Goal: Task Accomplishment & Management: Manage account settings

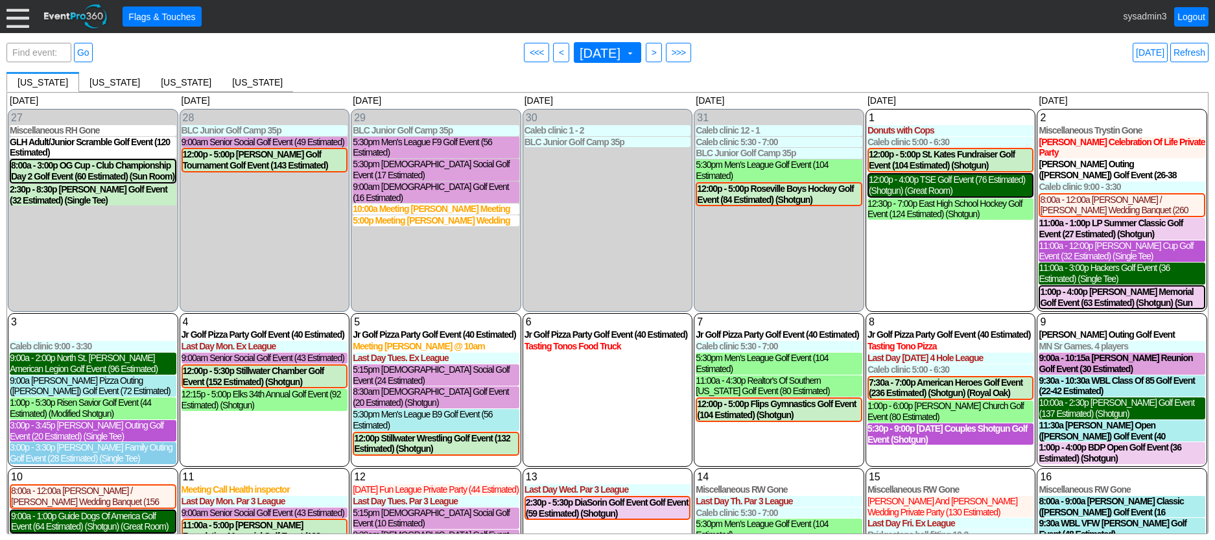
click at [18, 14] on div at bounding box center [17, 16] width 23 height 23
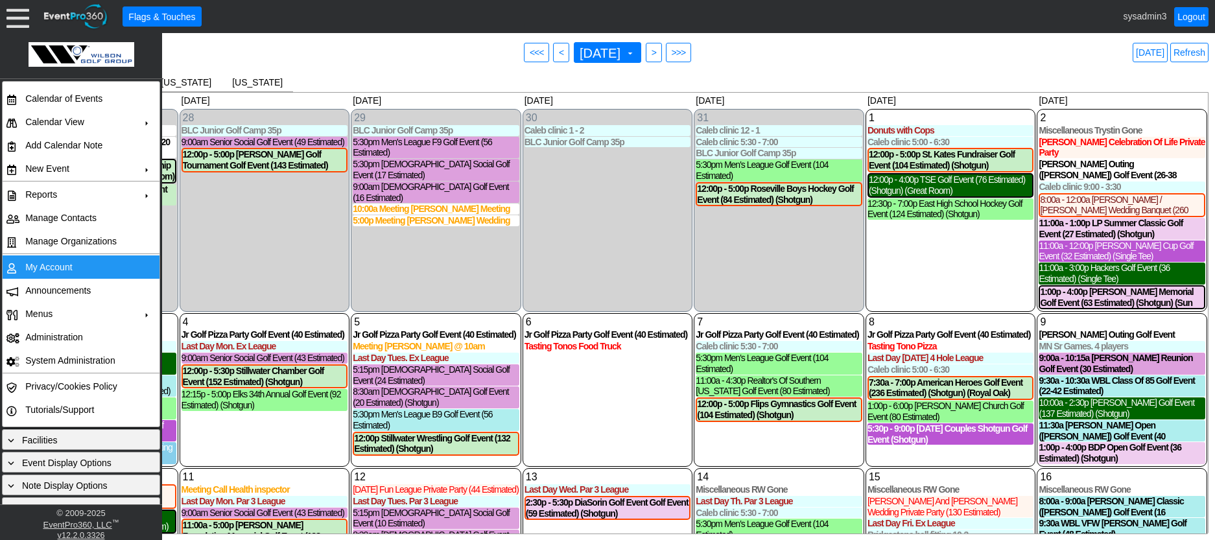
click at [45, 265] on td "My Account" at bounding box center [78, 266] width 116 height 23
click at [1197, 49] on link "Refresh" at bounding box center [1189, 52] width 38 height 19
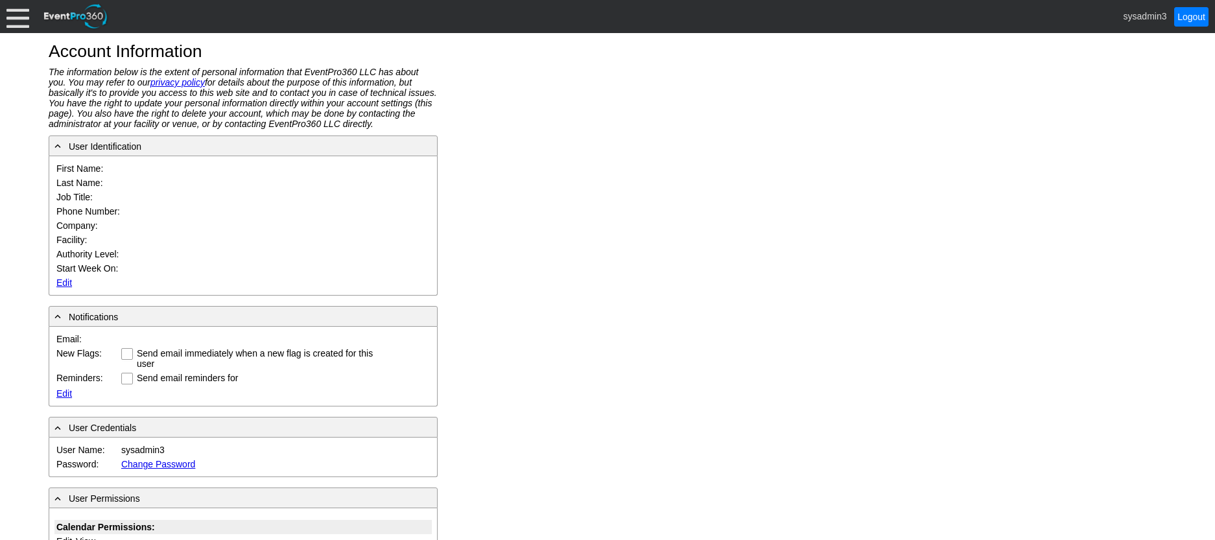
type input "System"
type input "Administrator"
type input "System Administrator"
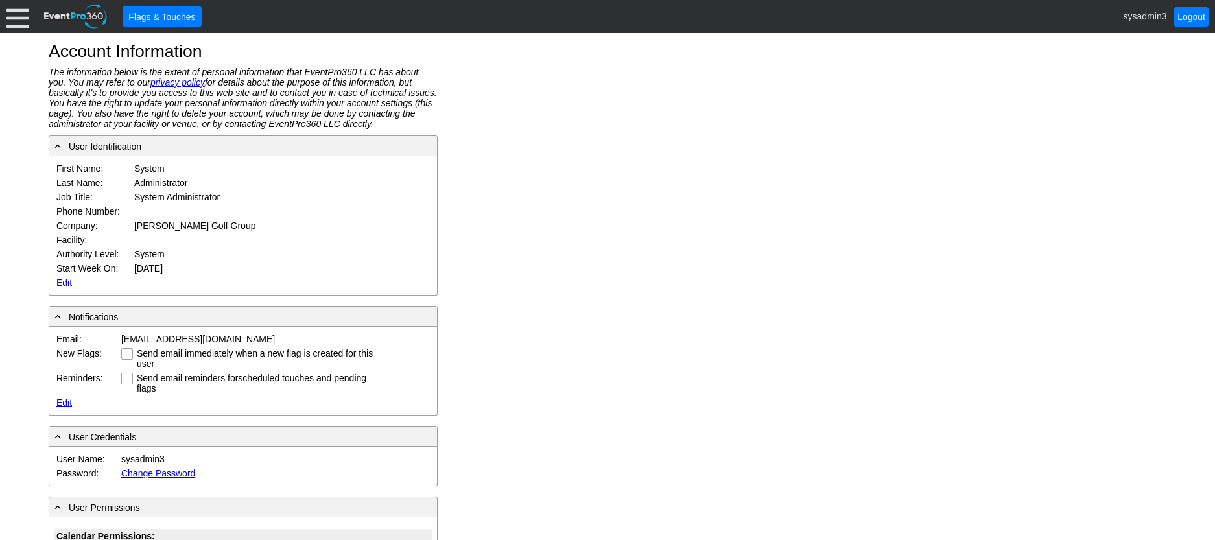
click at [62, 283] on link "Edit" at bounding box center [64, 282] width 16 height 10
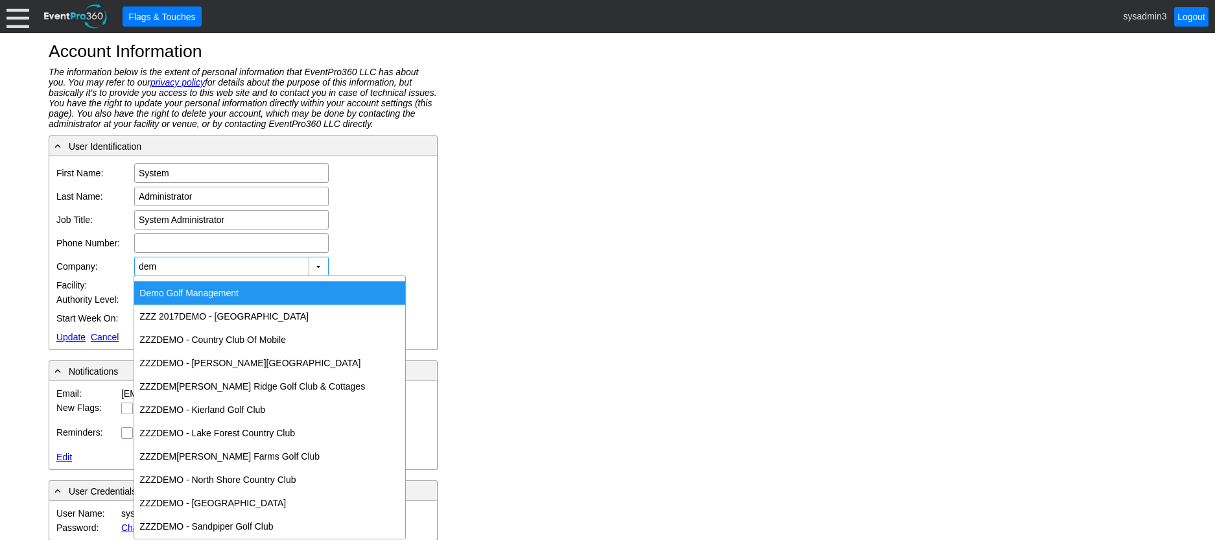
click at [232, 288] on div "Dem o Golf Management" at bounding box center [269, 292] width 271 height 23
type input "Demo Golf Management"
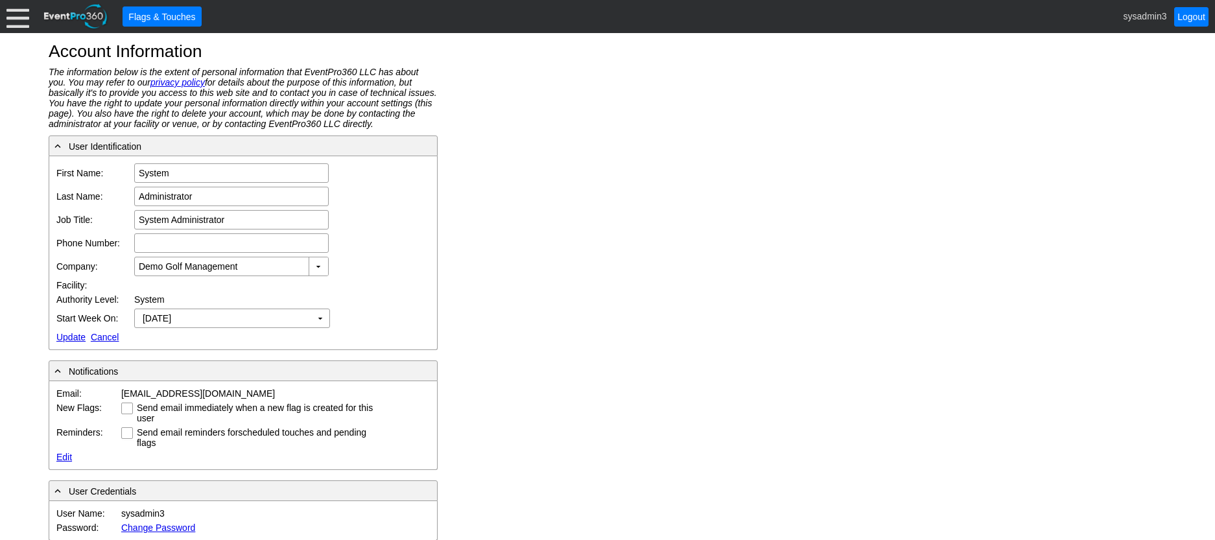
click at [68, 336] on link "Update" at bounding box center [70, 337] width 29 height 10
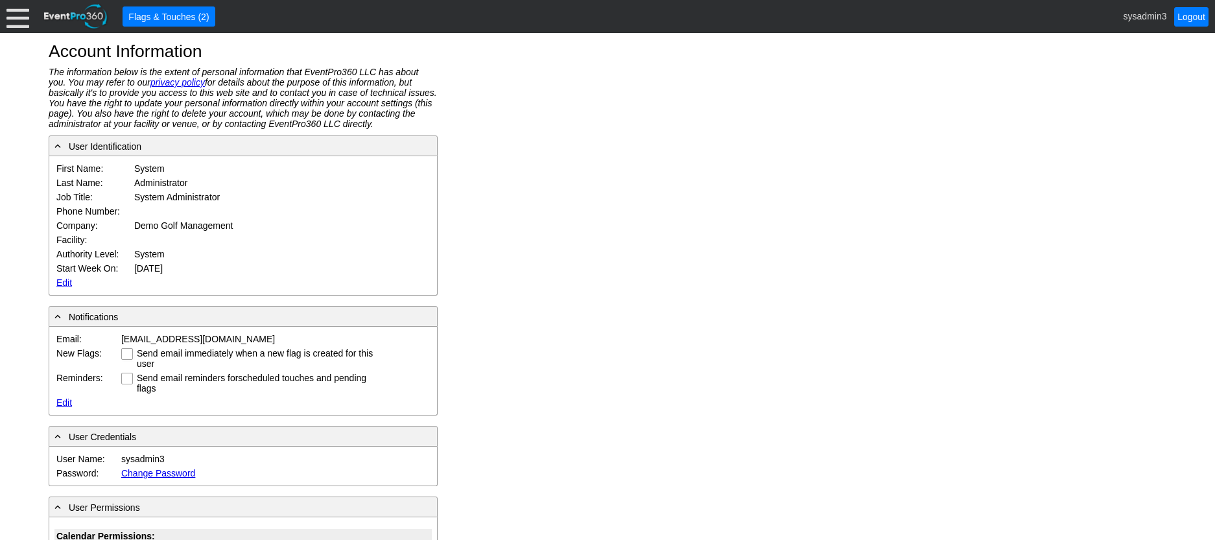
click at [10, 11] on div at bounding box center [17, 16] width 23 height 23
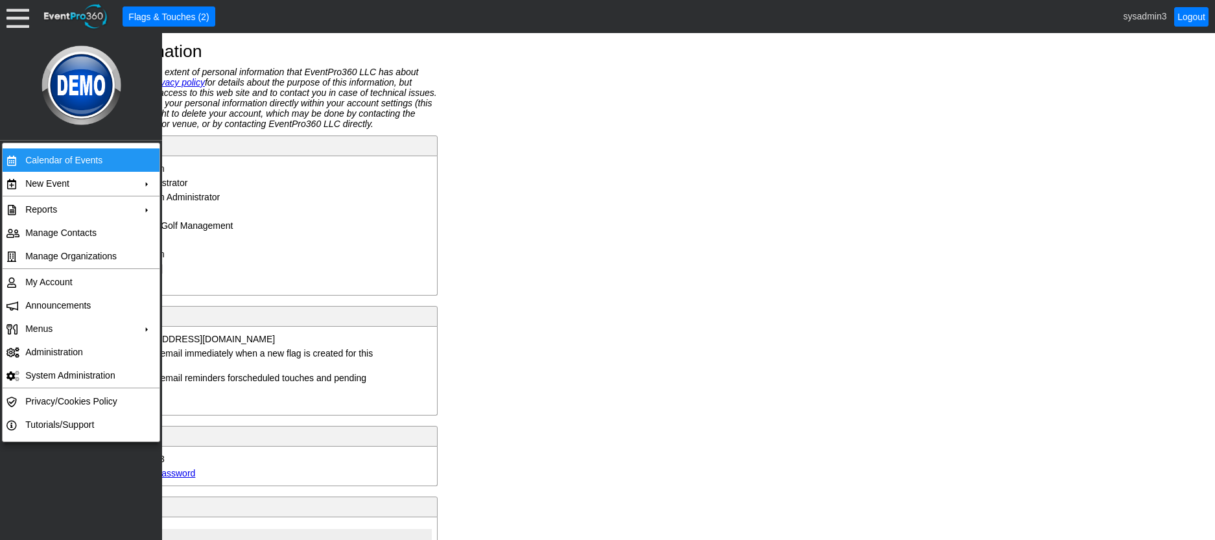
click at [68, 153] on td "Calendar of Events" at bounding box center [78, 159] width 116 height 23
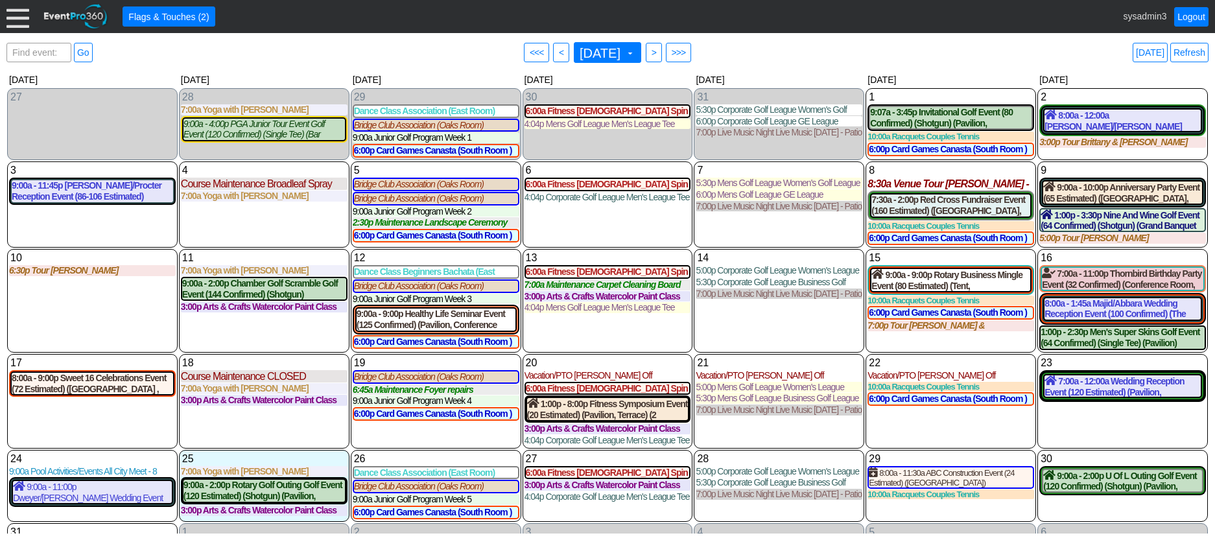
click at [12, 16] on div at bounding box center [17, 16] width 23 height 23
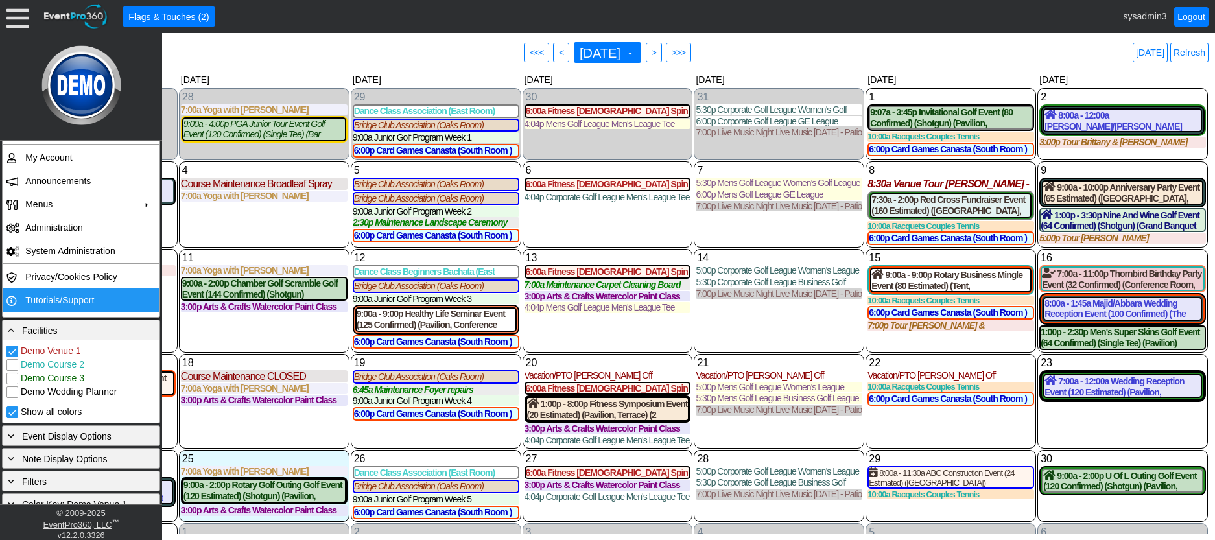
scroll to position [205, 0]
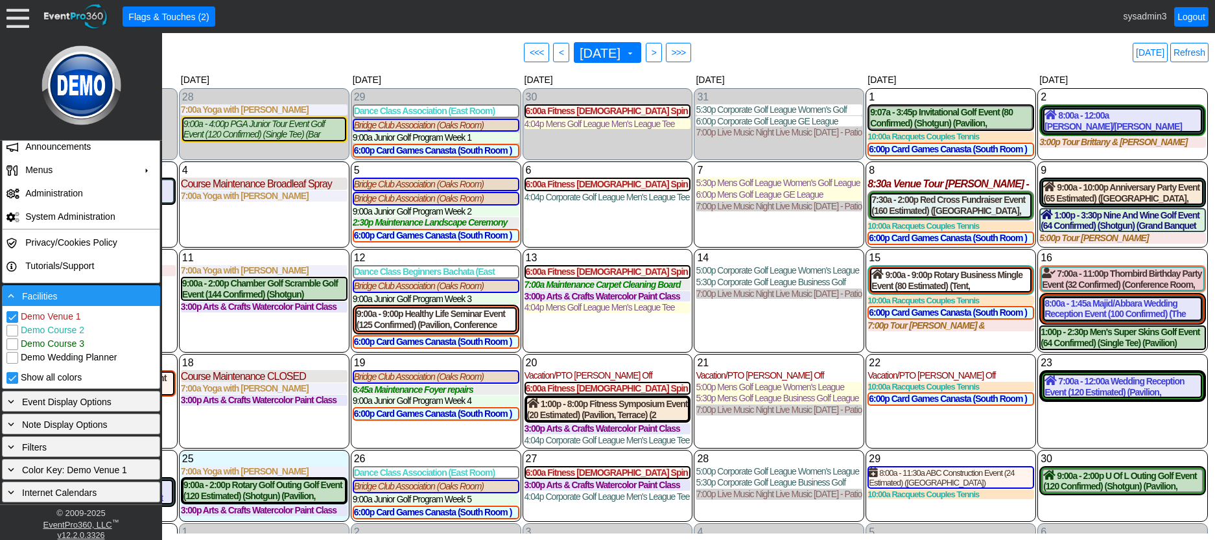
click at [76, 298] on div "- Facilities" at bounding box center [81, 295] width 152 height 14
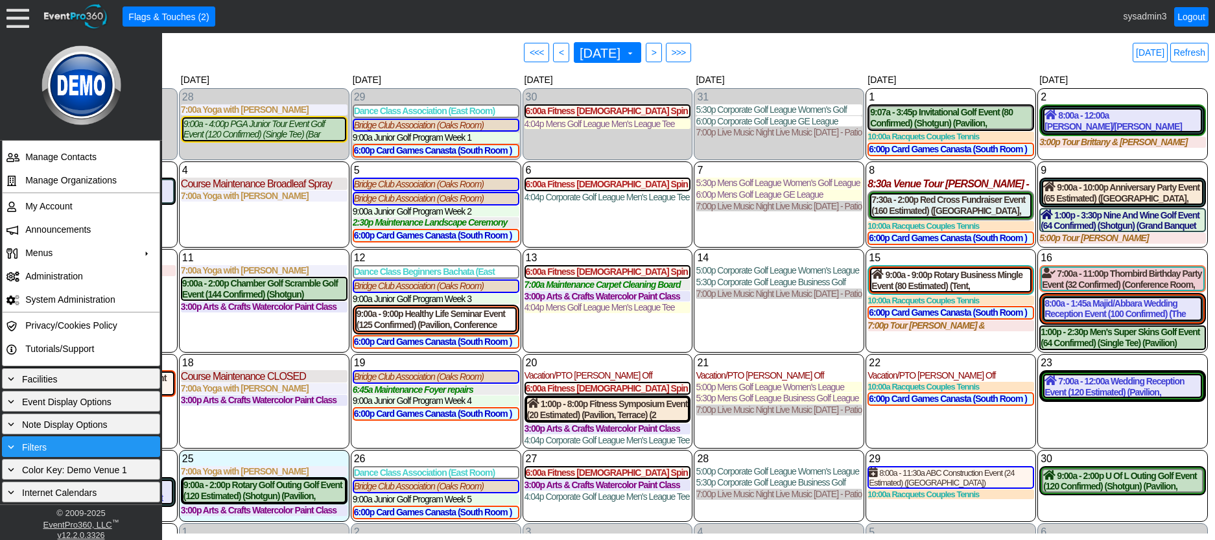
click at [57, 443] on div "+ Filters" at bounding box center [81, 446] width 152 height 14
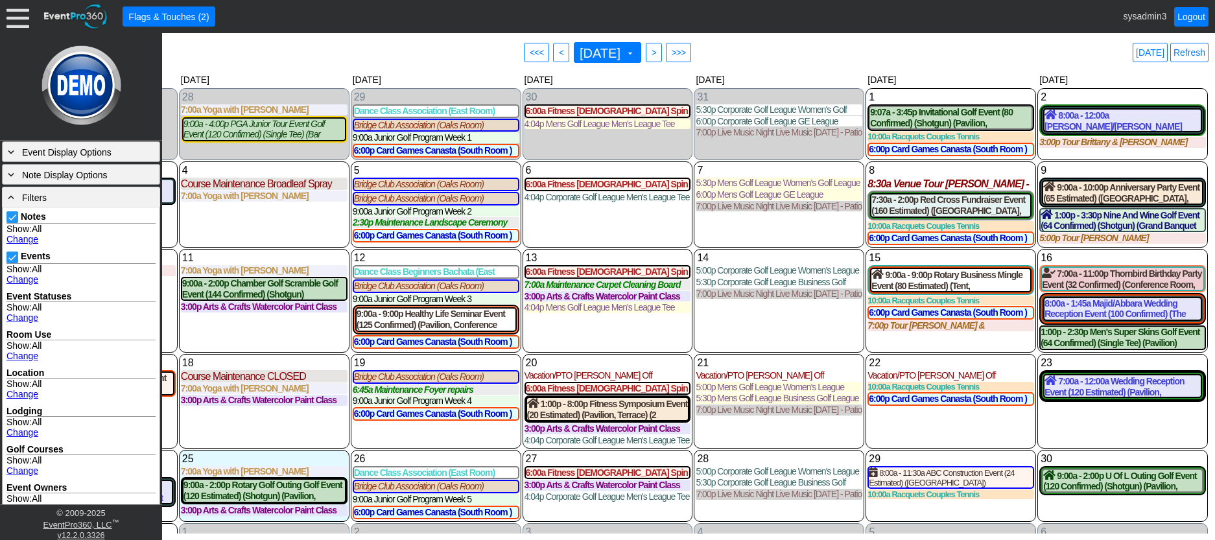
scroll to position [382, 0]
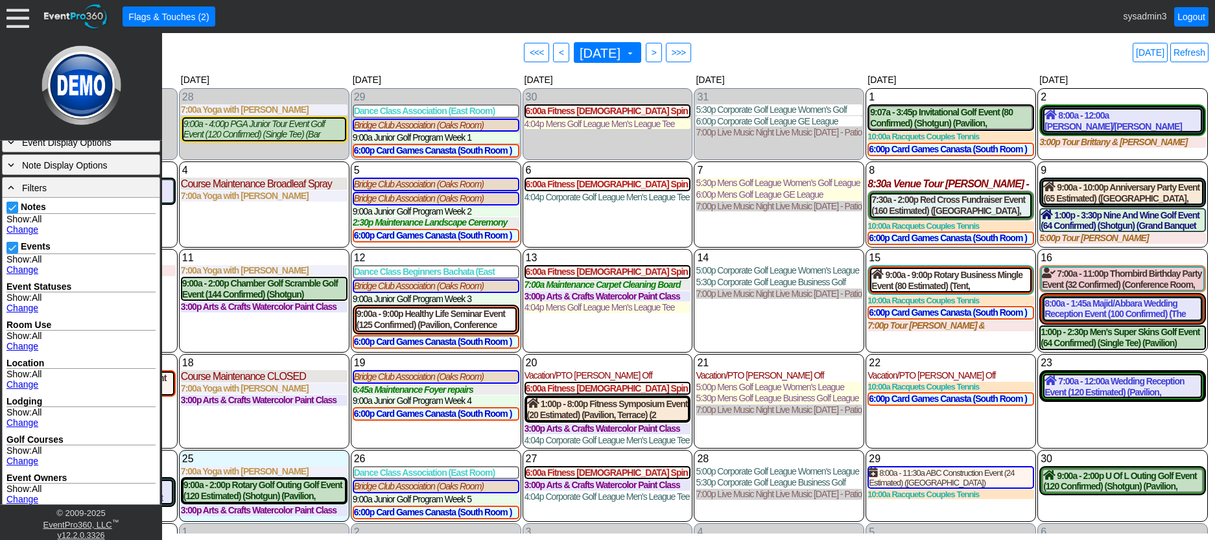
click at [26, 227] on link "Change" at bounding box center [22, 229] width 32 height 10
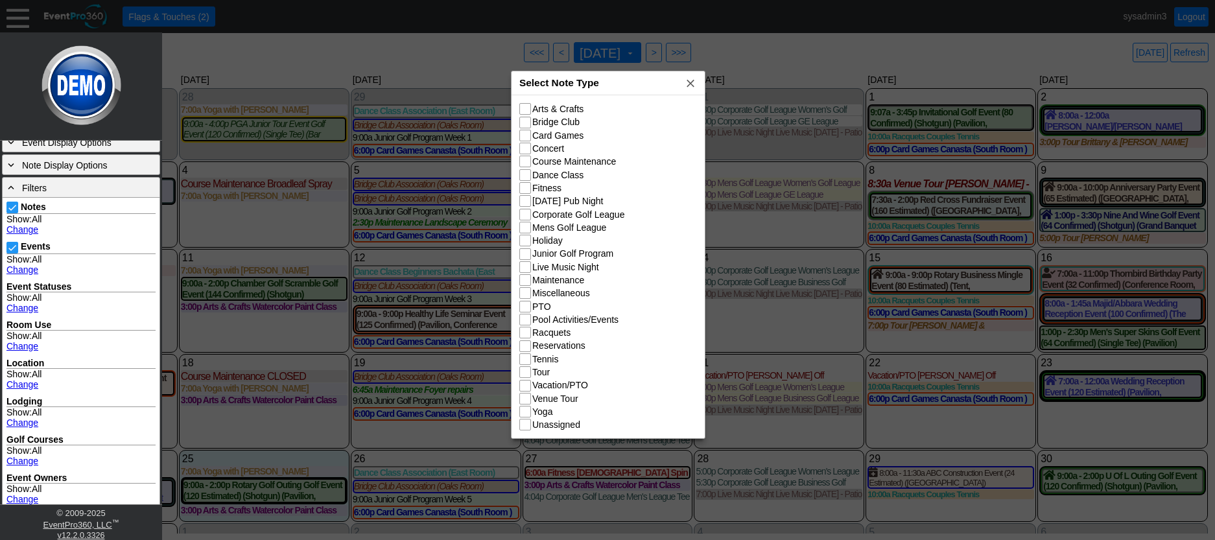
click at [623, 86] on div "Select Note Type x" at bounding box center [607, 83] width 193 height 24
click at [523, 242] on input "Holiday" at bounding box center [526, 240] width 13 height 13
checkbox input "true"
click at [527, 269] on input "Live Music Night" at bounding box center [526, 267] width 13 height 13
checkbox input "true"
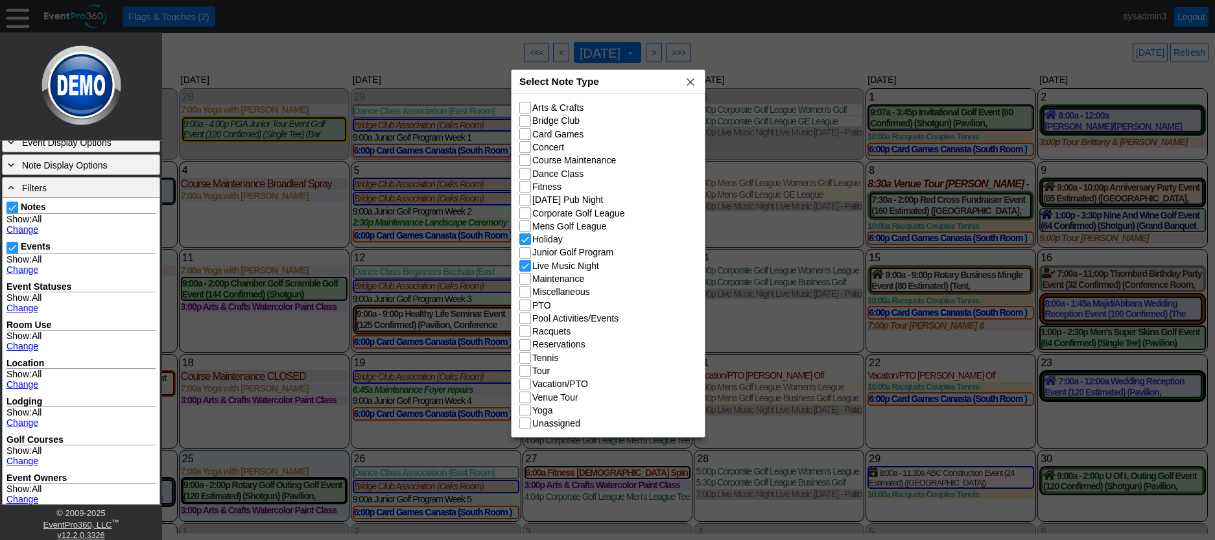
click at [527, 283] on input "Maintenance" at bounding box center [526, 280] width 13 height 13
checkbox input "true"
click at [527, 294] on input "Miscellaneous" at bounding box center [526, 292] width 13 height 13
checkbox input "true"
click at [526, 307] on input "PTO" at bounding box center [526, 306] width 13 height 13
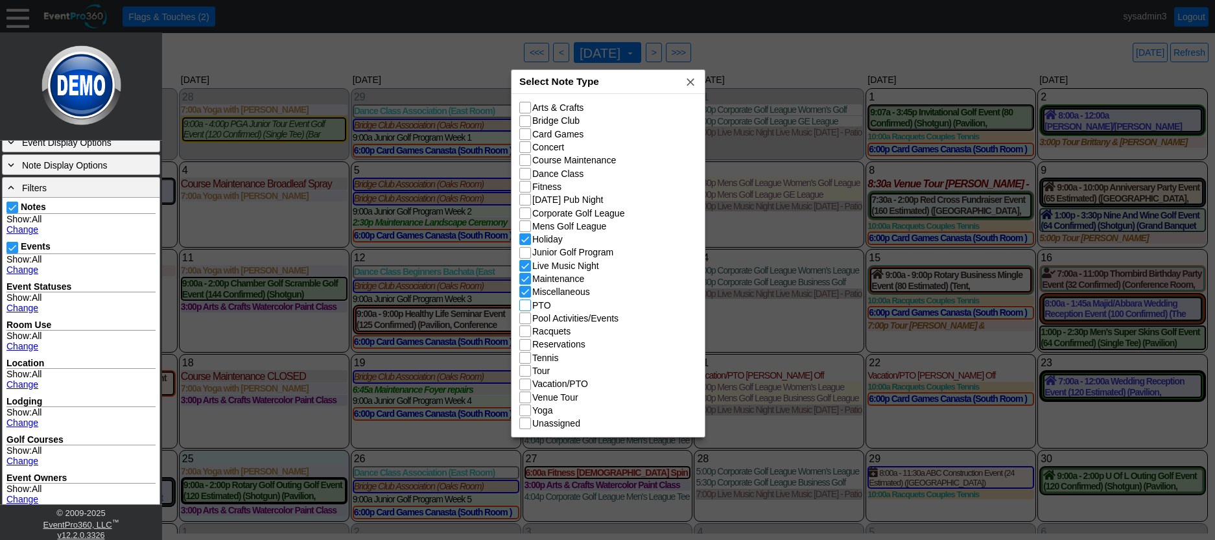
checkbox input "true"
click at [528, 318] on input "Pool Activities/Events" at bounding box center [526, 319] width 13 height 13
checkbox input "true"
click at [526, 373] on input "Tour" at bounding box center [526, 372] width 13 height 13
checkbox input "true"
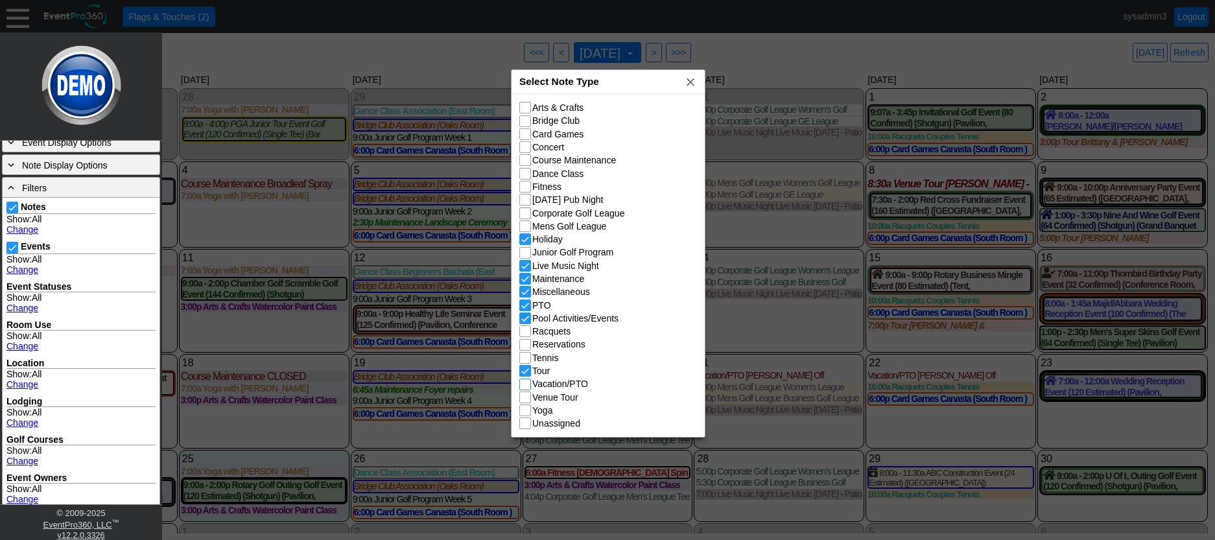
click at [526, 386] on input "Vacation/PTO" at bounding box center [526, 385] width 13 height 13
checkbox input "true"
click at [524, 397] on input "Venue Tour" at bounding box center [526, 398] width 13 height 13
checkbox input "true"
click at [524, 409] on input "Yoga" at bounding box center [526, 411] width 13 height 13
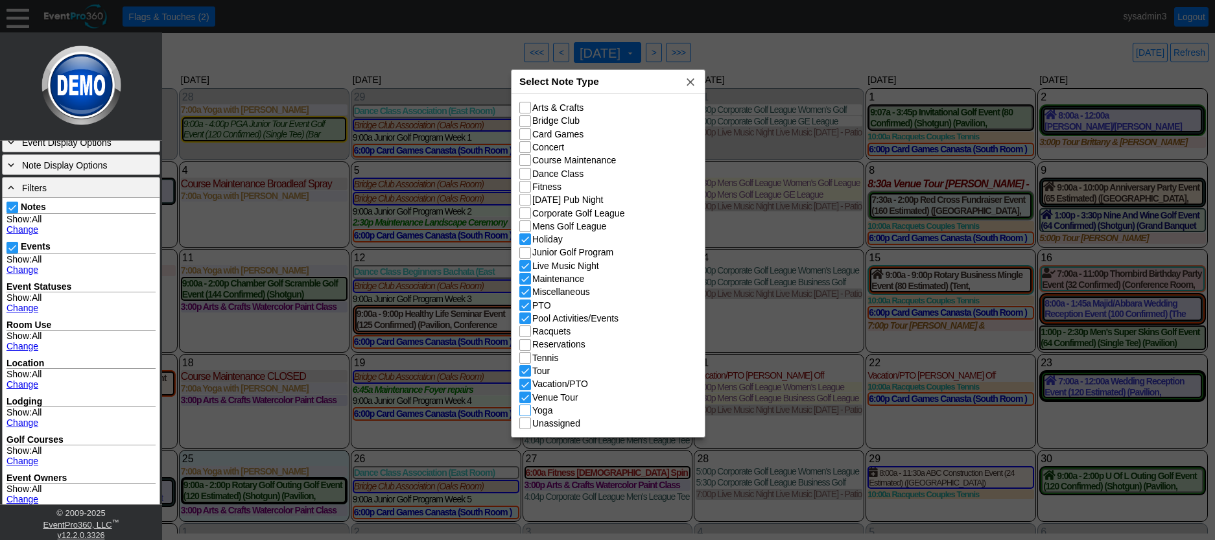
checkbox input "true"
click at [25, 269] on link "Change" at bounding box center [22, 269] width 32 height 10
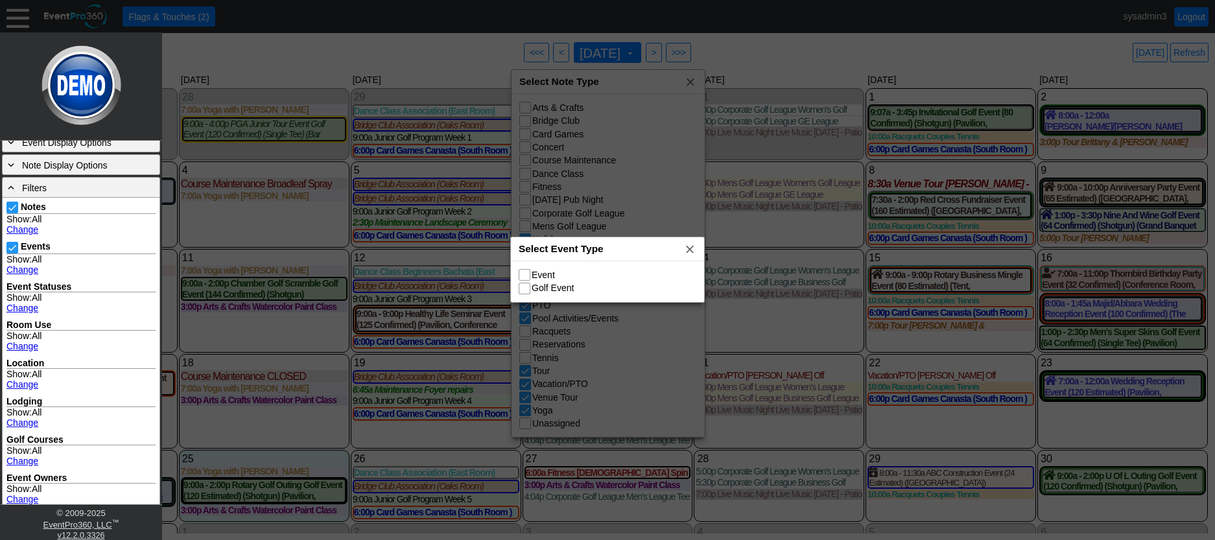
click at [526, 273] on input "Event" at bounding box center [525, 276] width 13 height 13
checkbox input "true"
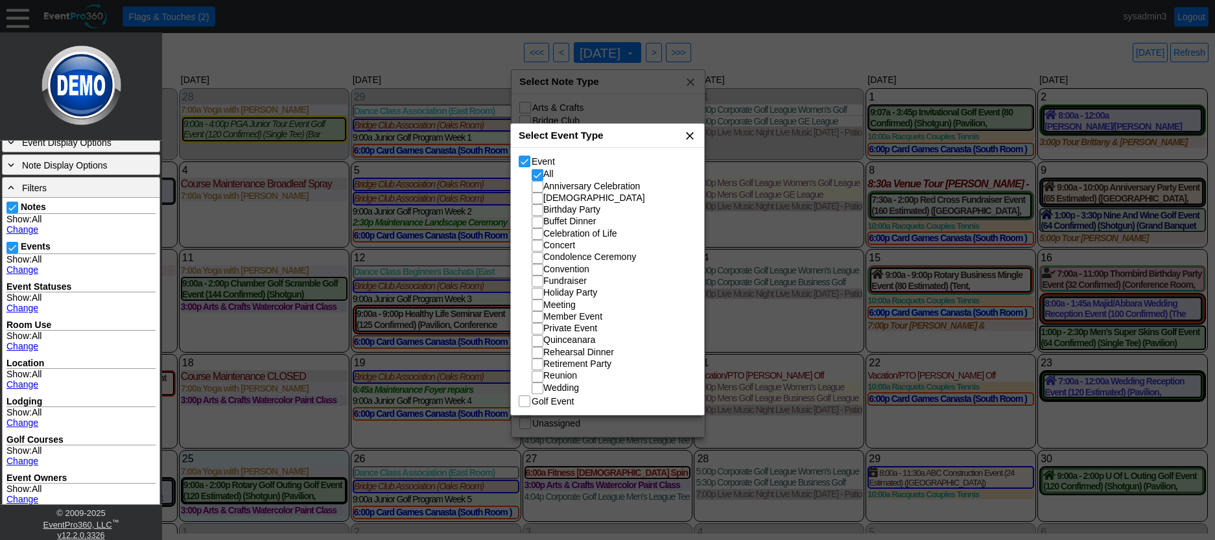
click at [687, 134] on span "x" at bounding box center [689, 135] width 13 height 13
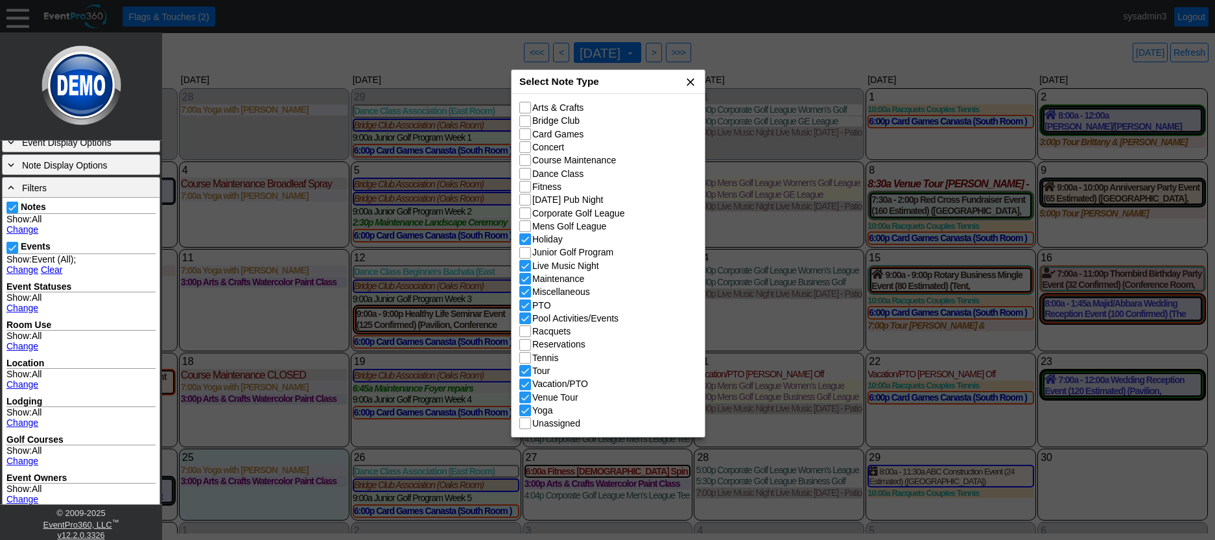
click at [692, 81] on span "x" at bounding box center [690, 81] width 13 height 13
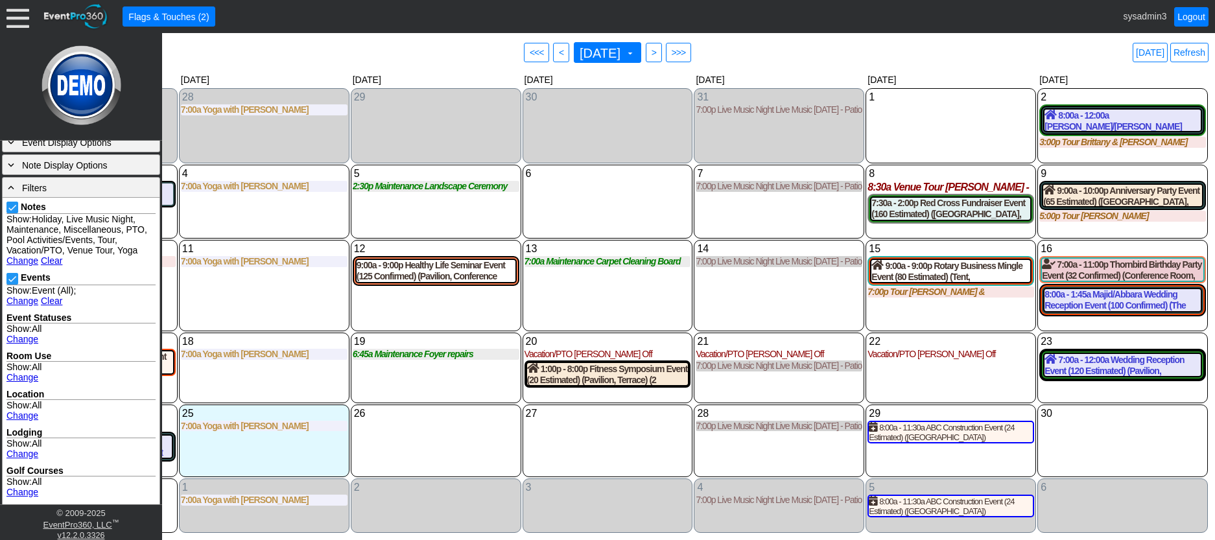
click at [593, 200] on div "6 Wednesday" at bounding box center [607, 202] width 170 height 75
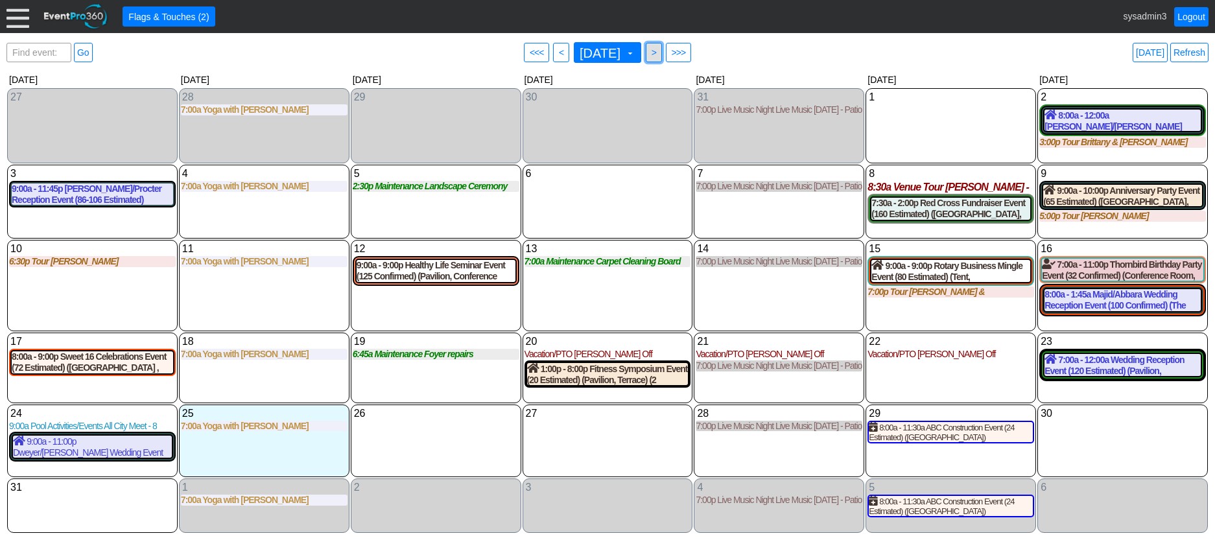
click at [659, 57] on span ">" at bounding box center [654, 52] width 10 height 13
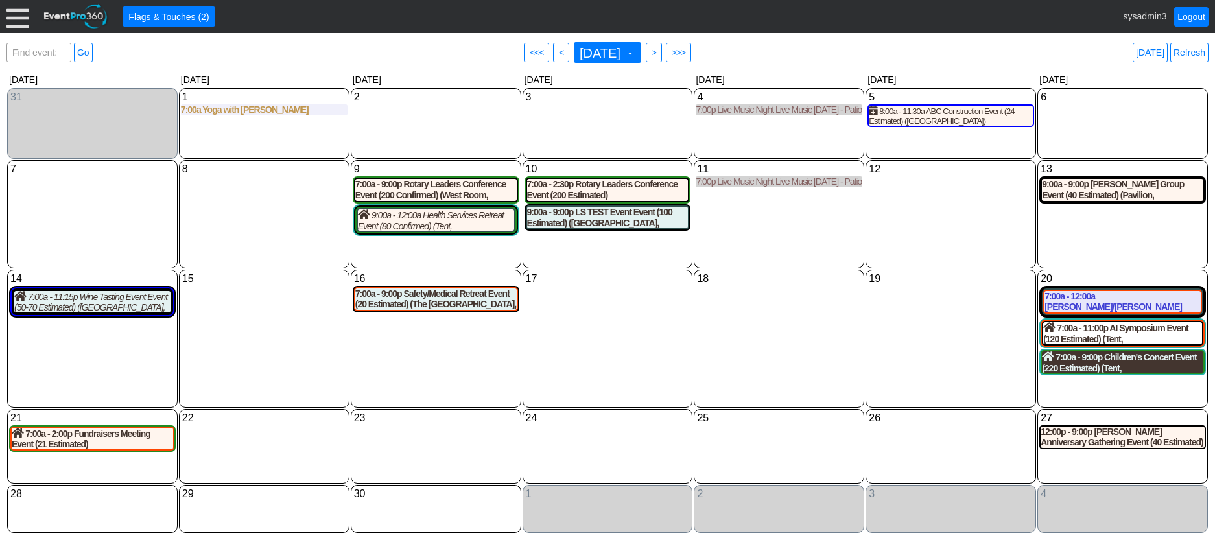
click at [1139, 369] on div "7:00a - 9:00p Children's Concert Event (220 Estimated) (Tent, West Room) (2 Cot…" at bounding box center [1122, 362] width 161 height 22
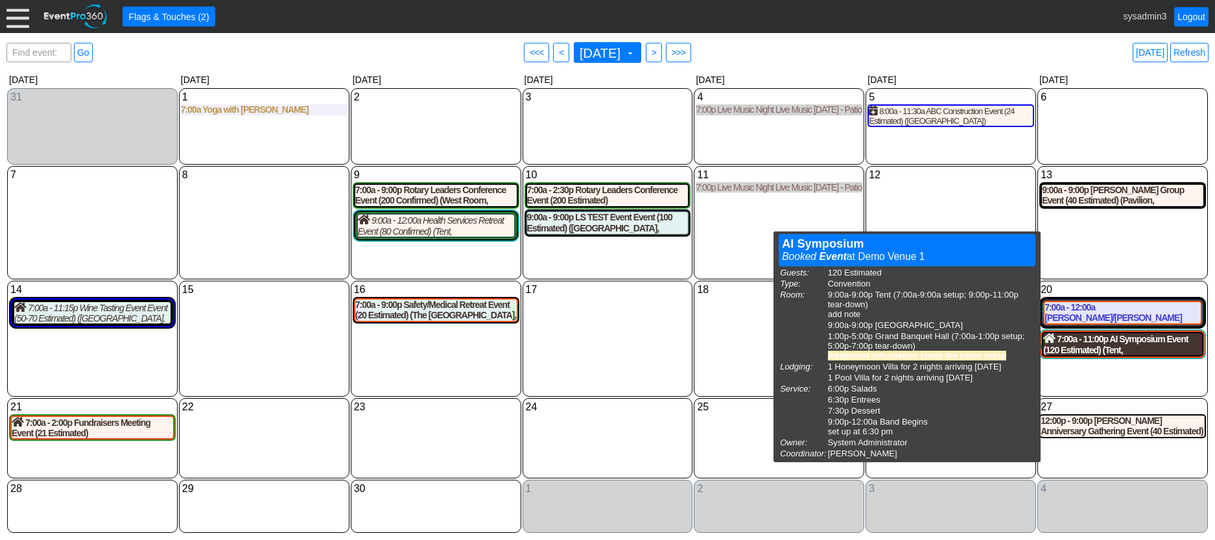
click at [1109, 351] on div "7:00a - 11:00p AI Symposium Event (120 Estimated) (Tent, South Room , Grand Ban…" at bounding box center [1122, 344] width 159 height 22
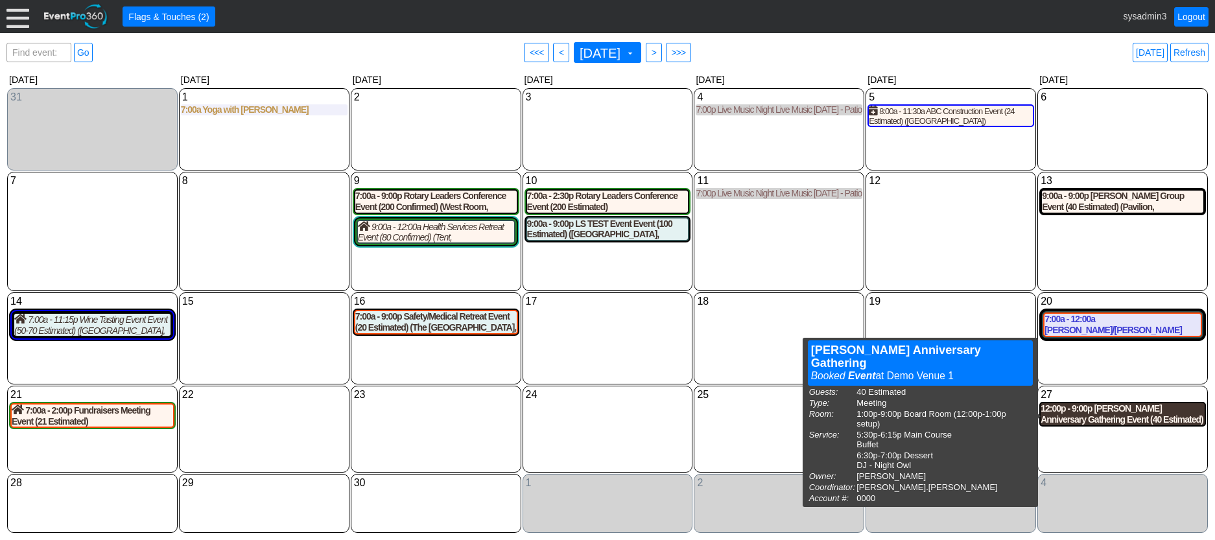
click at [1093, 416] on div "12:00p - 9:00p Jackson Anniversary Gathering Event (40 Estimated) (Board Room)" at bounding box center [1122, 414] width 164 height 22
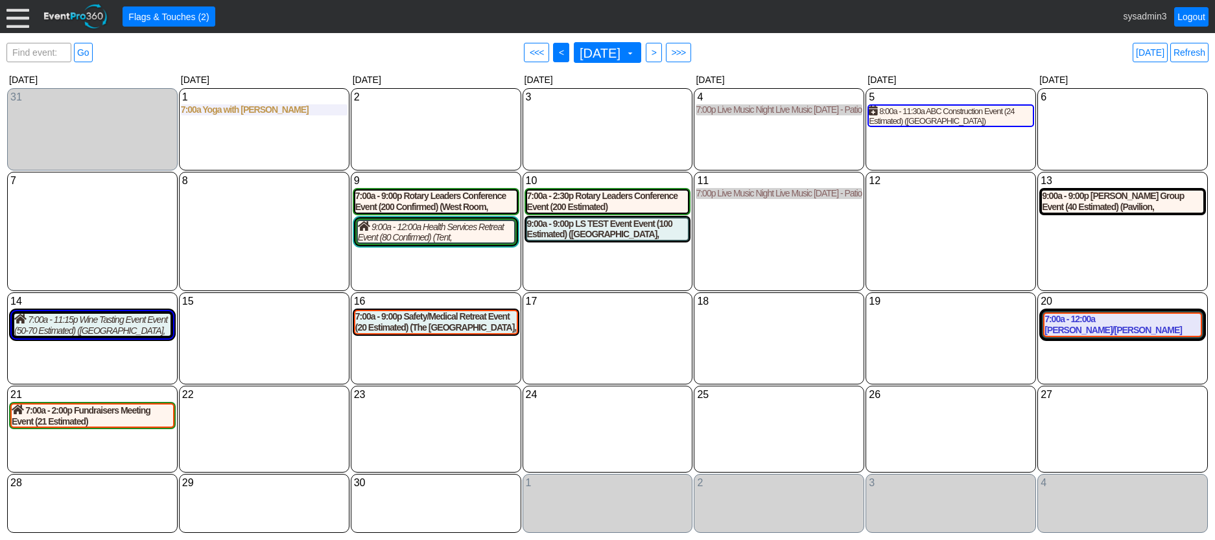
click at [553, 52] on span "● <" at bounding box center [561, 52] width 16 height 19
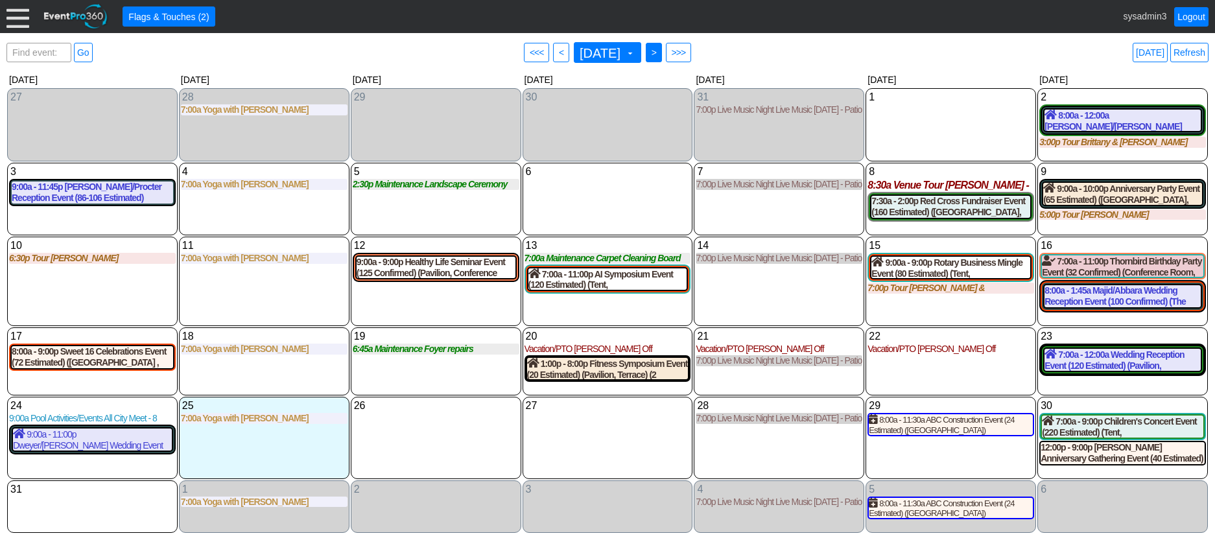
click at [659, 52] on span ">" at bounding box center [654, 52] width 10 height 13
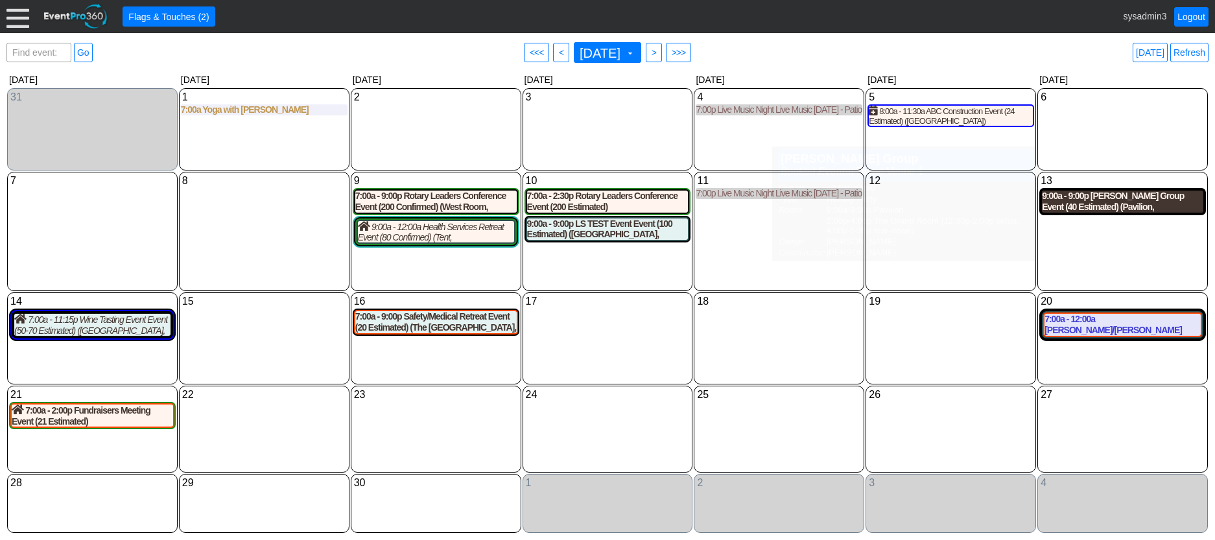
click at [1132, 208] on div "9:00a - 9:00p Sheridan Charity Group Event (40 Estimated) (Pavilion, The Grand …" at bounding box center [1122, 202] width 161 height 22
click at [659, 51] on span ">" at bounding box center [654, 52] width 10 height 13
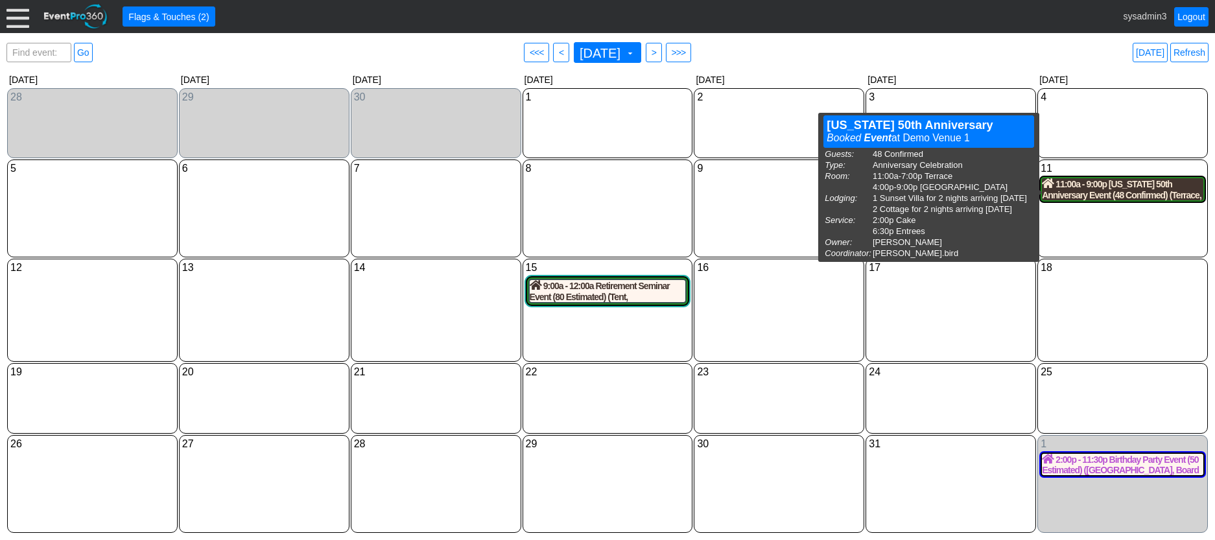
click at [1131, 198] on div "11:00a - 9:00p Maine 50th Anniversary Event (48 Confirmed) (Terrace, West Room)…" at bounding box center [1122, 189] width 161 height 22
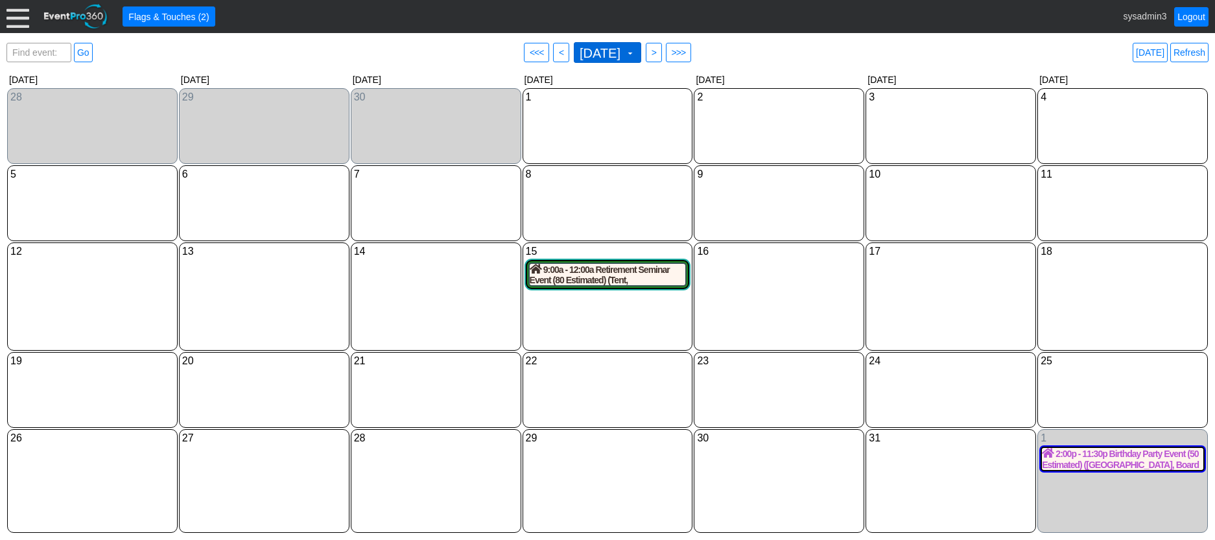
click at [623, 51] on span "October 2025" at bounding box center [600, 53] width 46 height 13
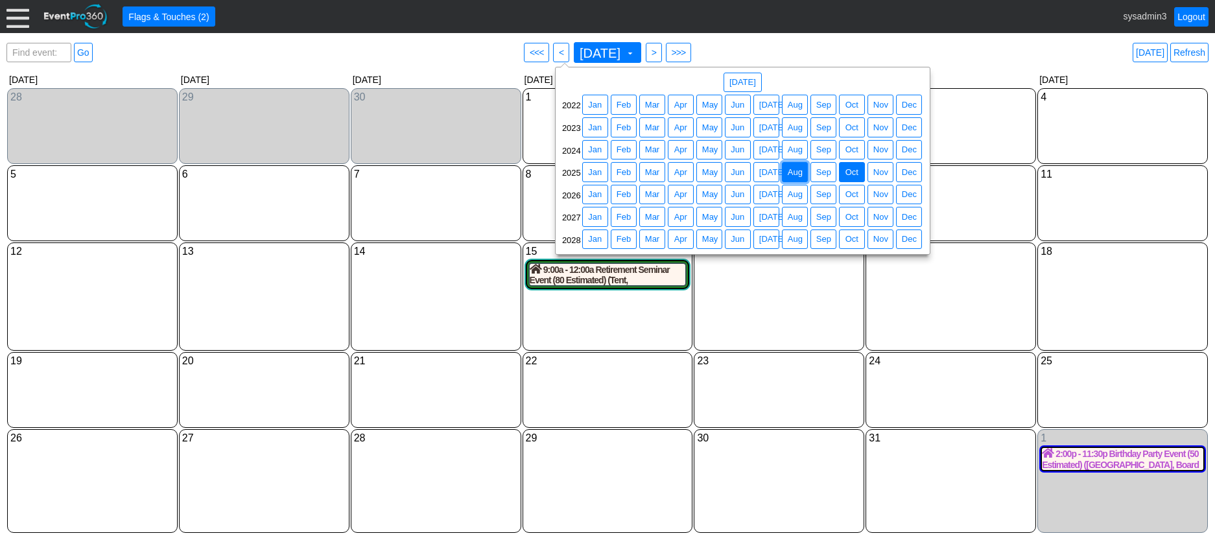
click at [791, 167] on span "Aug" at bounding box center [795, 172] width 20 height 13
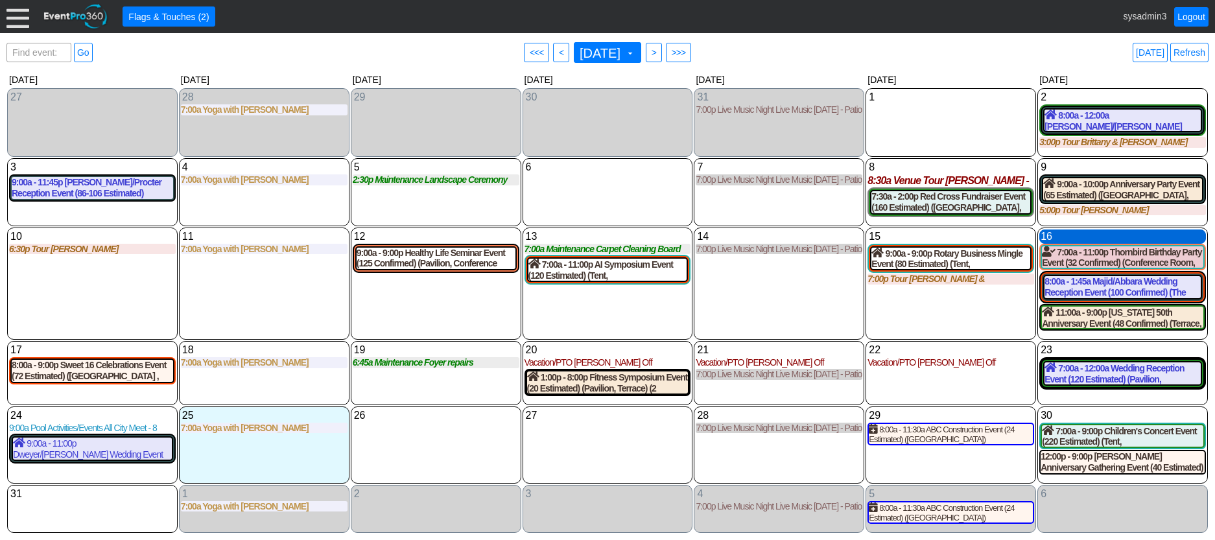
click at [1088, 237] on div "16 Saturday" at bounding box center [1122, 236] width 167 height 14
click at [824, 292] on div "14 Thursday 7:00p Live Music Night Live Music Thursday - Patio Room Live Music …" at bounding box center [779, 284] width 170 height 113
click at [1075, 235] on div "16 Saturday" at bounding box center [1122, 236] width 167 height 14
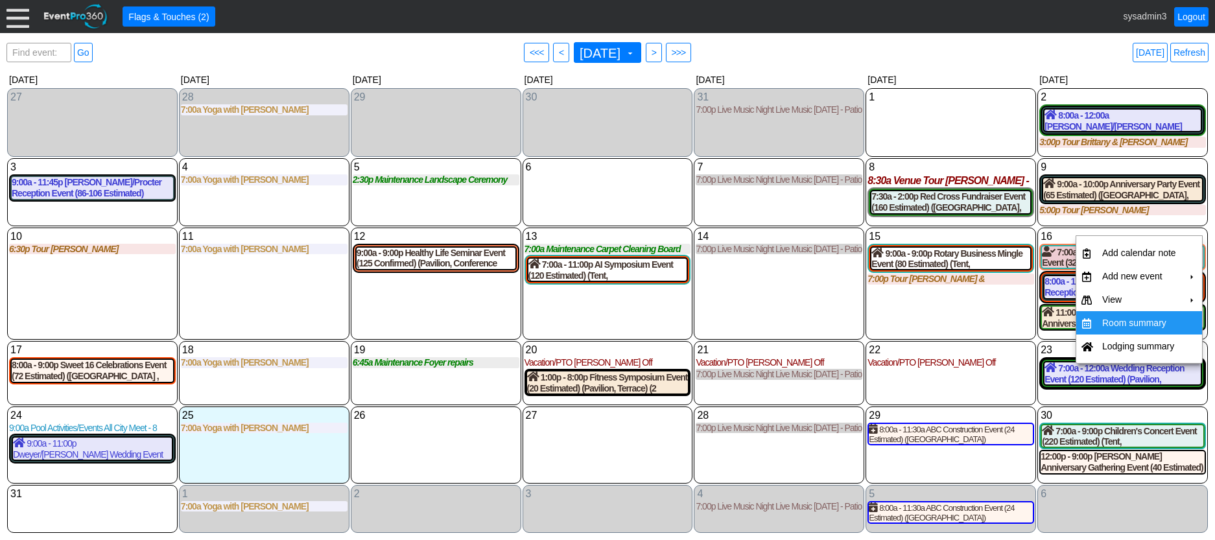
click at [1121, 323] on td "Room summary" at bounding box center [1139, 322] width 84 height 23
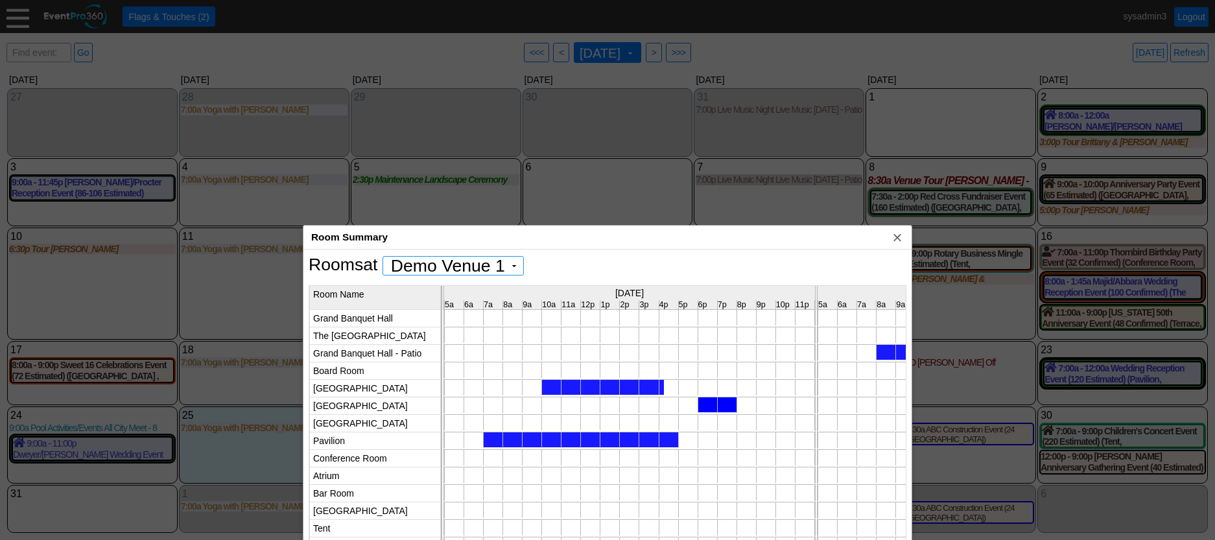
scroll to position [0, 0]
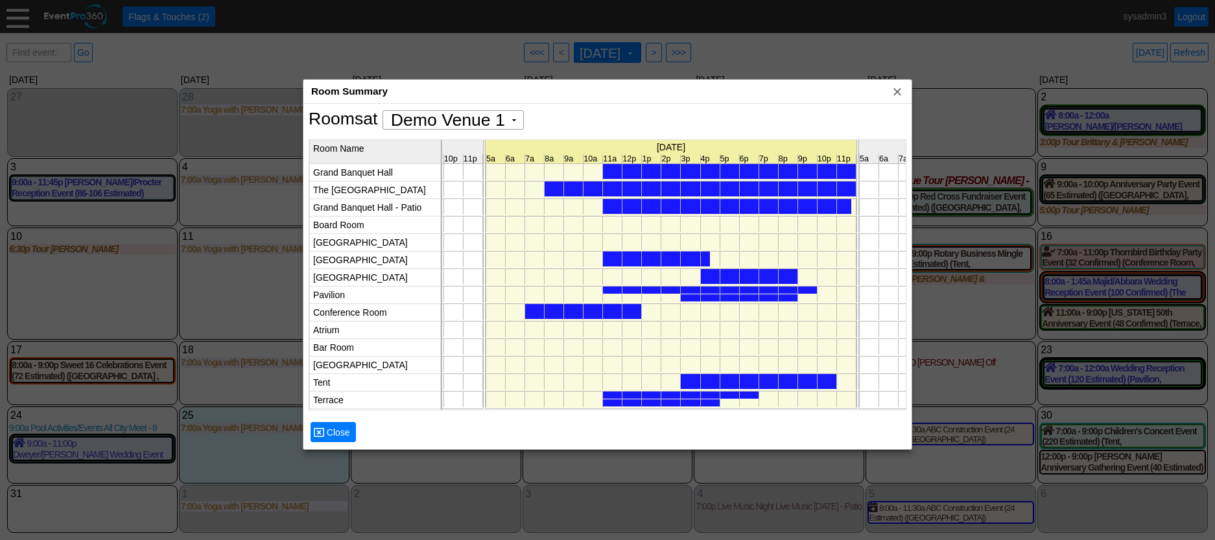
click at [749, 289] on div at bounding box center [710, 289] width 214 height 7
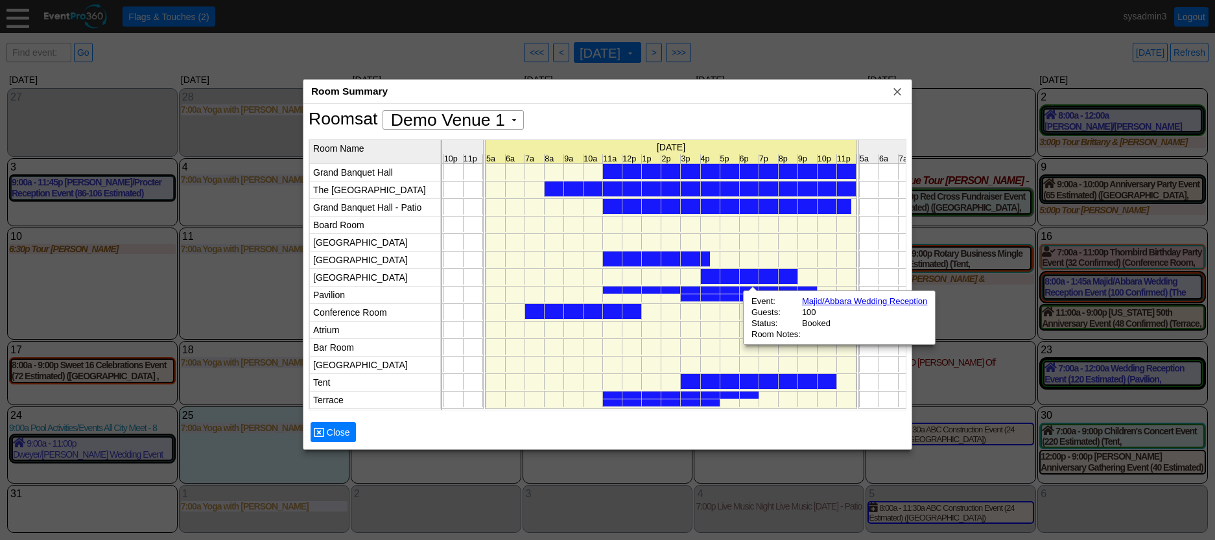
click at [734, 299] on div at bounding box center [739, 297] width 117 height 7
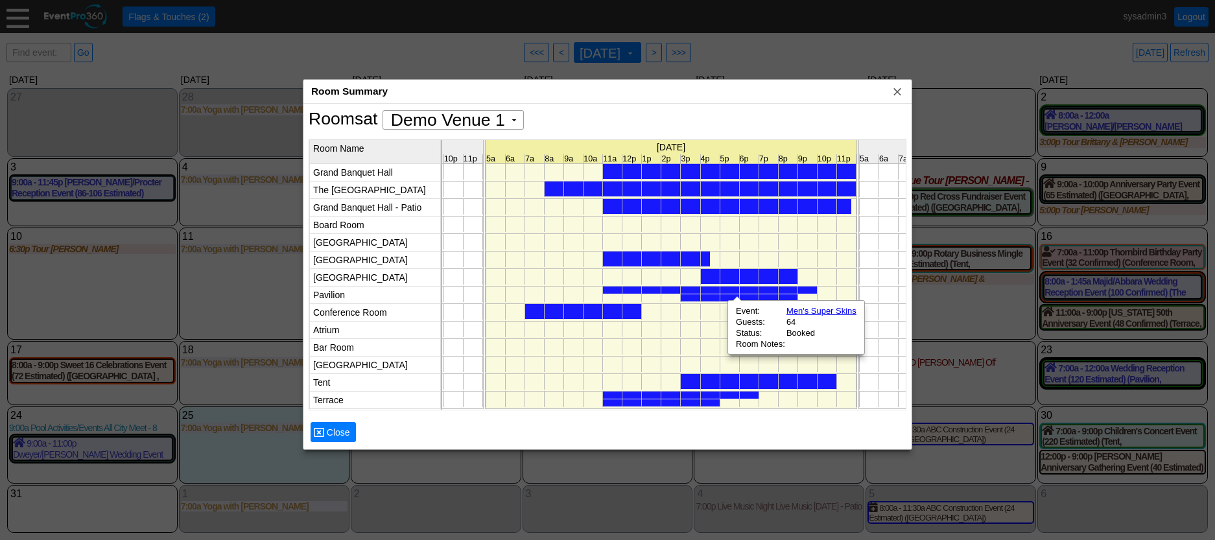
click at [745, 380] on div at bounding box center [759, 381] width 156 height 15
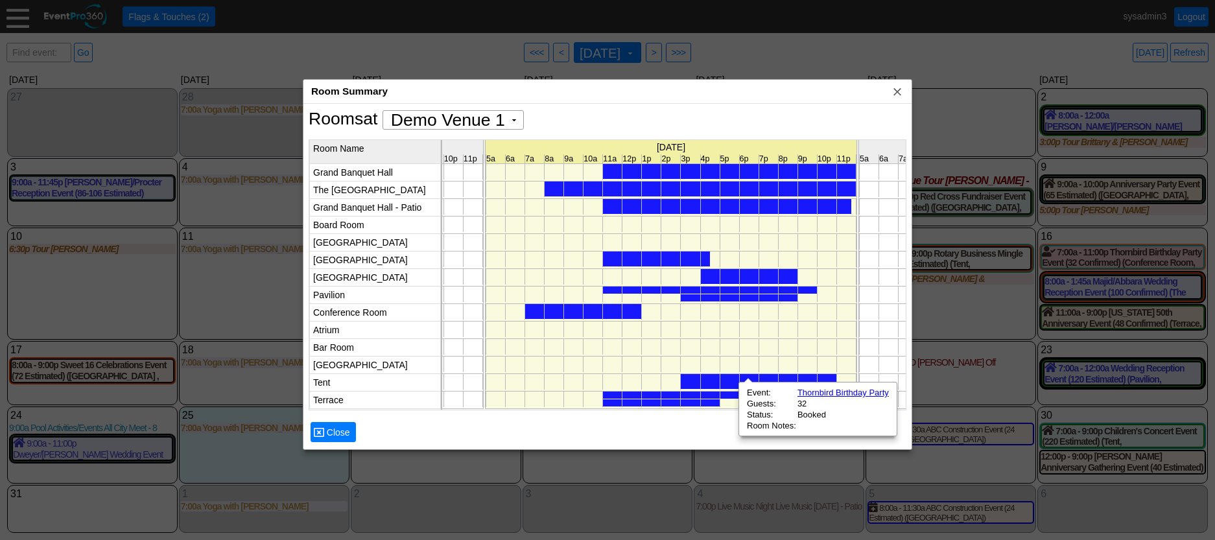
click at [729, 298] on div at bounding box center [739, 297] width 117 height 7
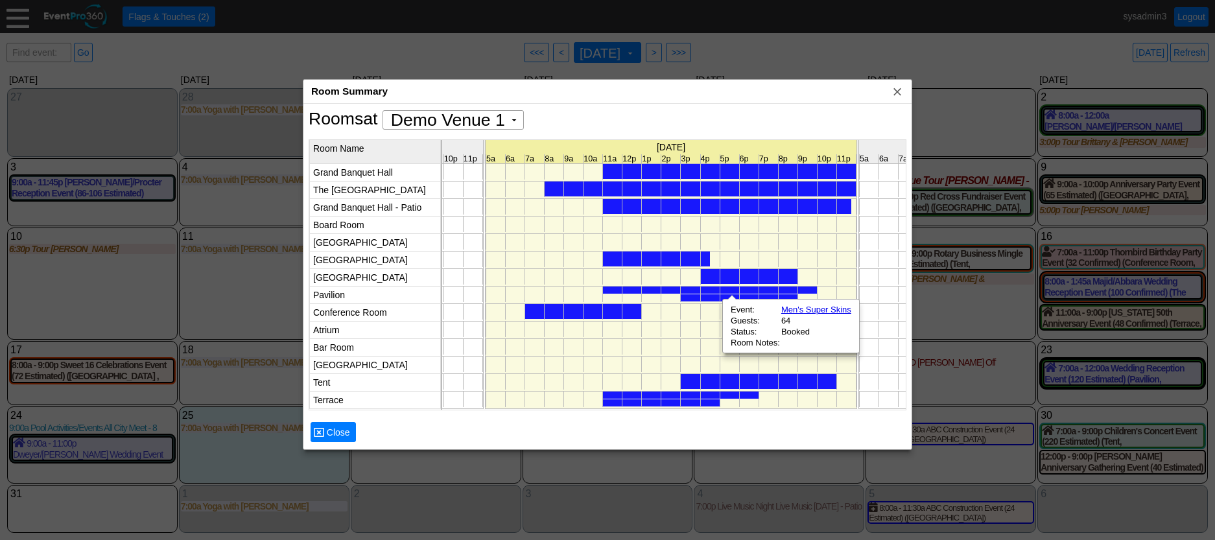
click at [733, 290] on div at bounding box center [710, 289] width 214 height 7
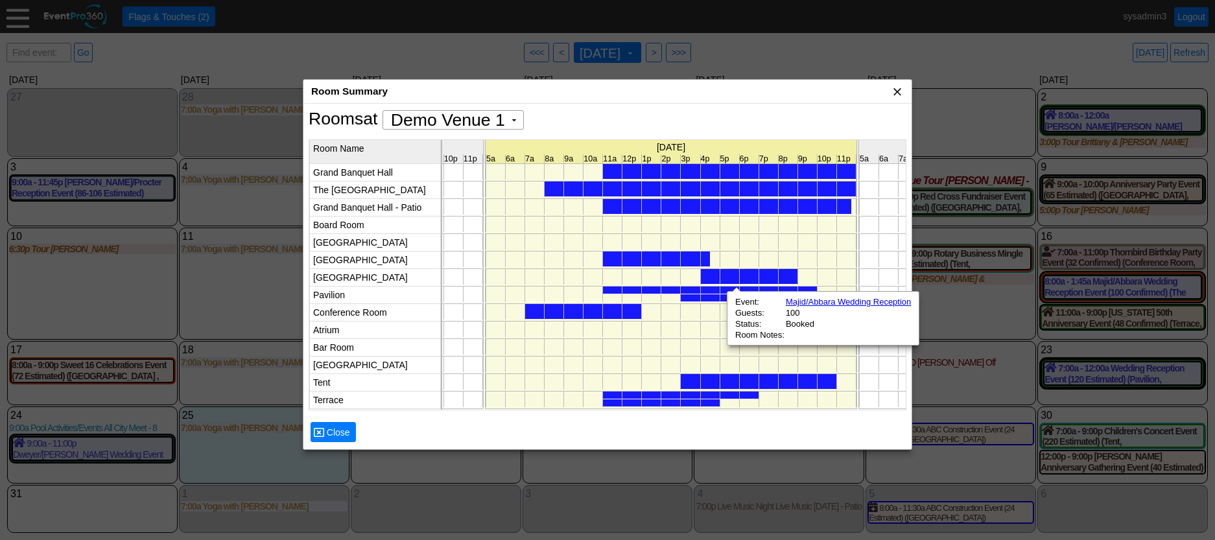
click at [898, 93] on span "x" at bounding box center [897, 91] width 13 height 13
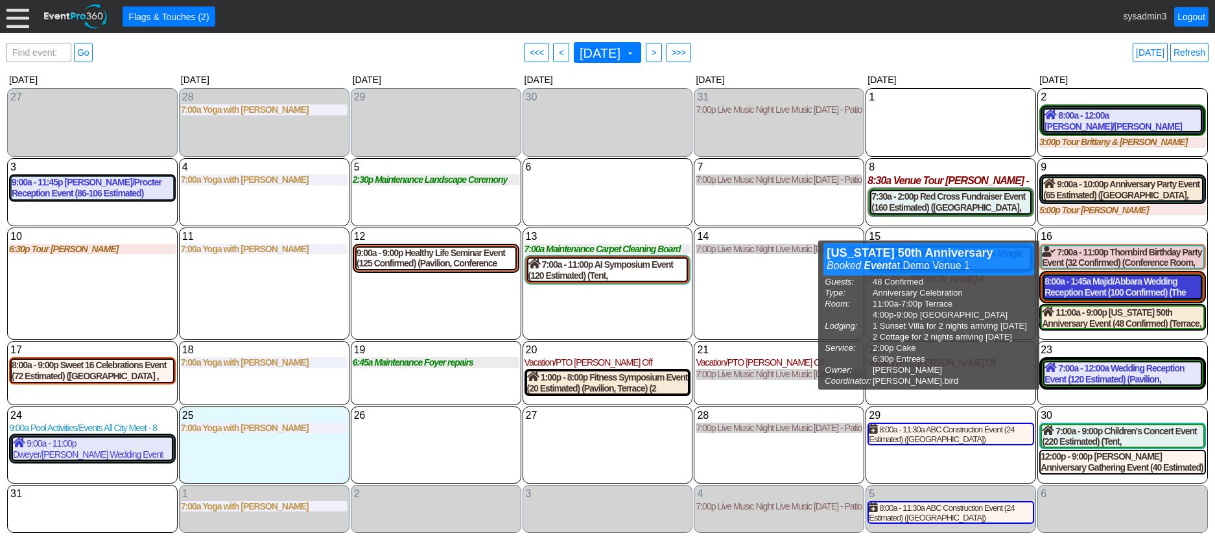
click at [1121, 292] on div "8:00a - 1:45a Majid/Abbara Wedding Reception Event (100 Confirmed) (The Grand R…" at bounding box center [1122, 287] width 156 height 22
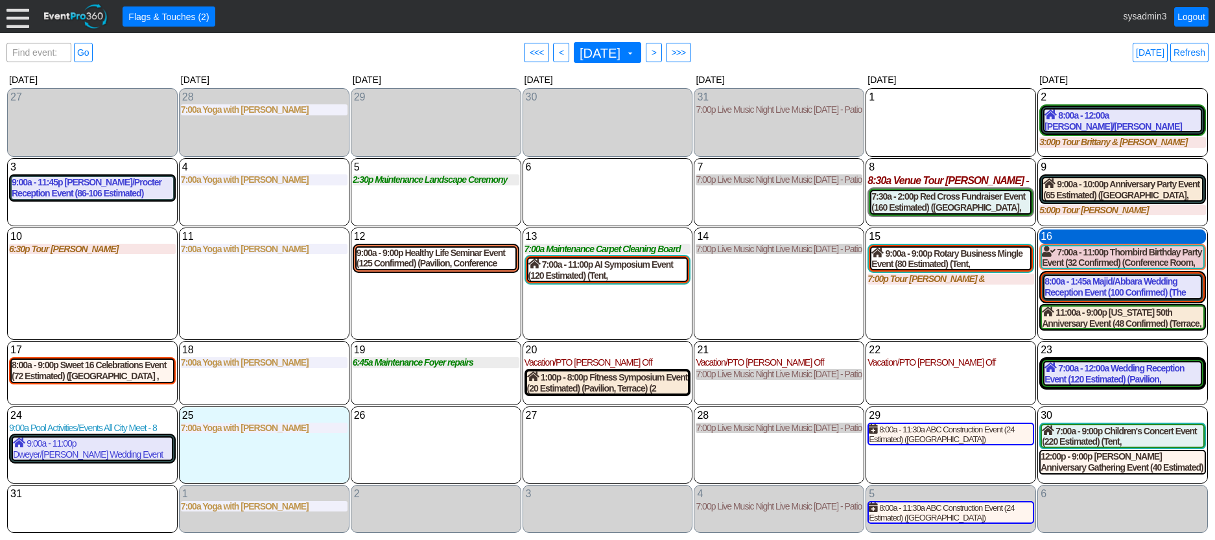
click at [1070, 231] on div "16 Saturday" at bounding box center [1122, 236] width 167 height 14
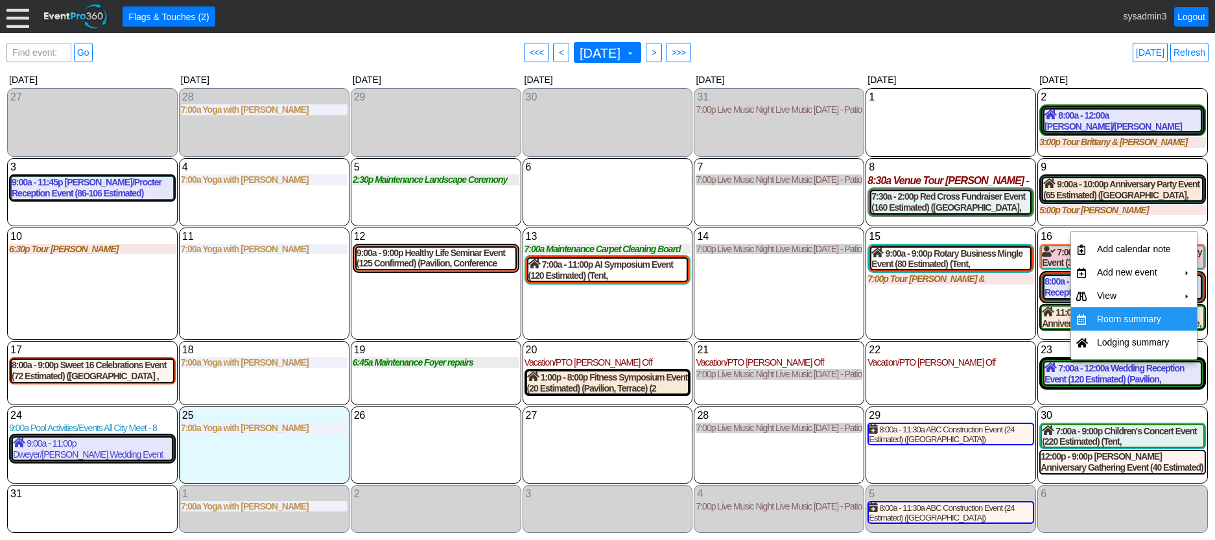
click at [1114, 319] on td "Room summary" at bounding box center [1134, 318] width 84 height 23
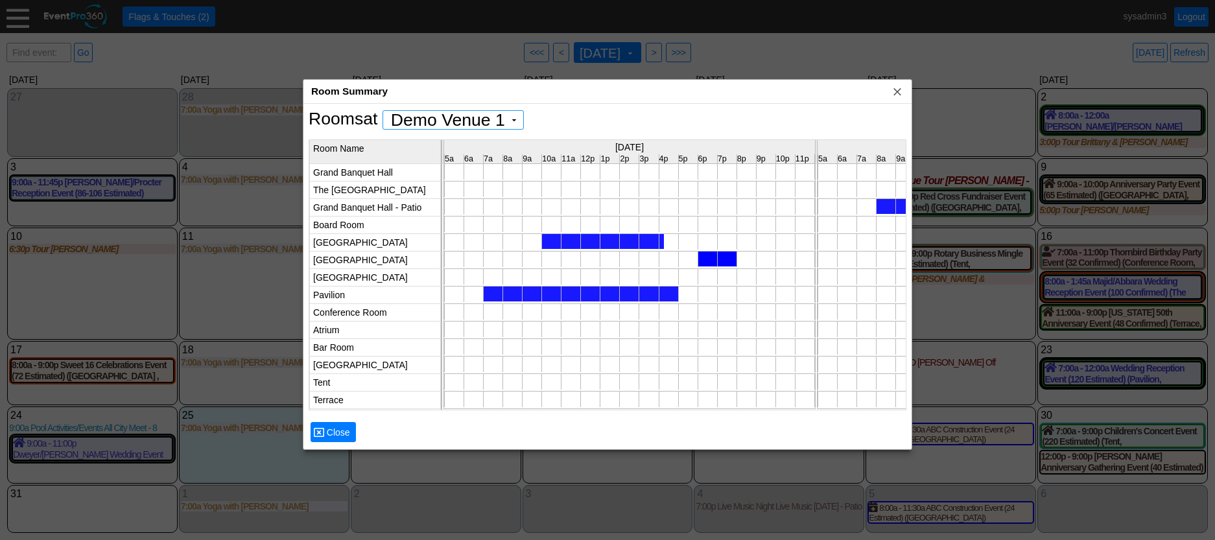
scroll to position [0, 5559]
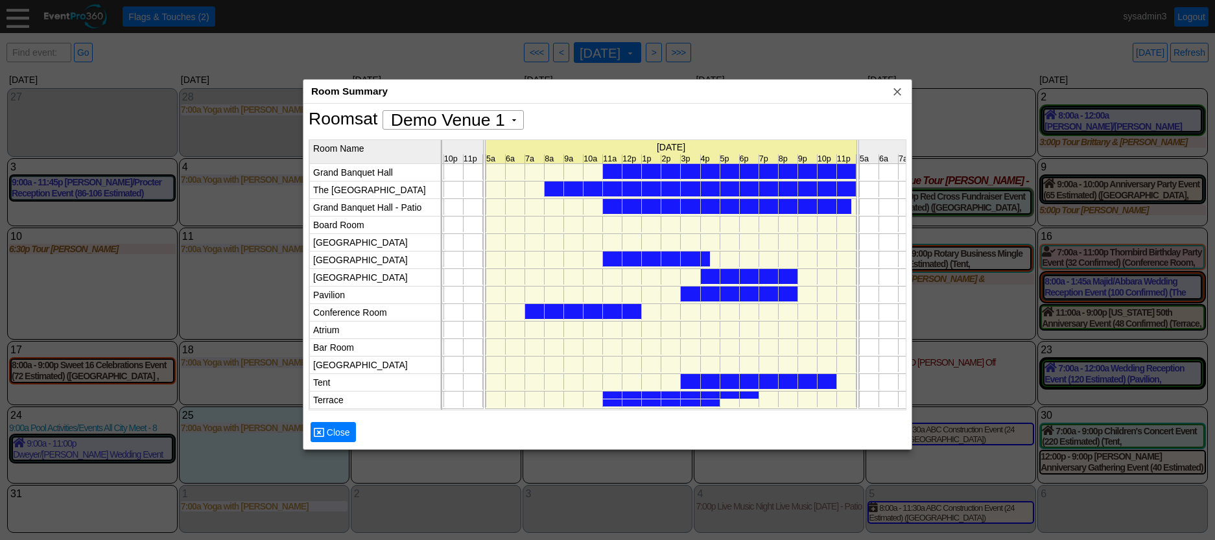
click at [753, 391] on div at bounding box center [681, 394] width 156 height 7
click at [690, 401] on div at bounding box center [661, 402] width 117 height 7
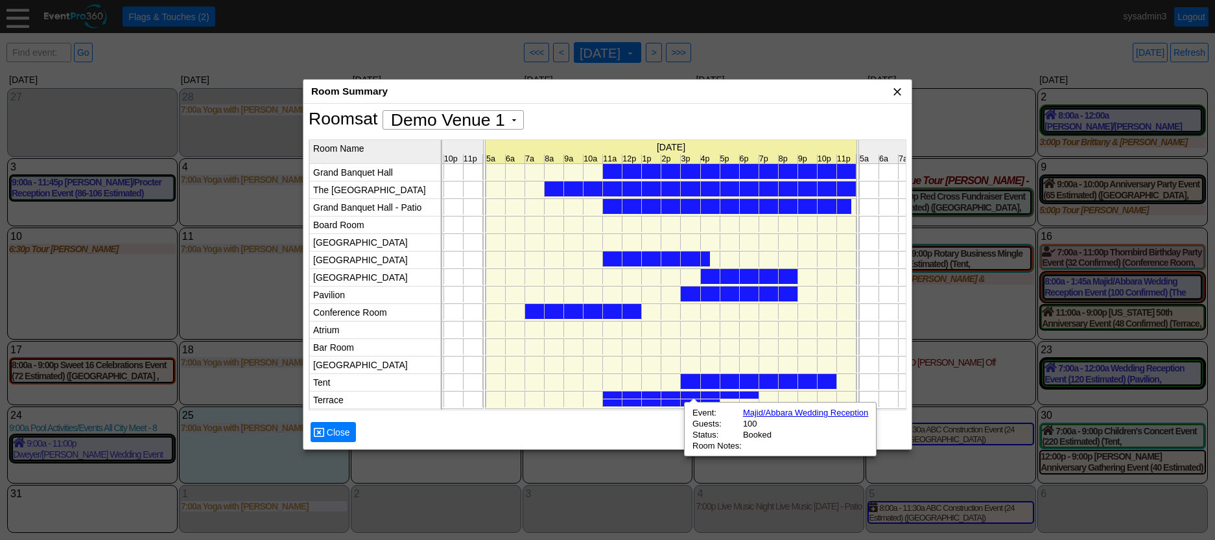
click at [895, 88] on span "x" at bounding box center [897, 91] width 13 height 13
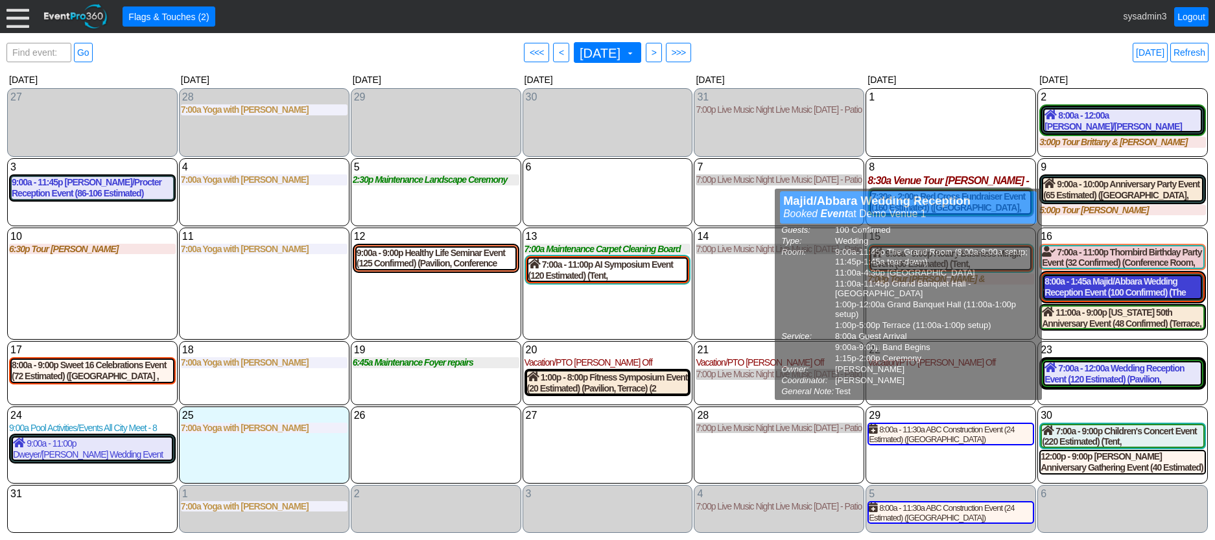
click at [1097, 287] on div "8:00a - 1:45a Majid/Abbara Wedding Reception Event (100 Confirmed) (The Grand R…" at bounding box center [1122, 287] width 156 height 22
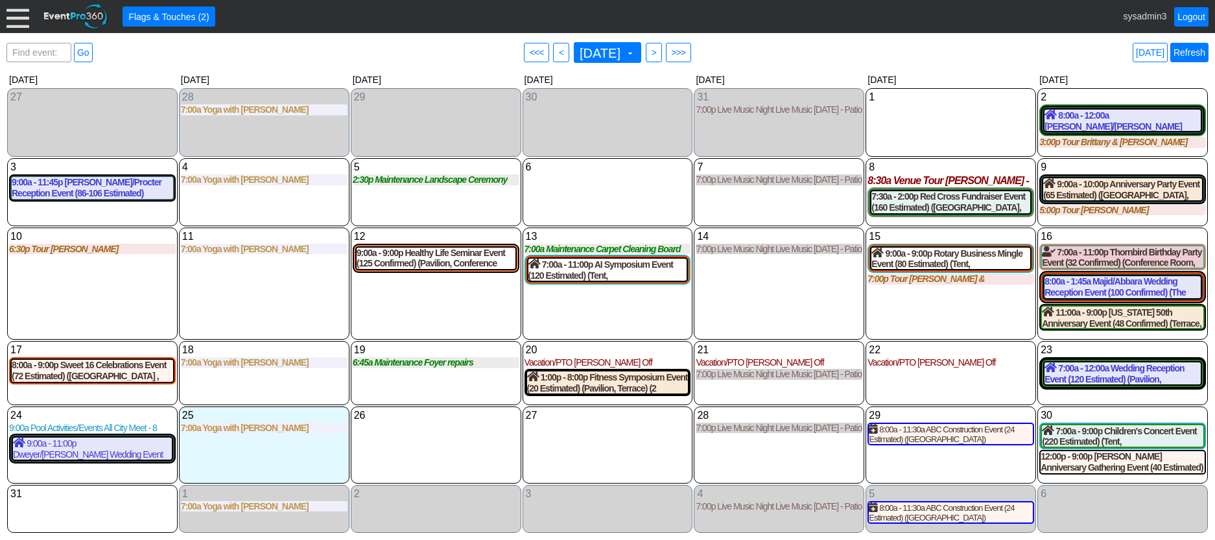
click at [1187, 55] on link "Refresh" at bounding box center [1189, 52] width 38 height 19
click at [1084, 233] on div "16 Saturday" at bounding box center [1122, 236] width 167 height 14
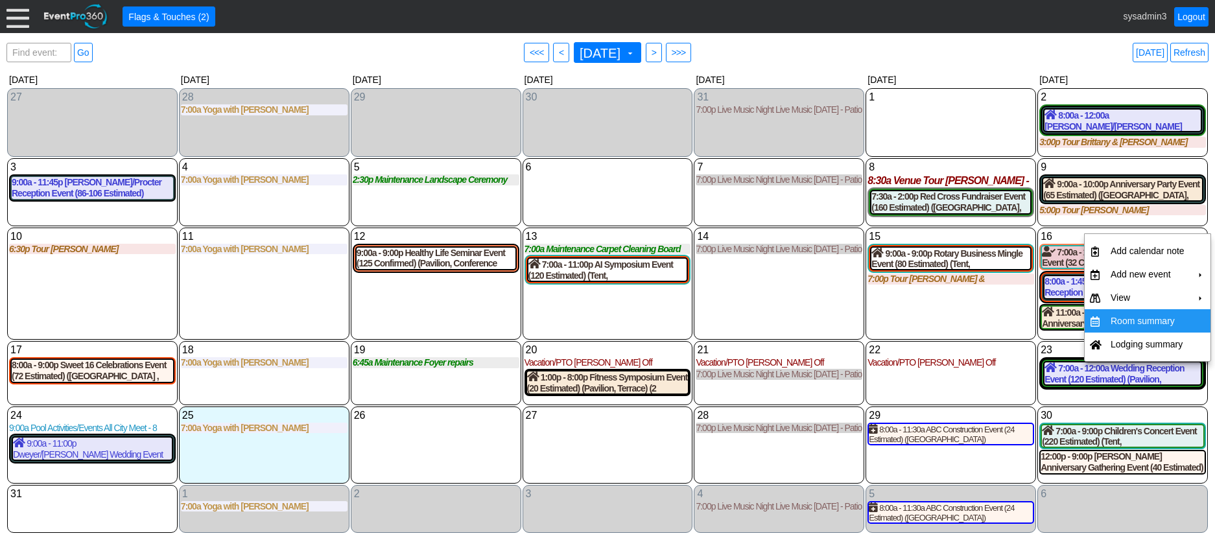
click at [1127, 316] on td "Room summary" at bounding box center [1147, 320] width 84 height 23
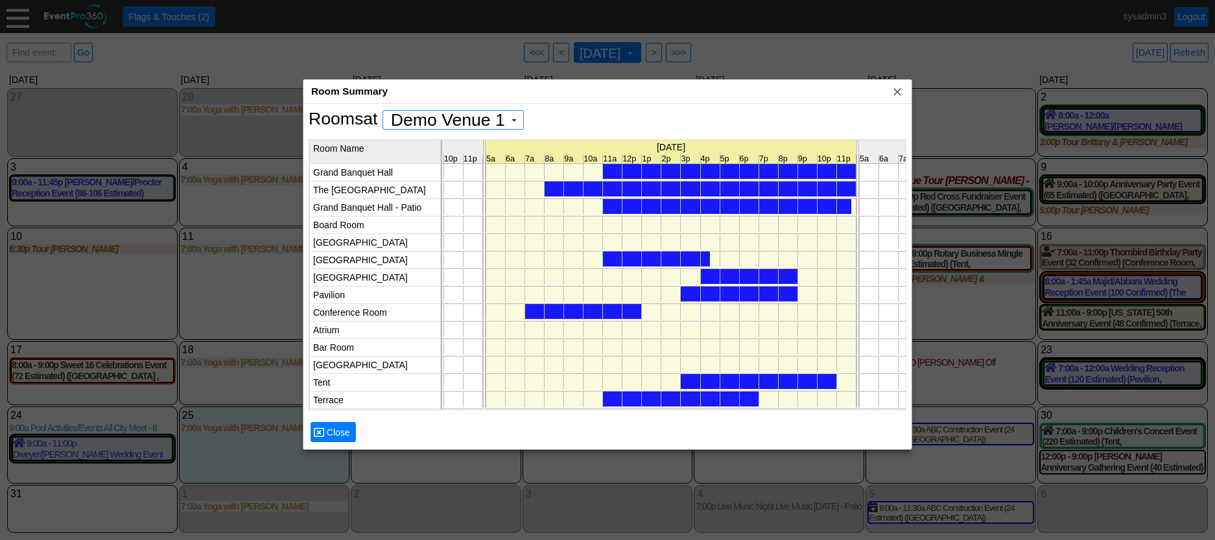
click at [692, 256] on div at bounding box center [656, 258] width 107 height 15
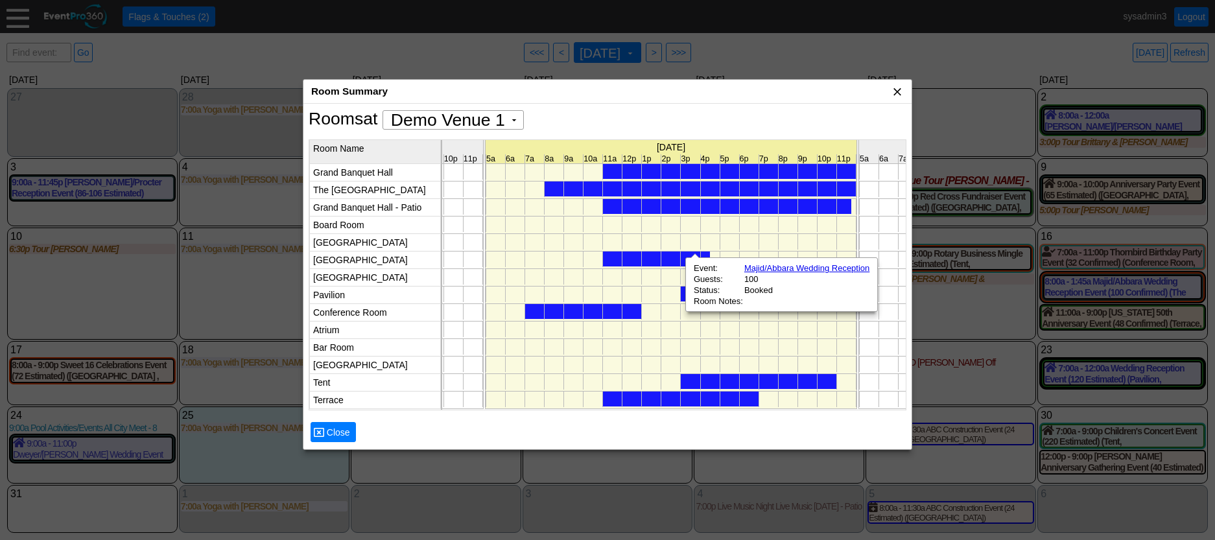
click at [901, 88] on span "x" at bounding box center [897, 91] width 13 height 13
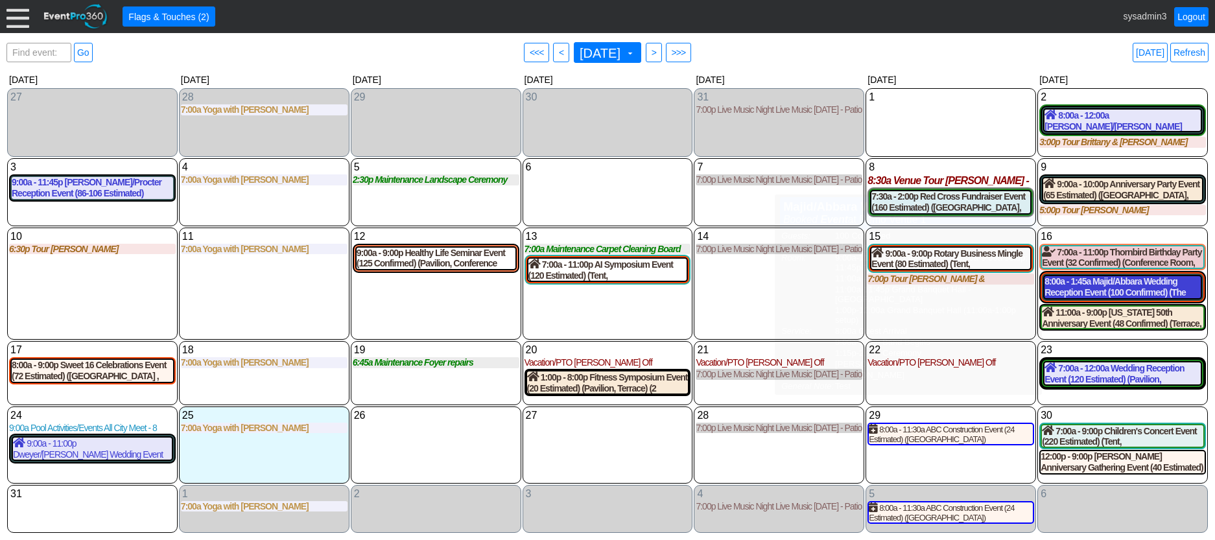
click at [1127, 289] on div "8:00a - 1:45a Majid/Abbara Wedding Reception Event (100 Confirmed) (The Grand R…" at bounding box center [1122, 287] width 156 height 22
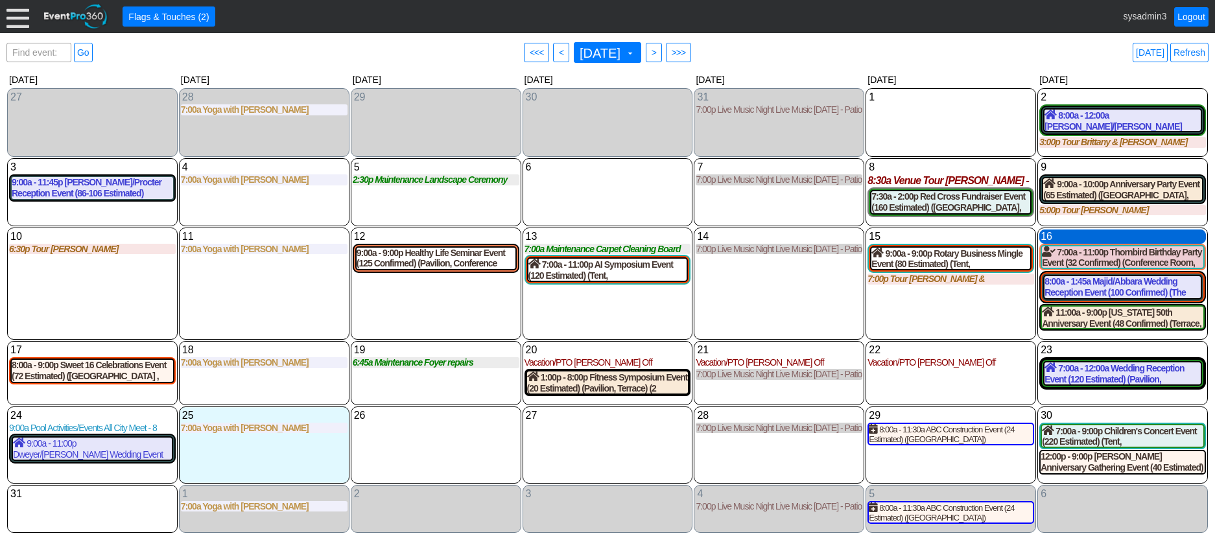
click at [1091, 237] on div "16 Saturday" at bounding box center [1122, 236] width 167 height 14
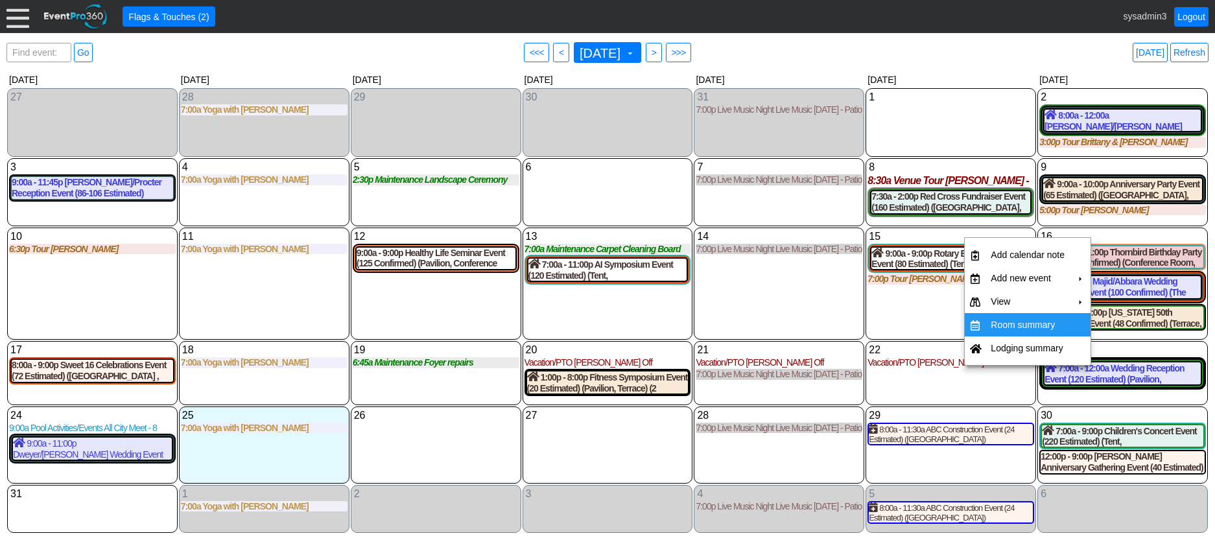
click at [1010, 319] on td "Room summary" at bounding box center [1027, 324] width 84 height 23
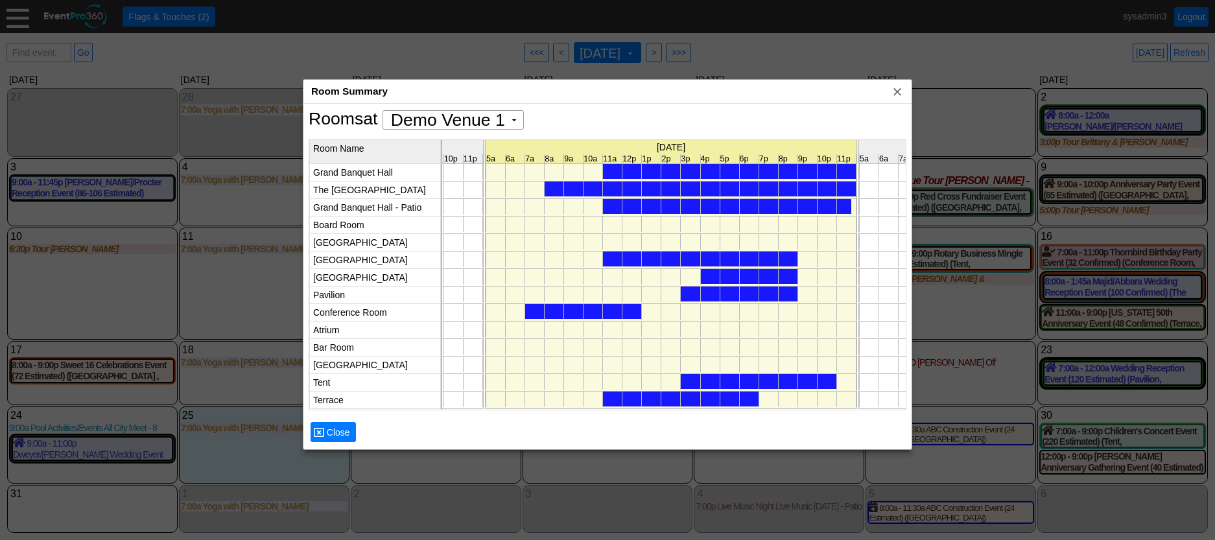
click at [742, 294] on div at bounding box center [739, 293] width 117 height 15
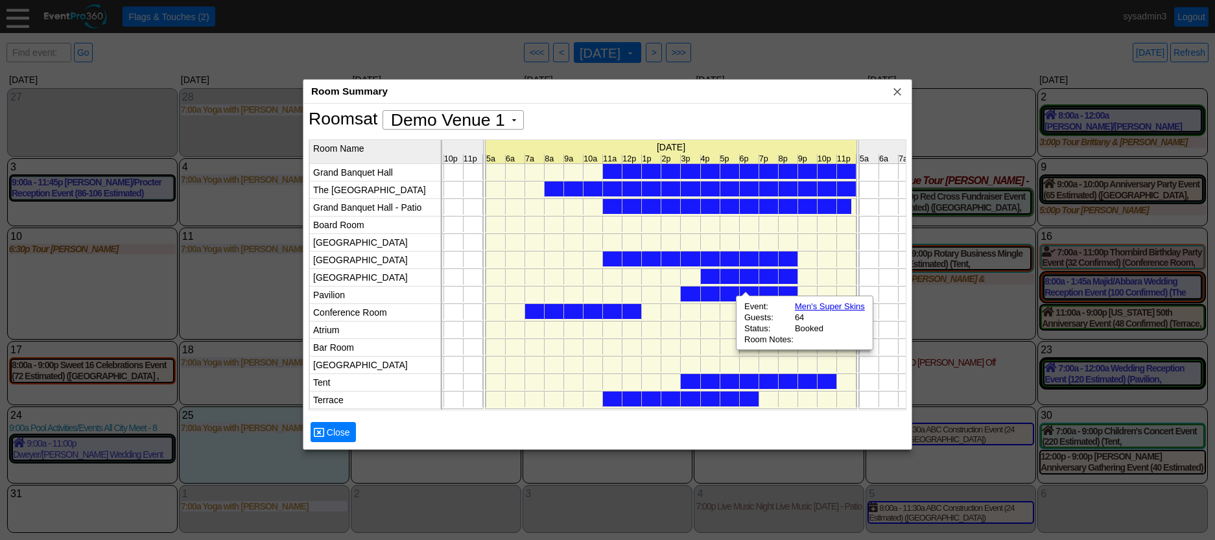
click at [783, 277] on div at bounding box center [748, 276] width 97 height 15
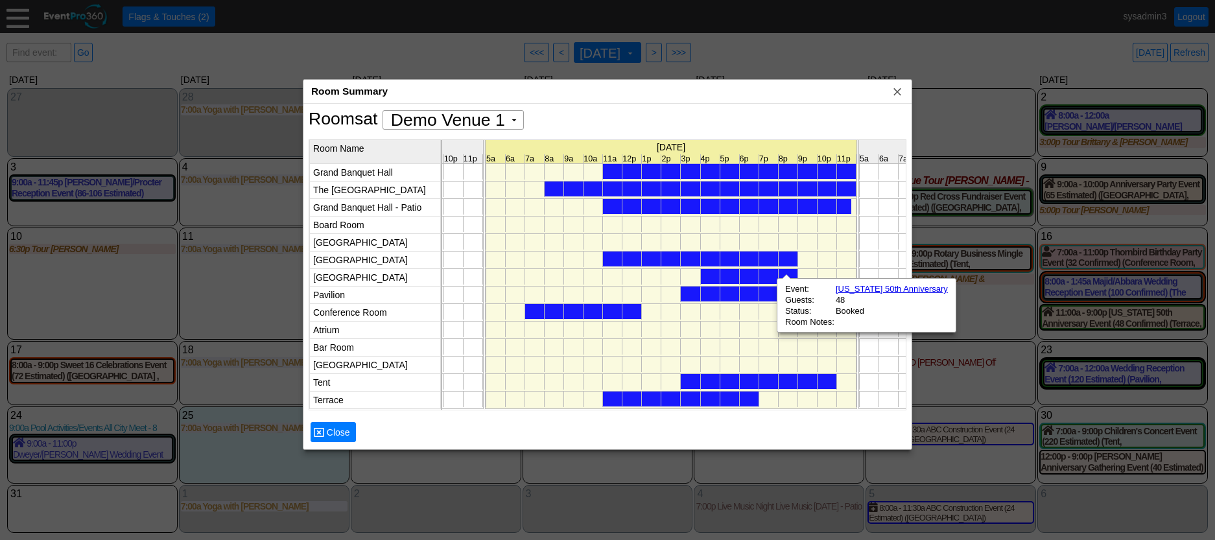
click at [790, 259] on div at bounding box center [700, 258] width 194 height 15
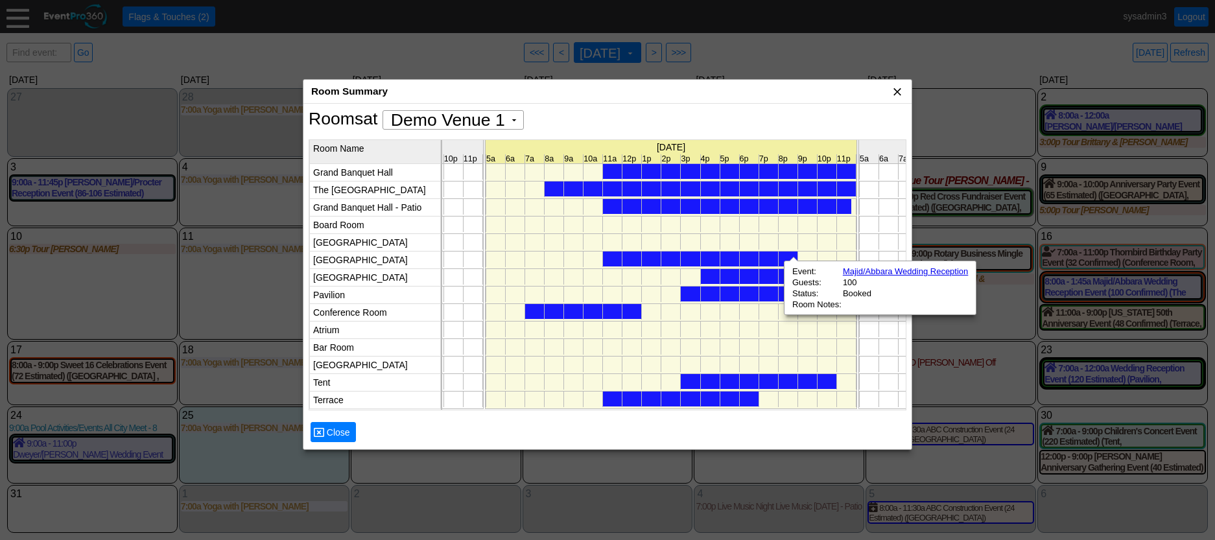
click at [900, 94] on span "x" at bounding box center [897, 91] width 13 height 13
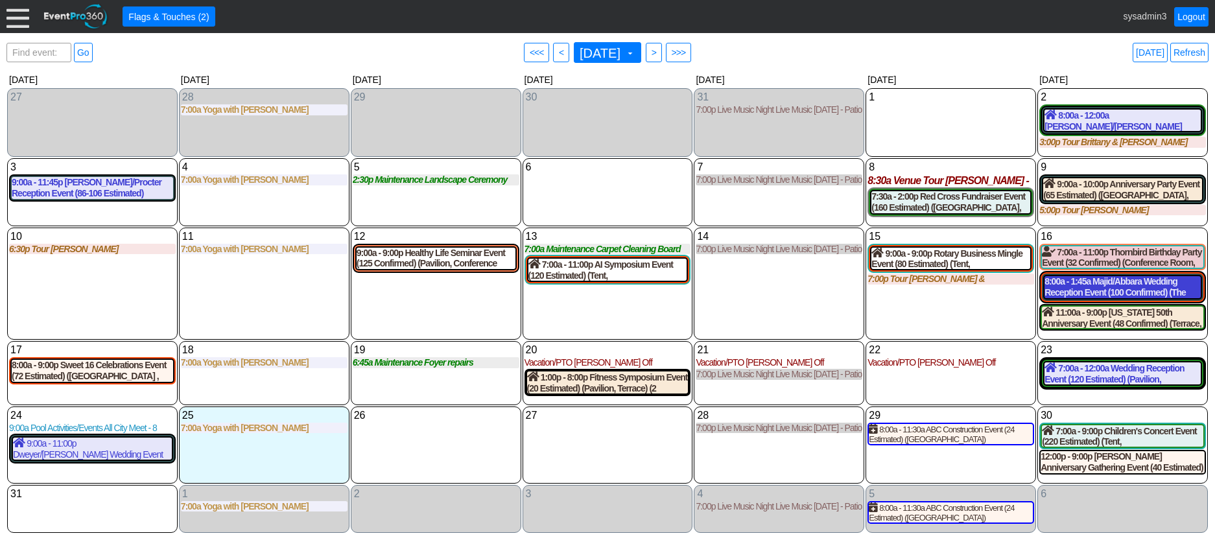
click at [1121, 288] on div "8:00a - 1:45a Majid/Abbara Wedding Reception Event (100 Confirmed) (The Grand R…" at bounding box center [1122, 287] width 156 height 22
click at [1196, 53] on link "Refresh" at bounding box center [1189, 52] width 38 height 19
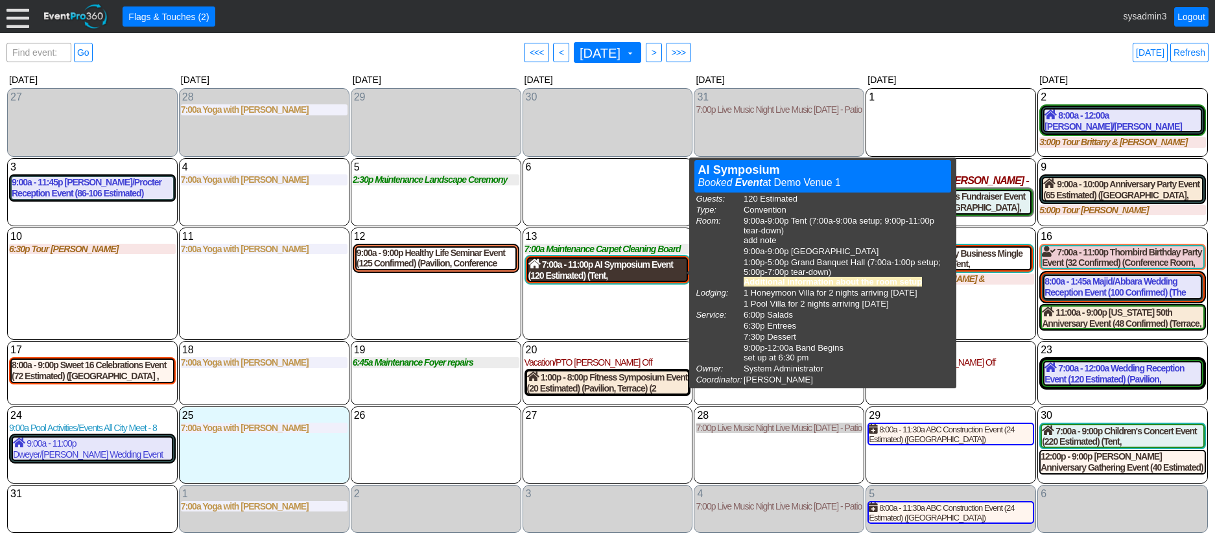
click at [613, 268] on div "7:00a - 11:00p AI Symposium Event (120 Estimated) (Tent, South Room , Grand Ban…" at bounding box center [607, 270] width 159 height 22
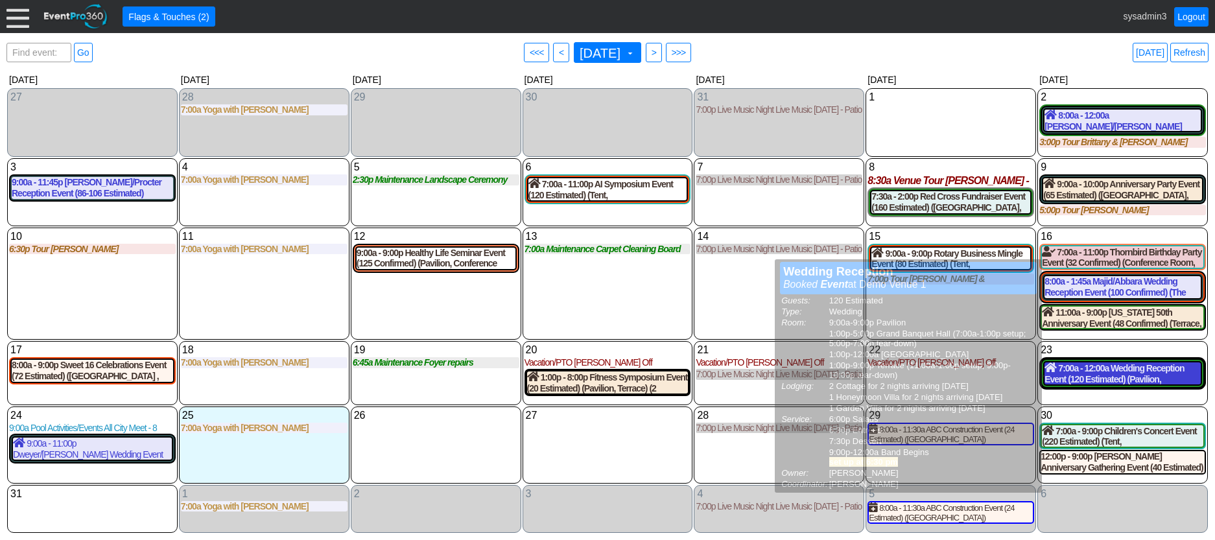
click at [1107, 378] on div "7:00a - 12:00a Wedding Reception Event (120 Estimated) (Pavilion, Grand Banquet…" at bounding box center [1122, 373] width 156 height 22
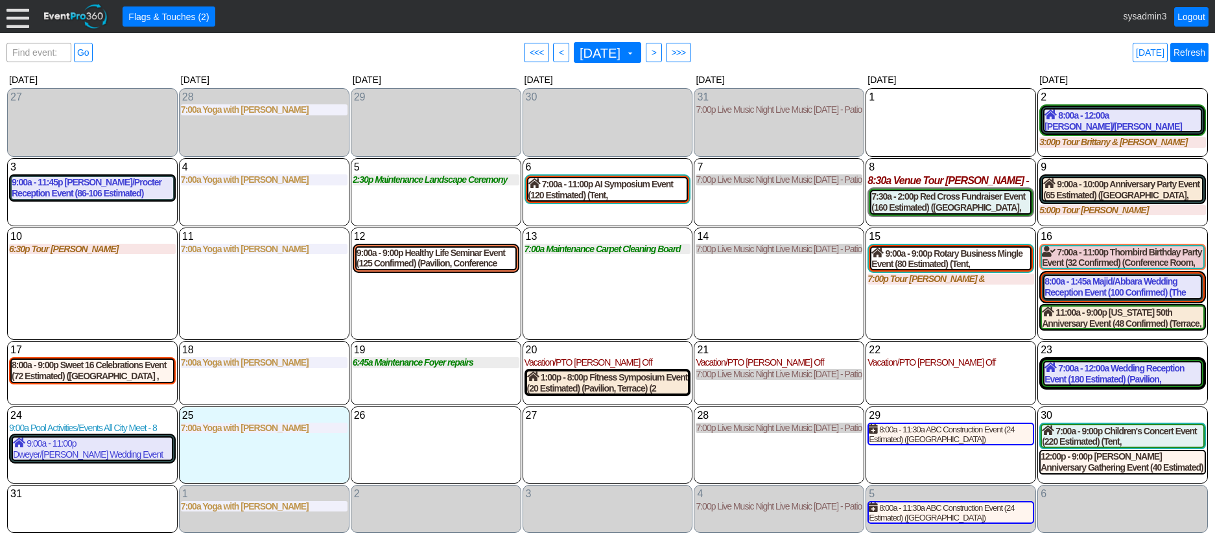
click at [1189, 52] on link "Refresh" at bounding box center [1189, 52] width 38 height 19
click at [1187, 50] on link "Refresh" at bounding box center [1189, 52] width 38 height 19
click at [1195, 14] on link "Logout" at bounding box center [1191, 16] width 34 height 19
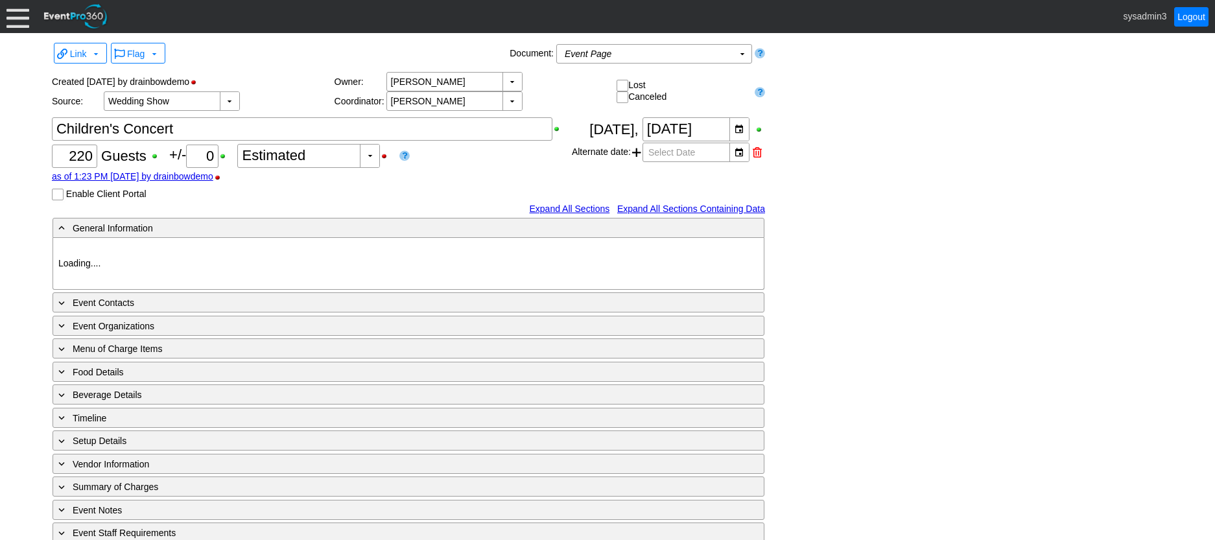
type input "Demo Venue 1"
type input "Fundraiser"
type input "601772"
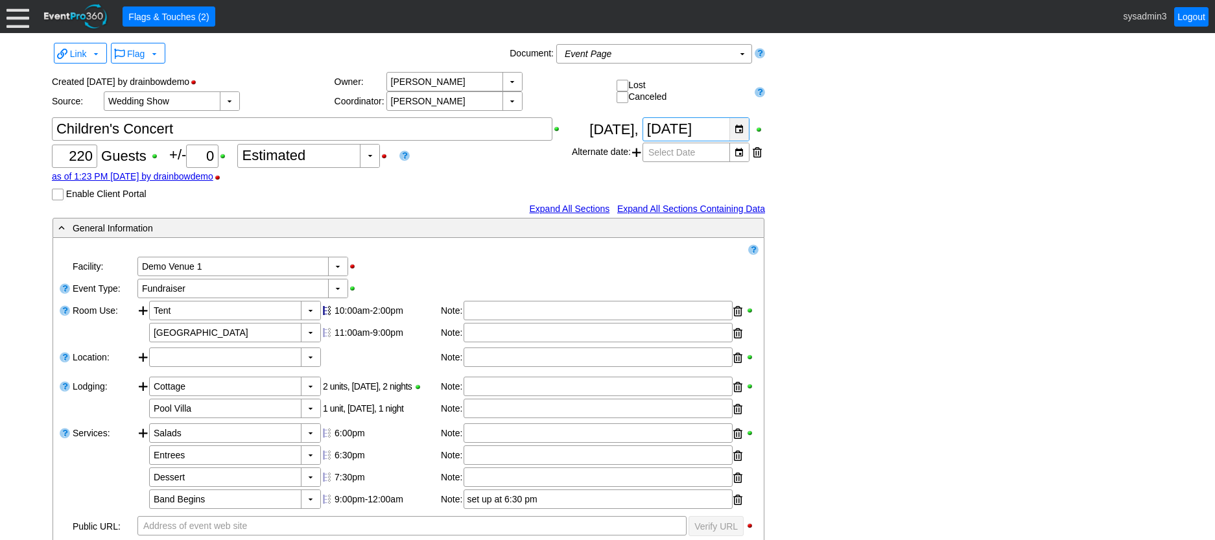
click at [736, 130] on div "▼" at bounding box center [738, 129] width 19 height 23
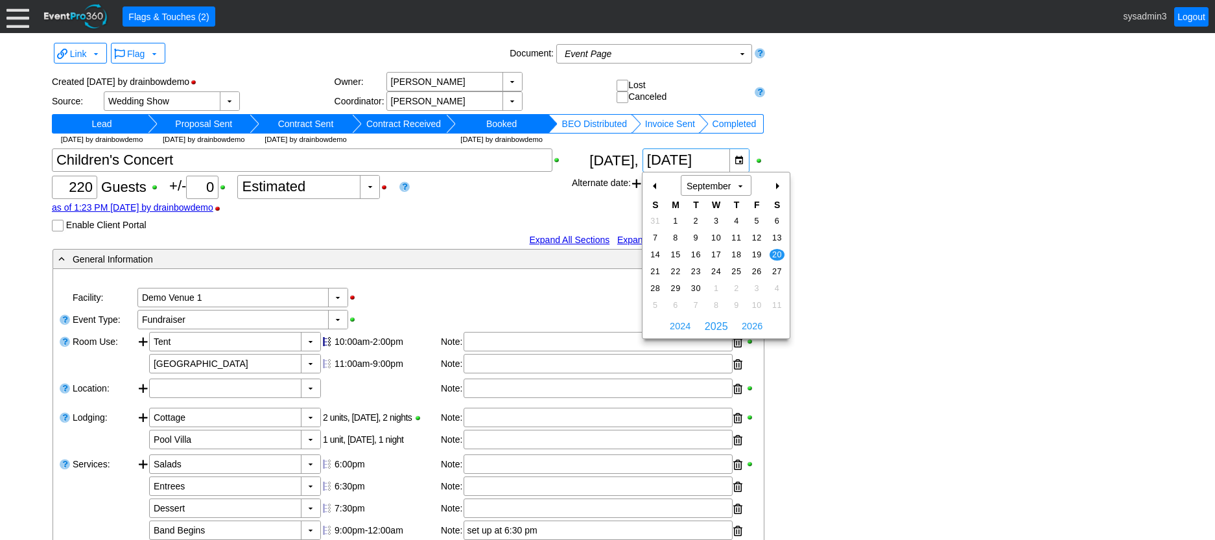
click at [653, 186] on div "-" at bounding box center [655, 186] width 21 height 22
click at [777, 287] on span "30" at bounding box center [776, 289] width 15 height 12
type input "8/30/2025"
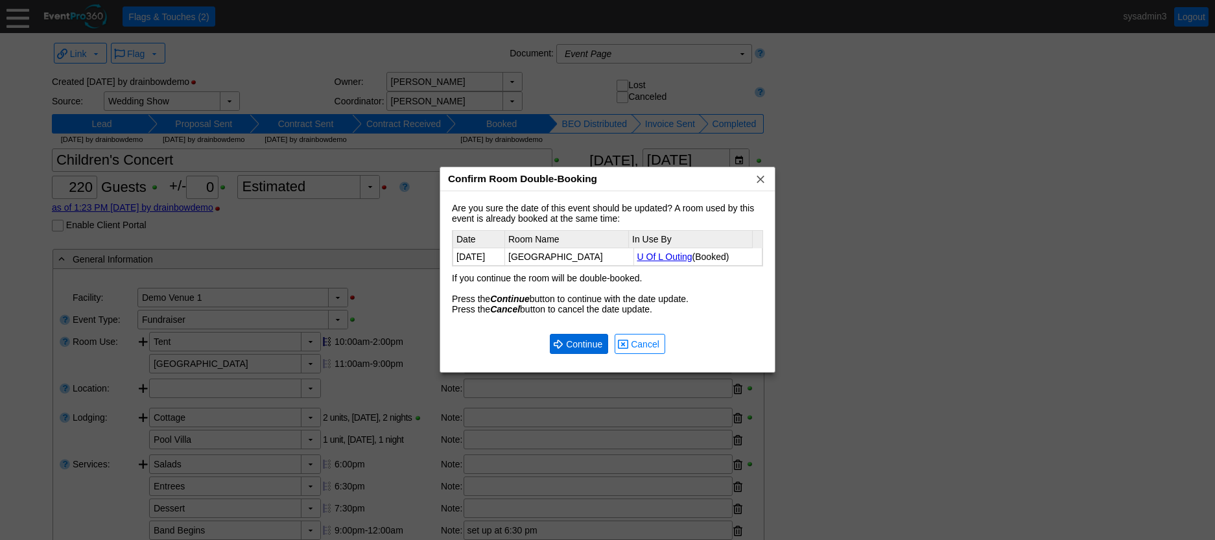
click at [580, 345] on span "Continue" at bounding box center [583, 344] width 41 height 13
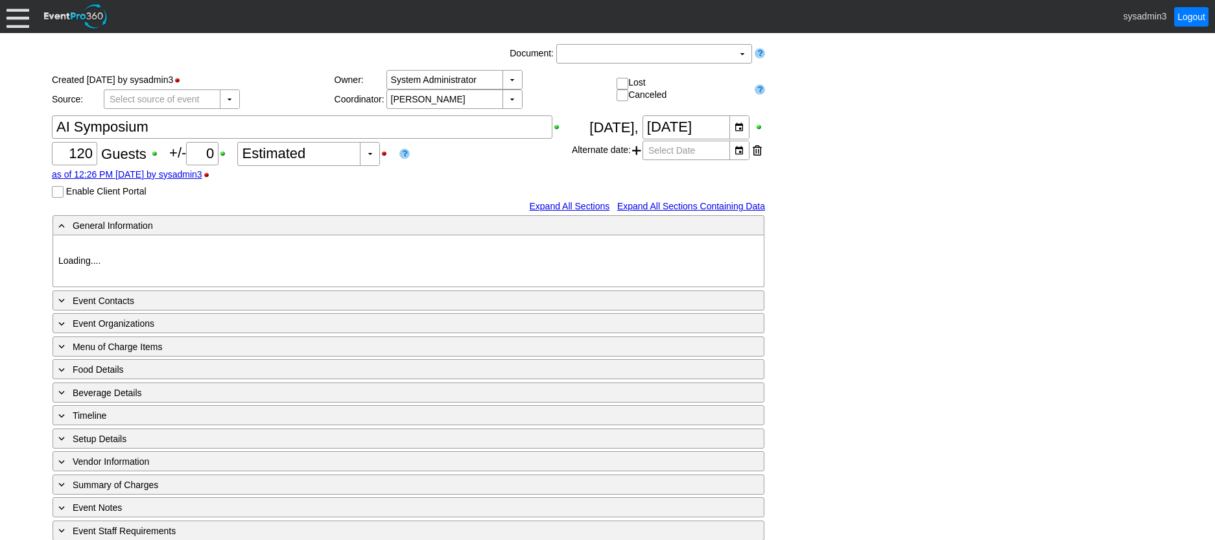
type input "Demo Venue 1"
type input "Convention"
type input "[URL][DOMAIN_NAME]"
type input "996349"
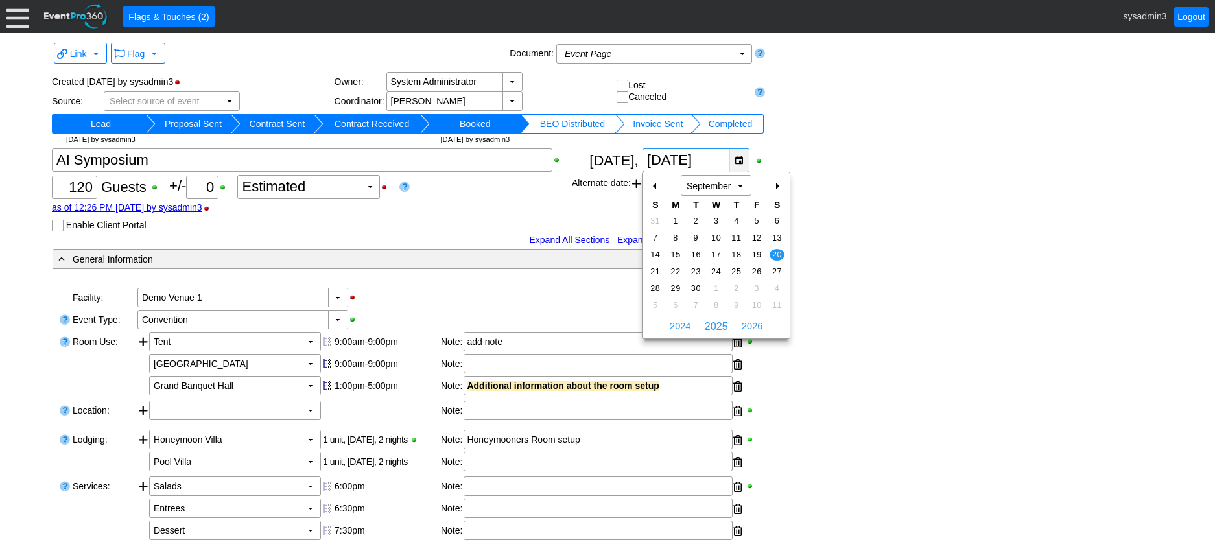
click at [738, 165] on div "▼" at bounding box center [738, 160] width 19 height 23
click at [653, 183] on div "-" at bounding box center [655, 186] width 21 height 22
click at [718, 250] on span "13" at bounding box center [715, 255] width 15 height 12
type input "8/13/2025"
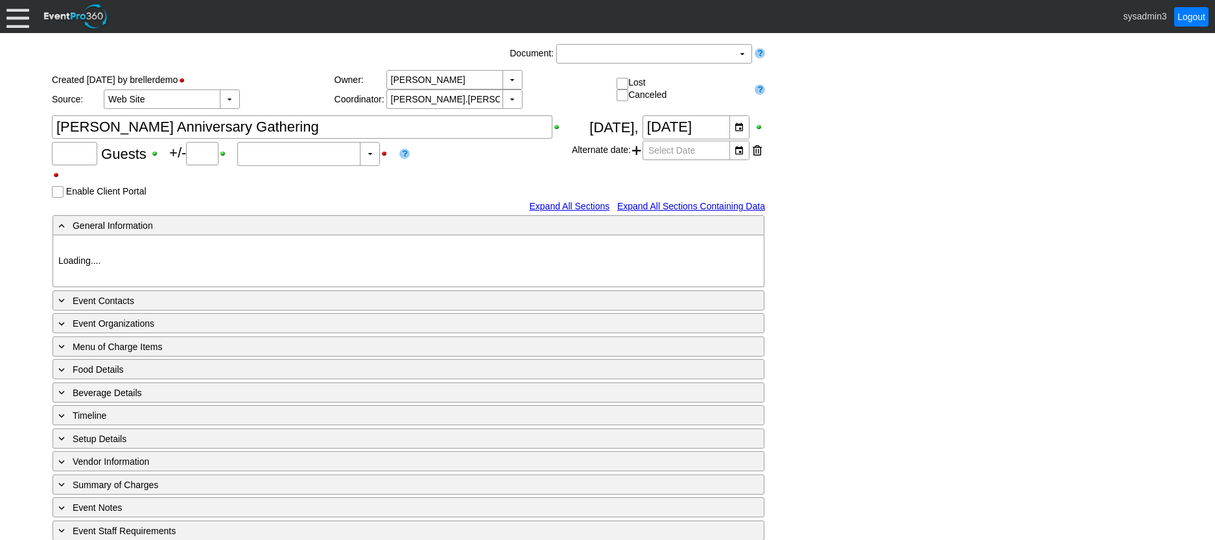
type input "Demo Venue 1"
type input "Meeting"
type input "260379"
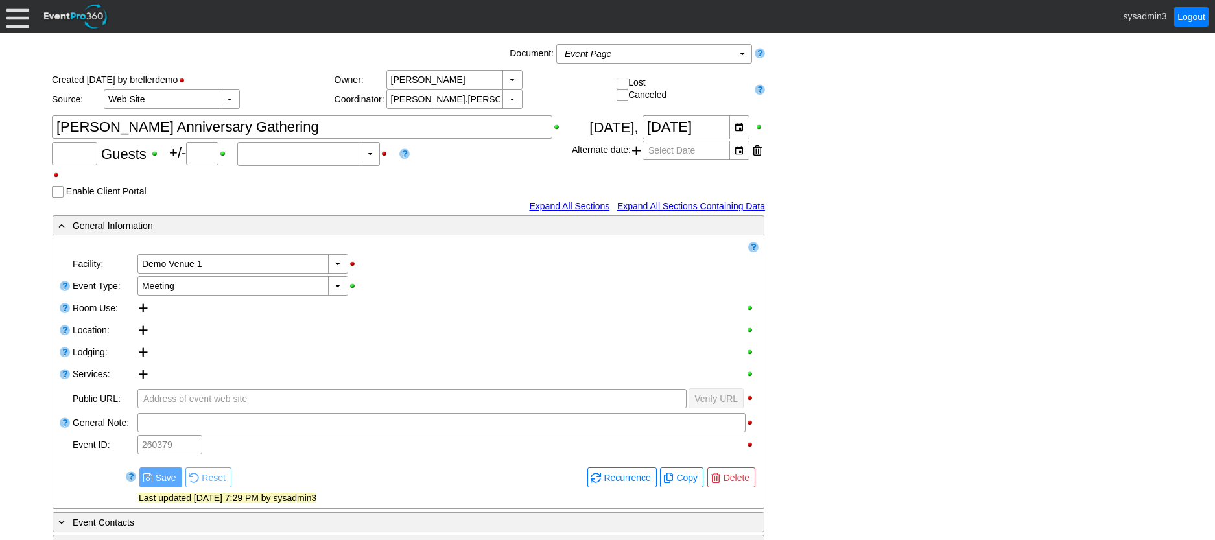
type input "40"
type input "0"
type input "Estimated"
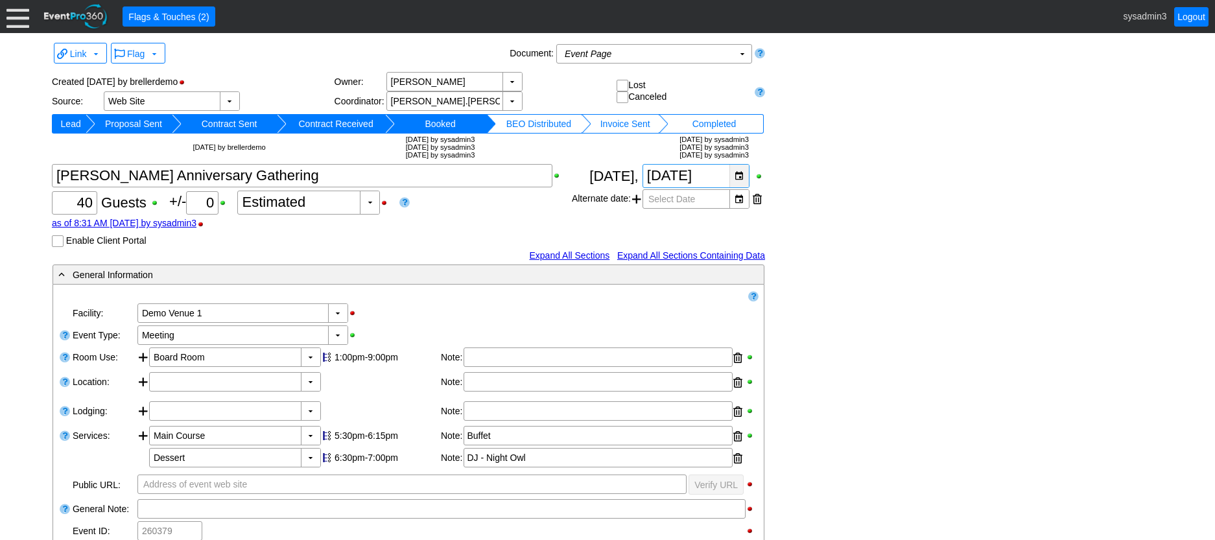
click at [742, 173] on div "▼" at bounding box center [738, 176] width 19 height 23
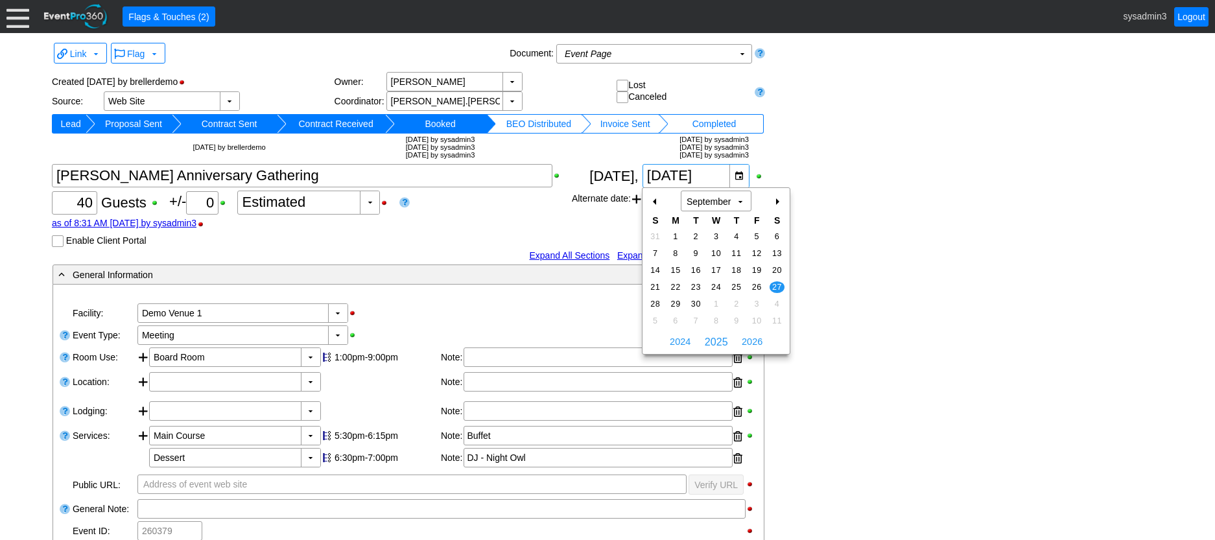
click at [657, 203] on div "-" at bounding box center [655, 202] width 21 height 22
click at [778, 301] on span "30" at bounding box center [776, 304] width 15 height 12
type input "8/30/2025"
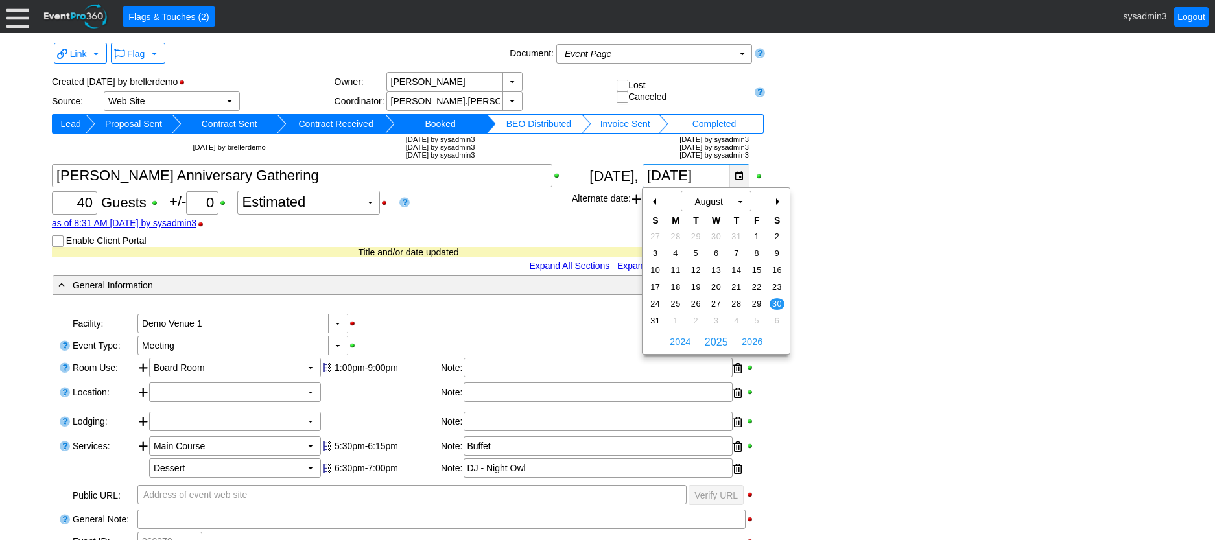
click at [740, 173] on div "▼" at bounding box center [738, 176] width 19 height 23
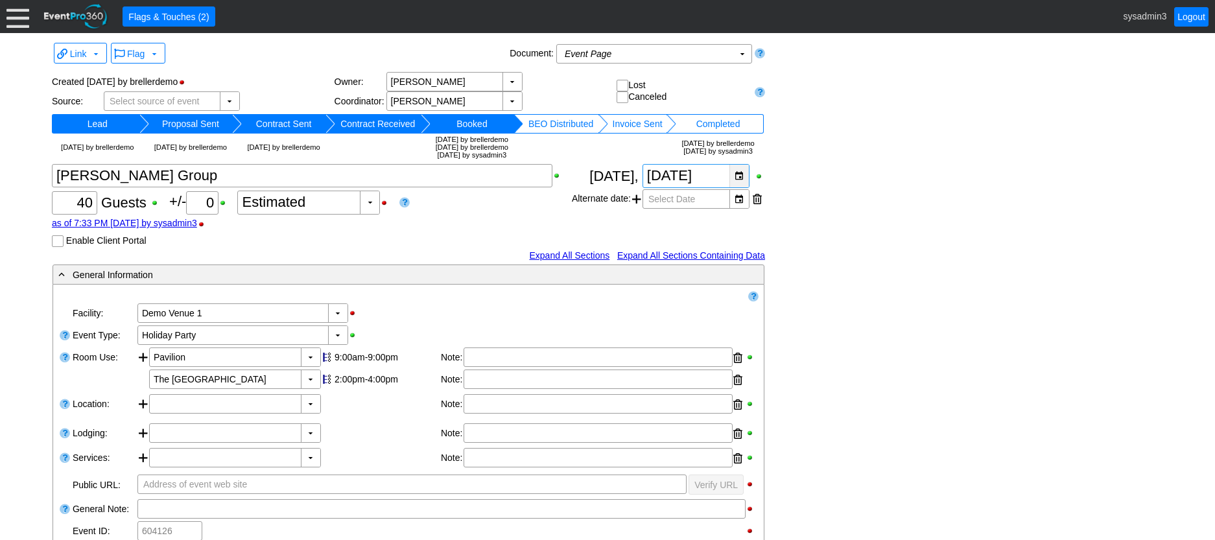
click at [742, 186] on div "▼" at bounding box center [738, 176] width 19 height 23
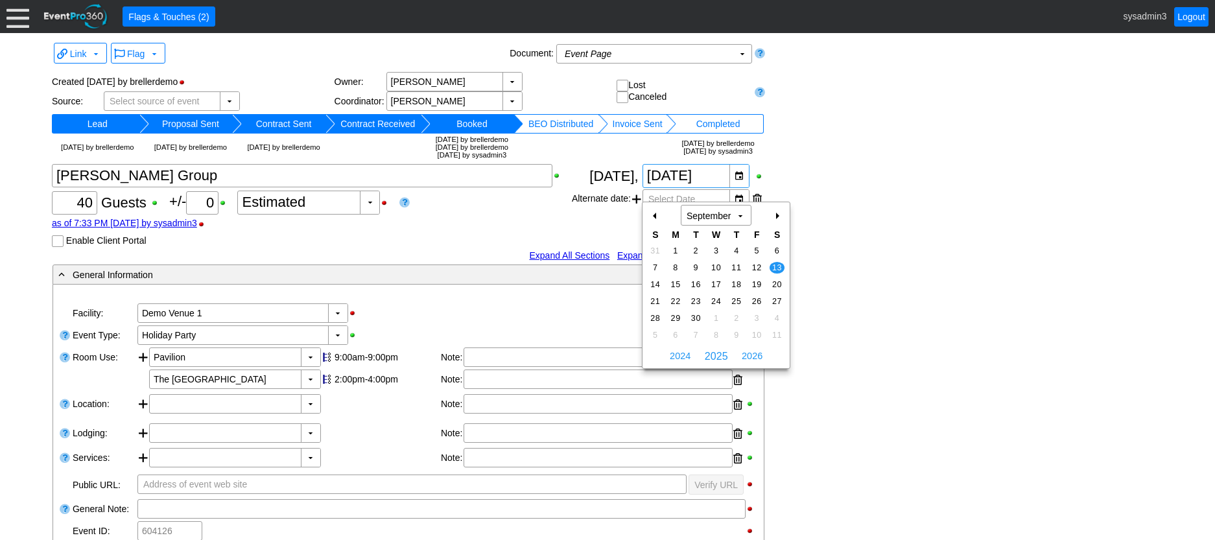
click at [655, 216] on div "-" at bounding box center [655, 216] width 21 height 22
click at [777, 280] on span "16" at bounding box center [776, 285] width 15 height 12
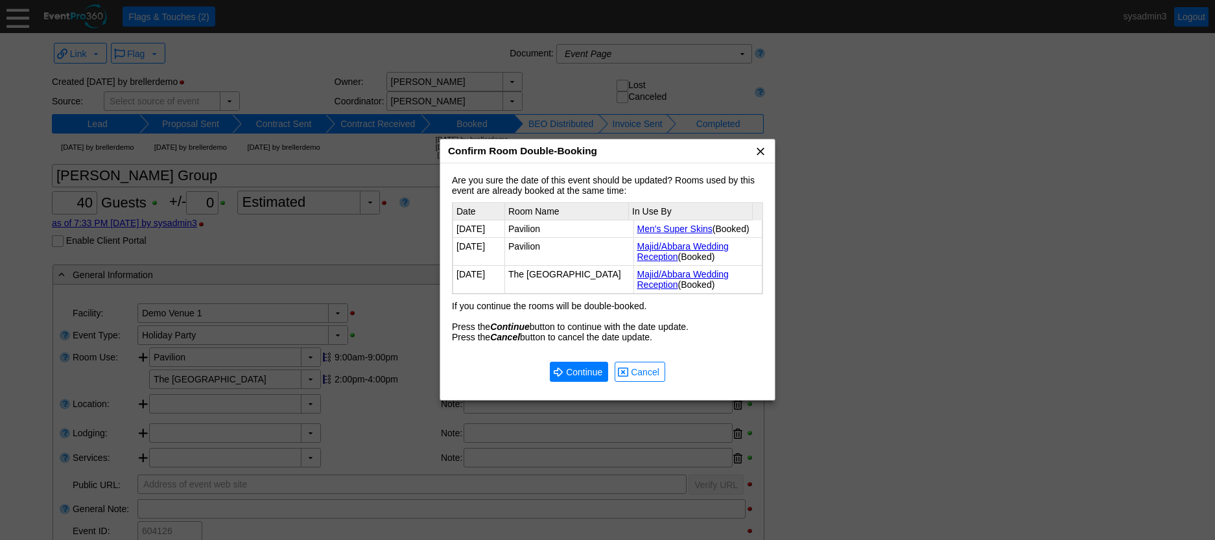
click at [757, 153] on span "x" at bounding box center [760, 151] width 13 height 13
type input "9/13/2025"
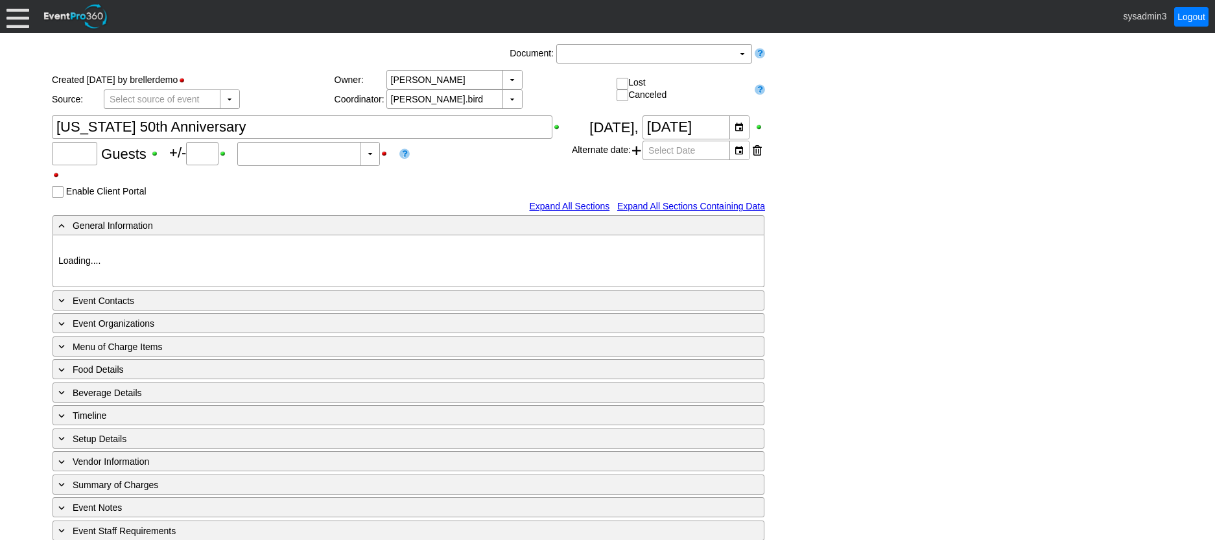
type input "48"
type input "Confirmed"
type input "Demo Venue 1"
type input "Anniversary Celebration"
type input "10371"
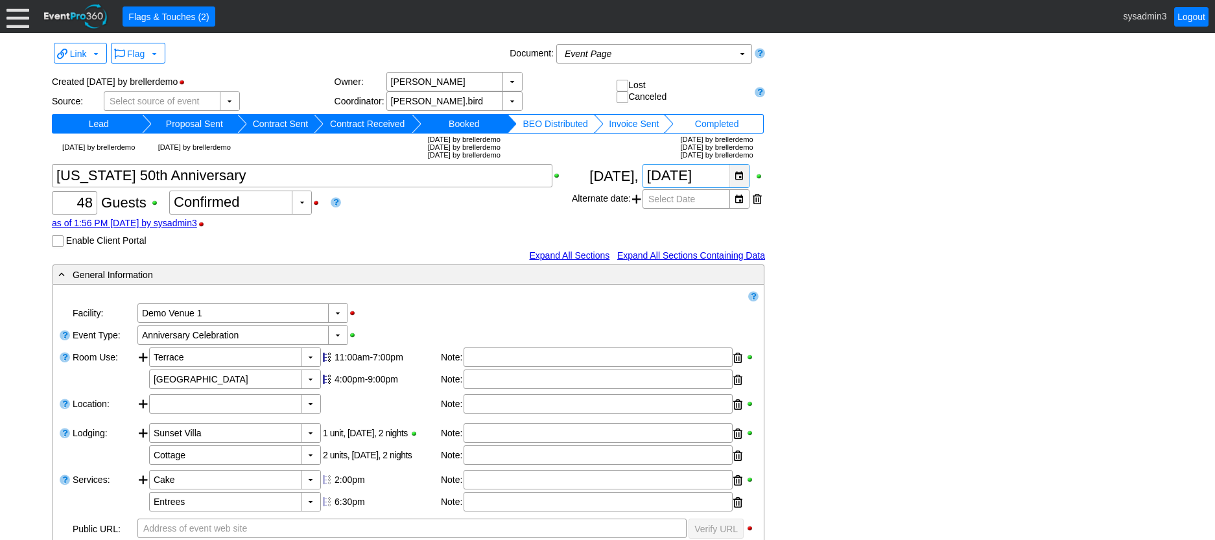
click at [739, 132] on td "Completed" at bounding box center [716, 123] width 86 height 19
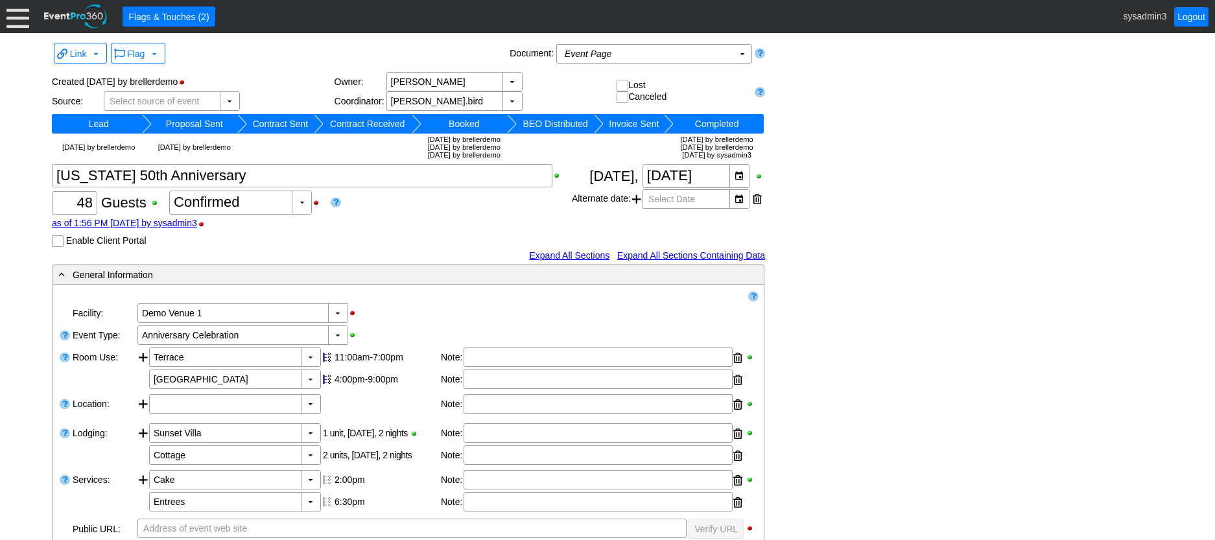
click at [484, 119] on td "Booked" at bounding box center [464, 123] width 86 height 19
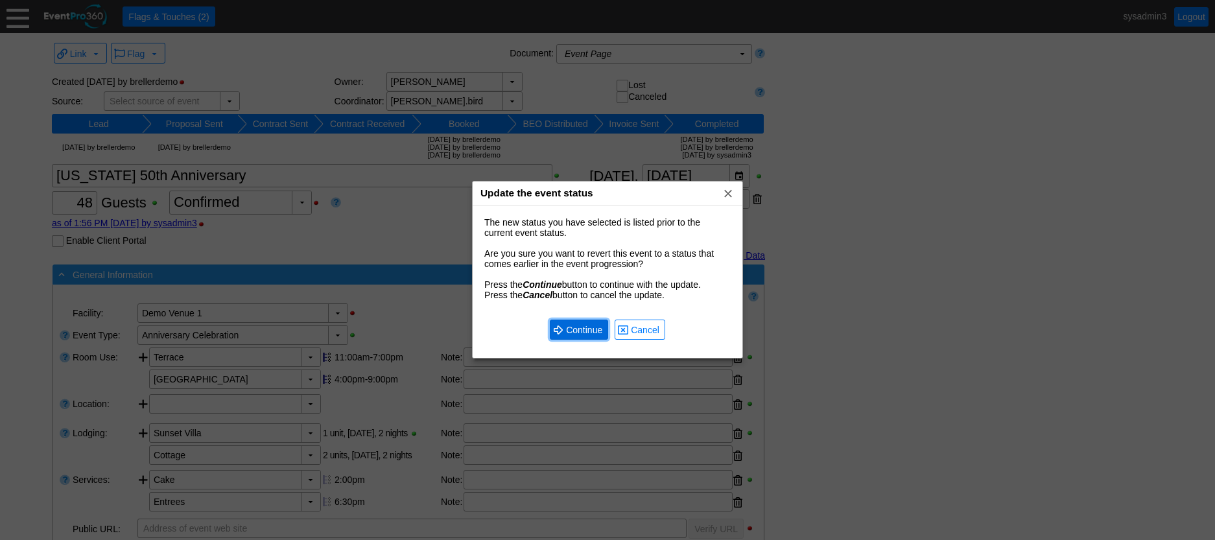
drag, startPoint x: 599, startPoint y: 324, endPoint x: 656, endPoint y: 265, distance: 82.1
click at [600, 324] on span "Continue" at bounding box center [583, 329] width 41 height 13
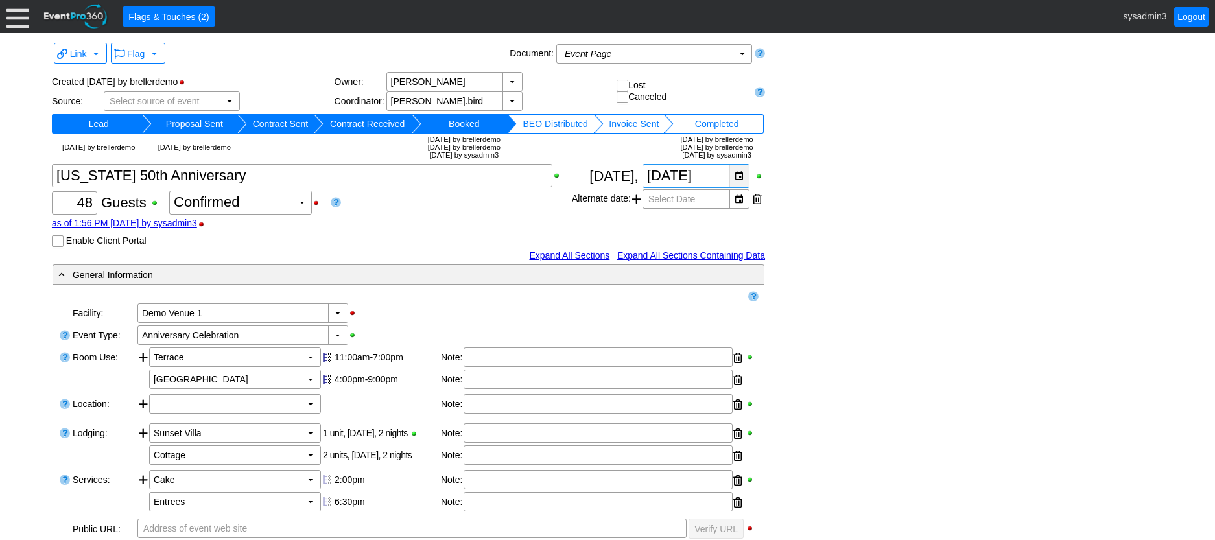
click at [740, 180] on div "▼" at bounding box center [738, 176] width 19 height 23
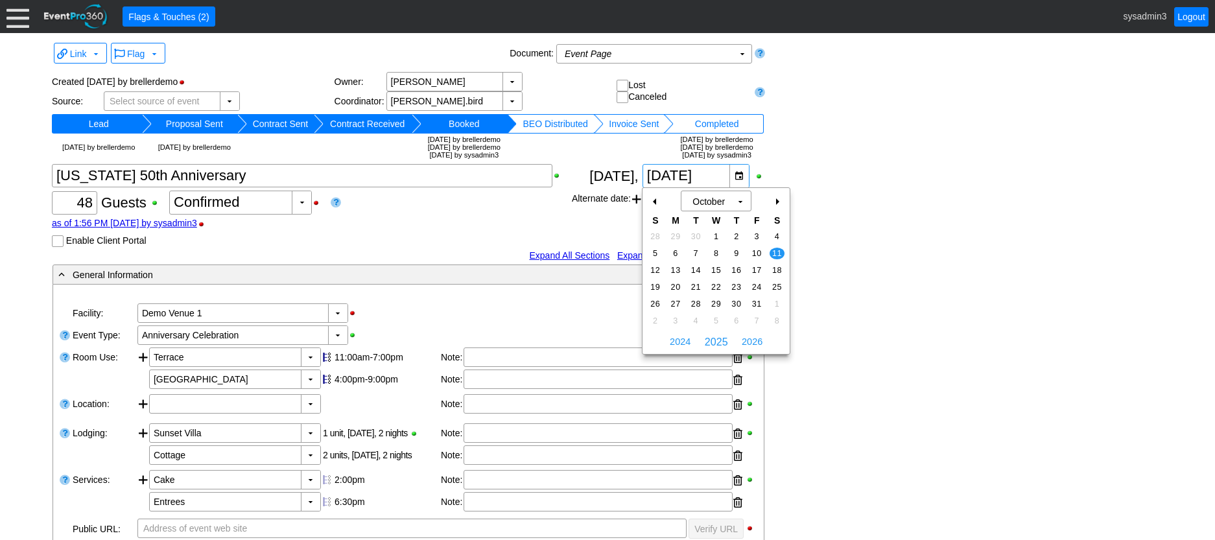
click at [659, 196] on div "-" at bounding box center [655, 202] width 21 height 22
click at [783, 265] on td "16" at bounding box center [777, 270] width 20 height 17
type input "[DATE]"
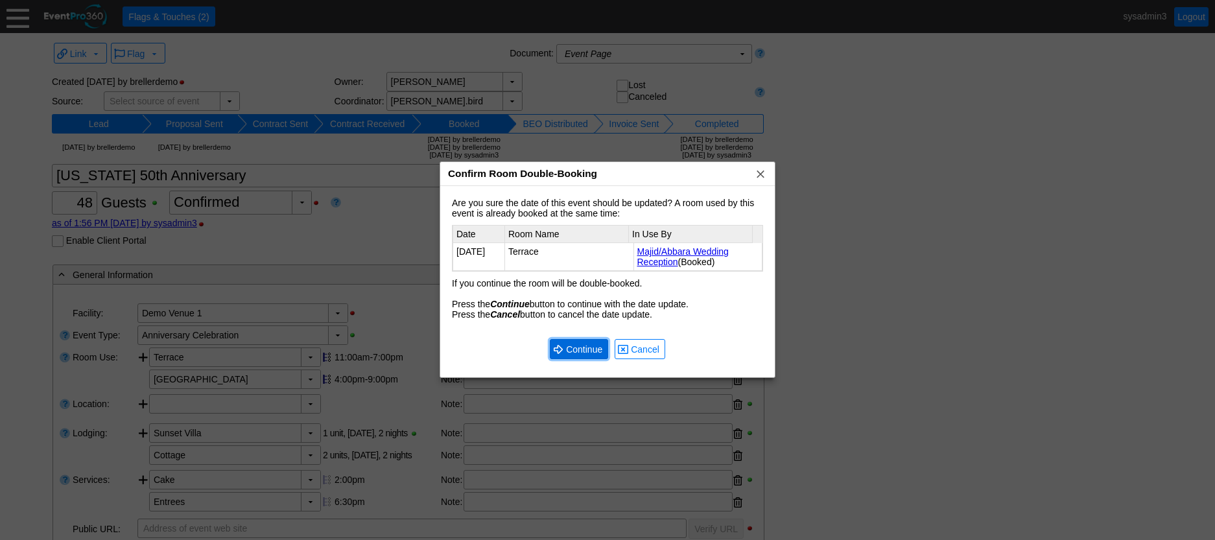
click at [590, 351] on span "Continue" at bounding box center [583, 349] width 41 height 13
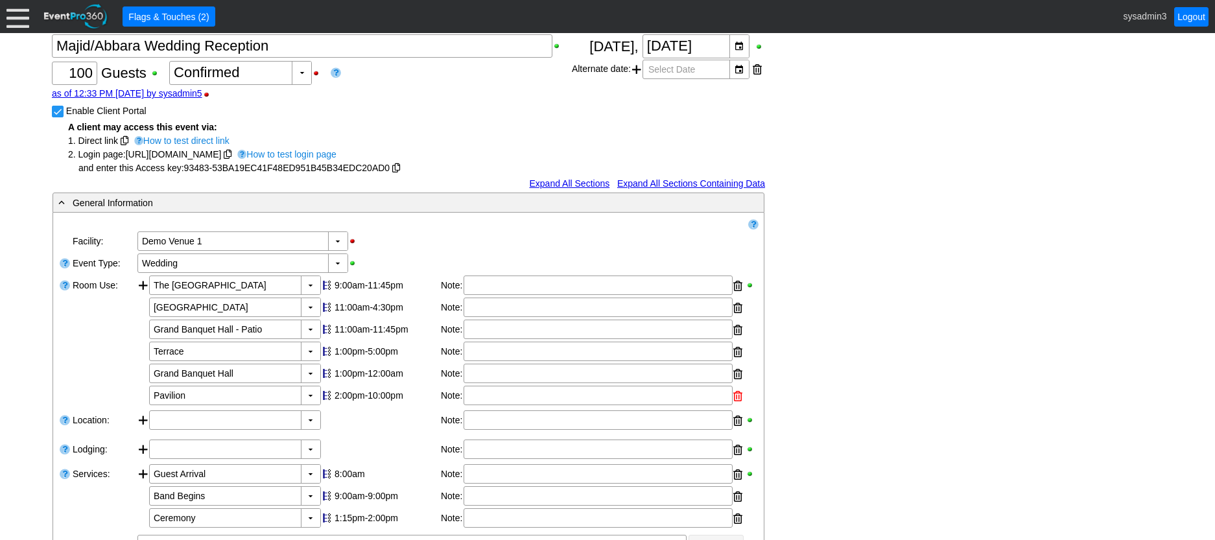
click at [740, 392] on div at bounding box center [737, 395] width 9 height 19
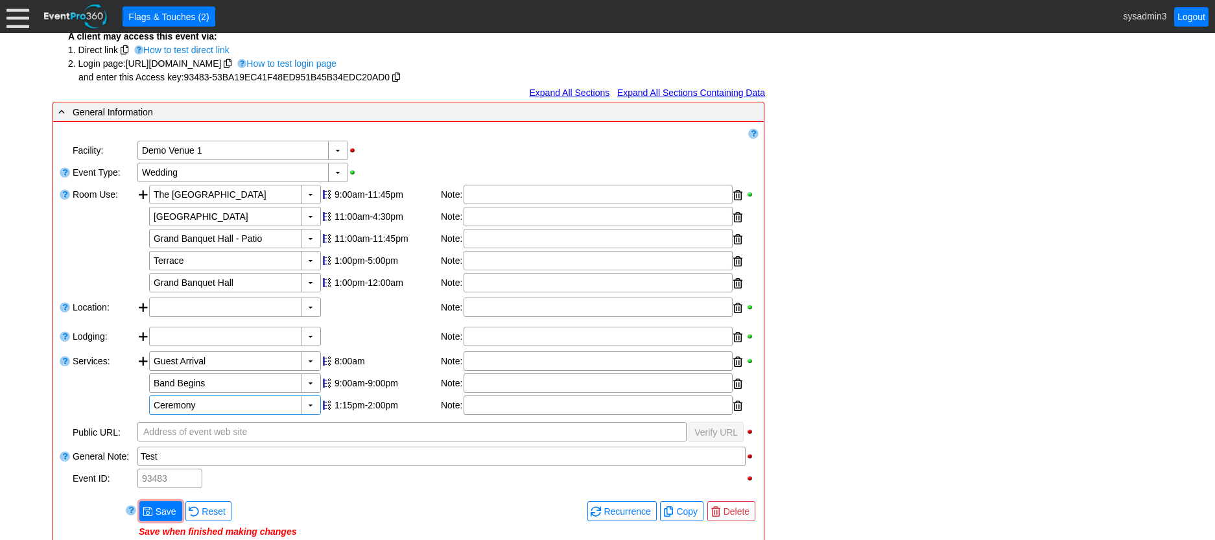
scroll to position [324, 0]
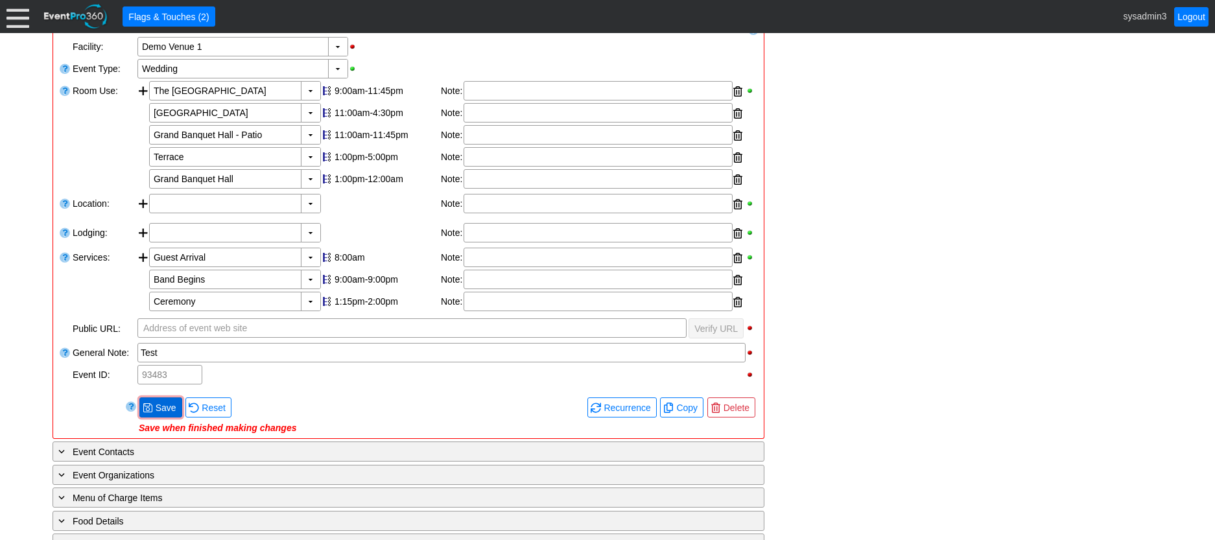
click at [167, 403] on span "Save" at bounding box center [166, 407] width 26 height 13
click at [739, 155] on div at bounding box center [737, 157] width 9 height 19
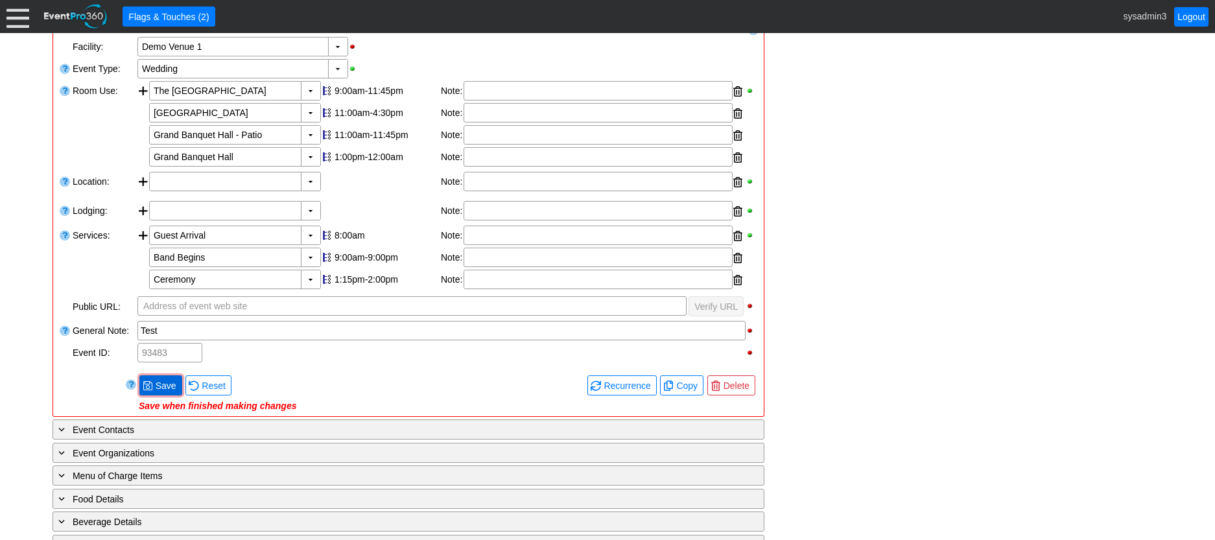
click at [167, 388] on span "Save" at bounding box center [166, 385] width 26 height 13
click at [394, 109] on div "11:00am-4:30pm" at bounding box center [385, 113] width 103 height 10
type input "0:00"
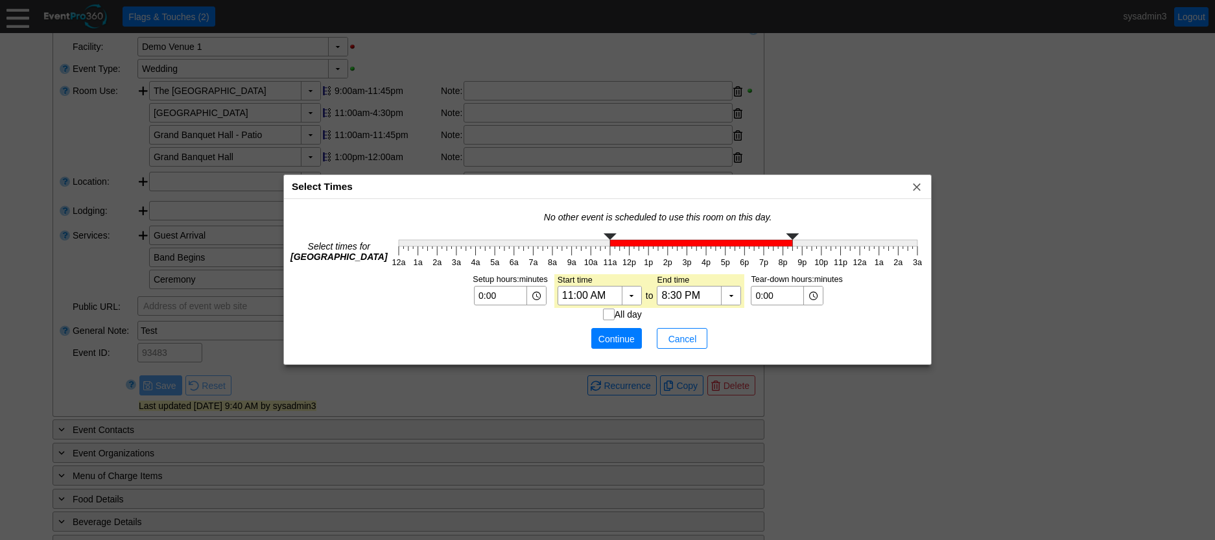
click at [788, 244] on g at bounding box center [658, 239] width 519 height 13
type input "8:00 PM"
click at [782, 241] on g at bounding box center [658, 239] width 519 height 13
click at [807, 296] on div "▼" at bounding box center [812, 295] width 19 height 18
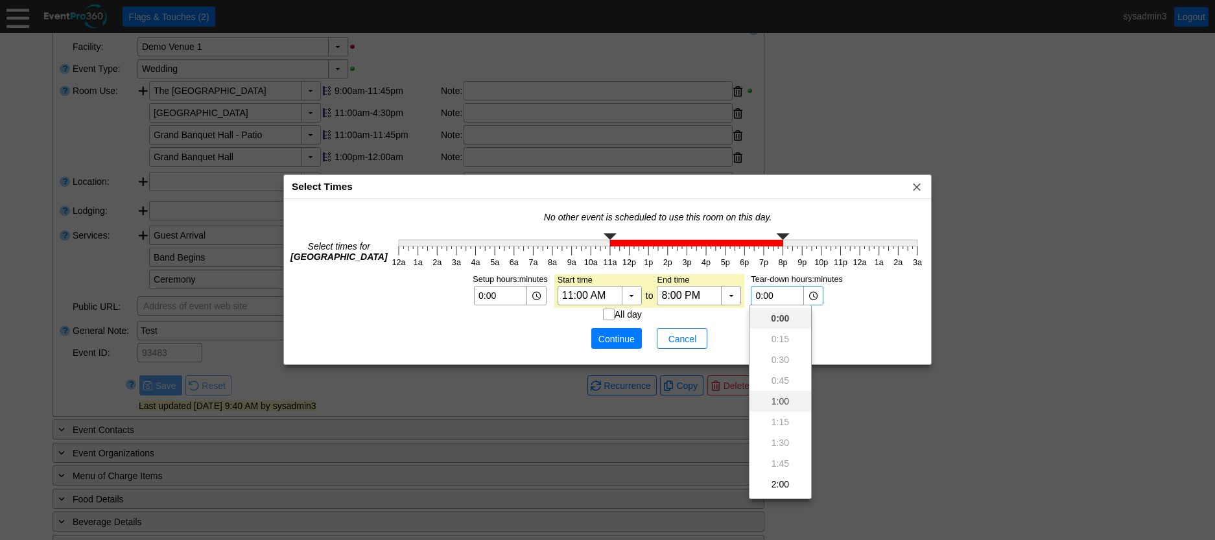
click at [778, 393] on div "1:00" at bounding box center [780, 401] width 62 height 21
type input "1:00"
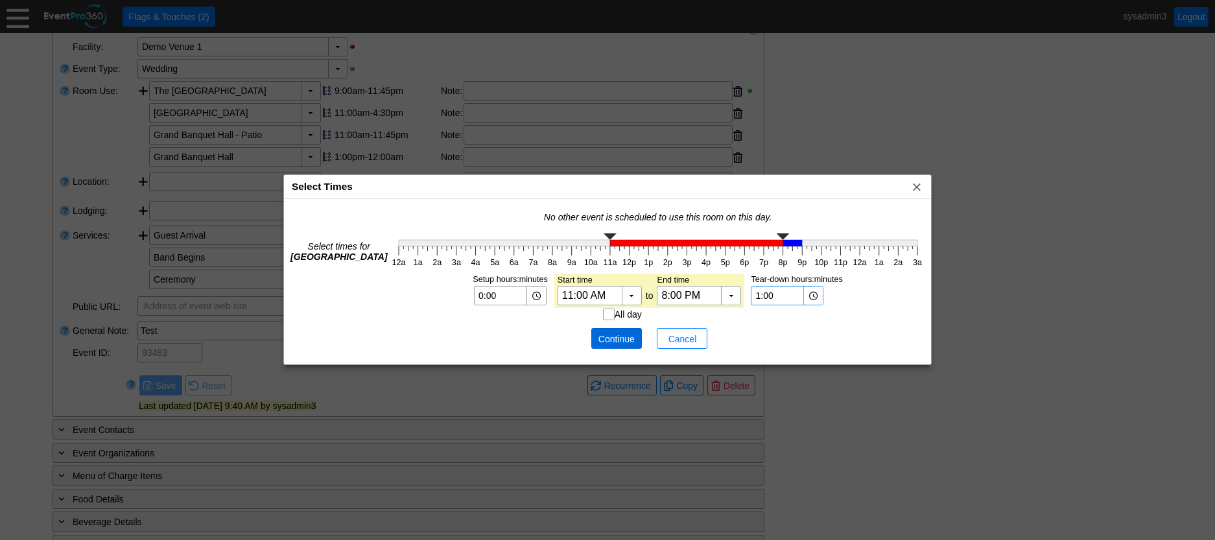
click at [615, 337] on span "Continue" at bounding box center [616, 339] width 39 height 13
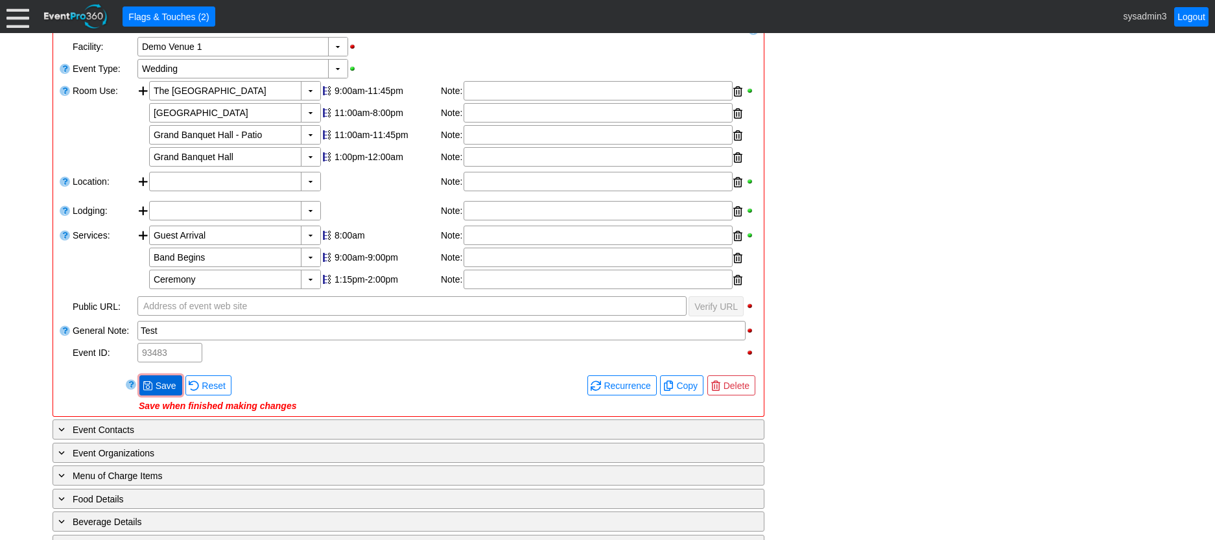
click at [156, 388] on span "Save" at bounding box center [166, 385] width 26 height 13
click at [394, 115] on div "11:00am-8:00pm" at bounding box center [385, 113] width 103 height 10
type input "0:00"
type input "1:00"
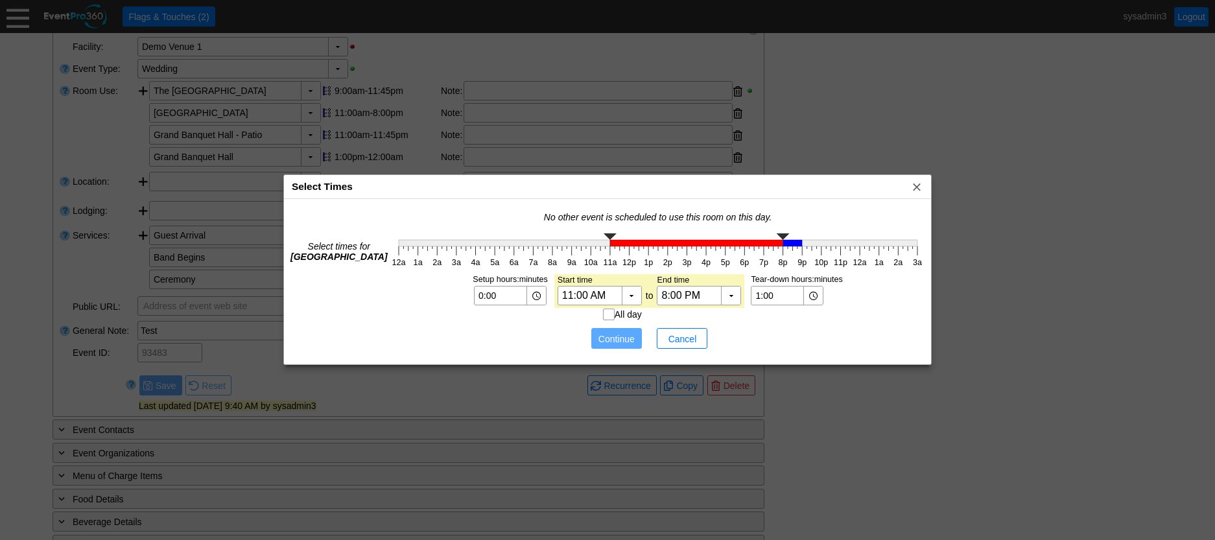
drag, startPoint x: 778, startPoint y: 233, endPoint x: 795, endPoint y: 235, distance: 17.0
click at [795, 235] on rect at bounding box center [658, 250] width 538 height 41
type input "10:00 PM"
click at [818, 241] on g at bounding box center [658, 239] width 519 height 13
click at [642, 336] on td at bounding box center [649, 338] width 14 height 34
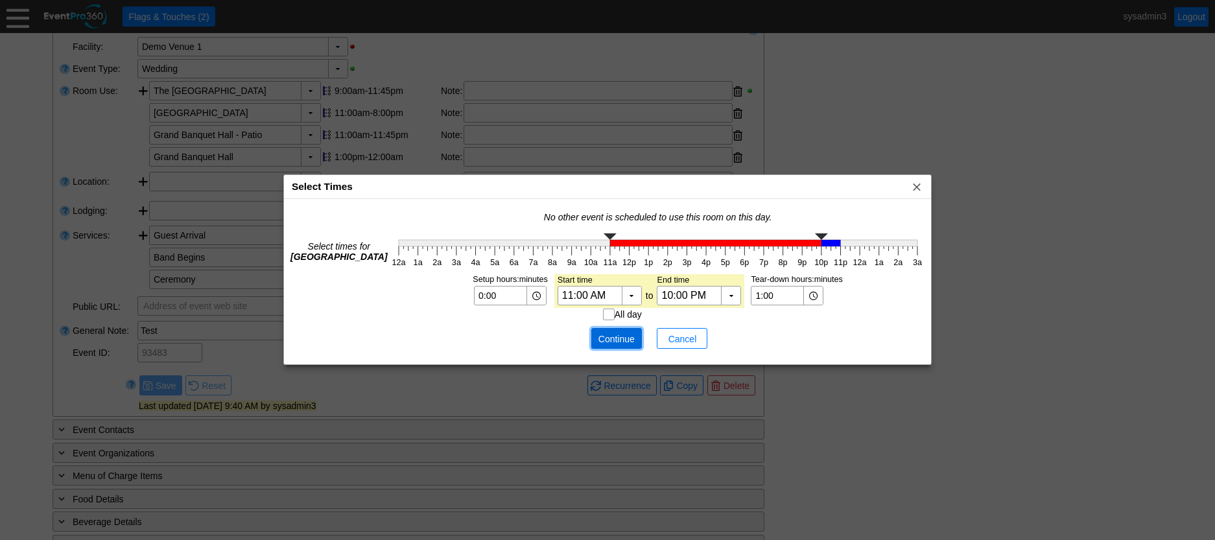
click at [619, 334] on span "Continue" at bounding box center [616, 339] width 39 height 13
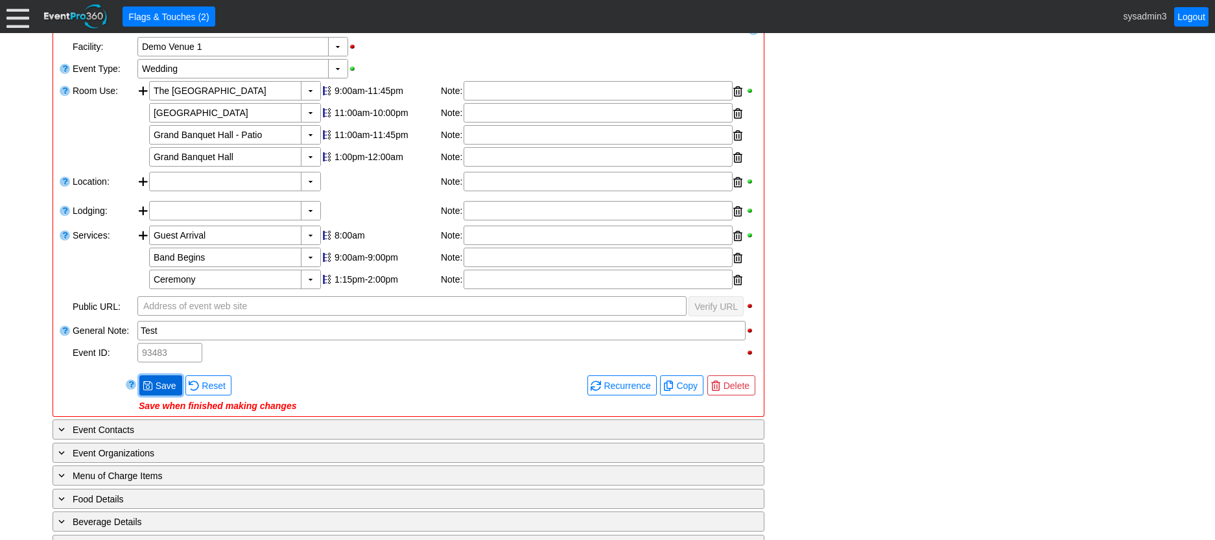
click at [168, 380] on span "Save" at bounding box center [166, 385] width 26 height 13
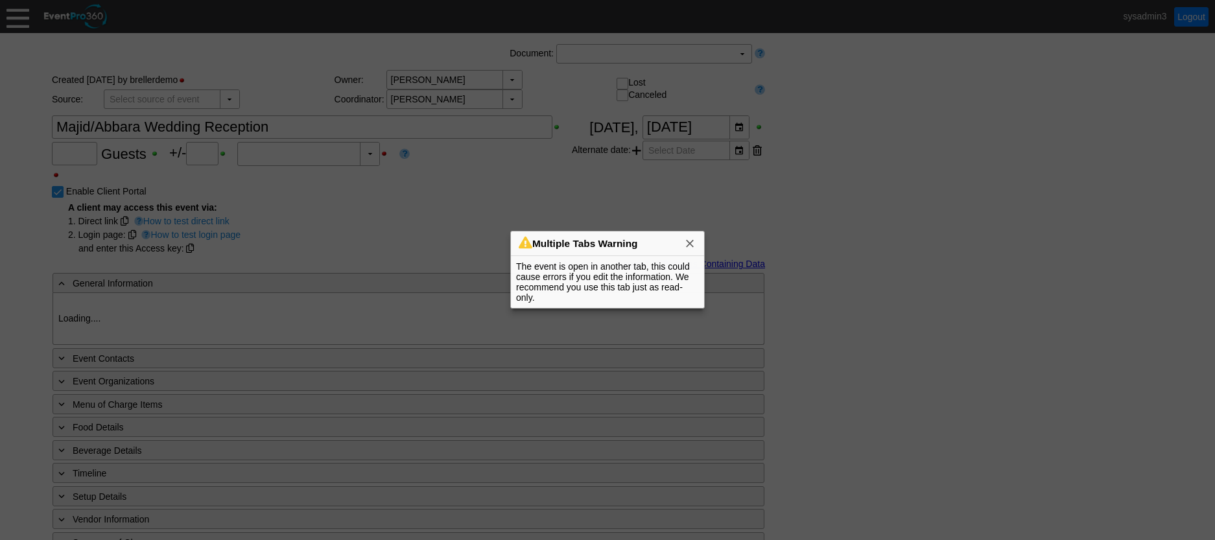
type input "100"
type input "Confirmed"
type input "Demo Venue 1"
type input "Wedding"
type input "93483"
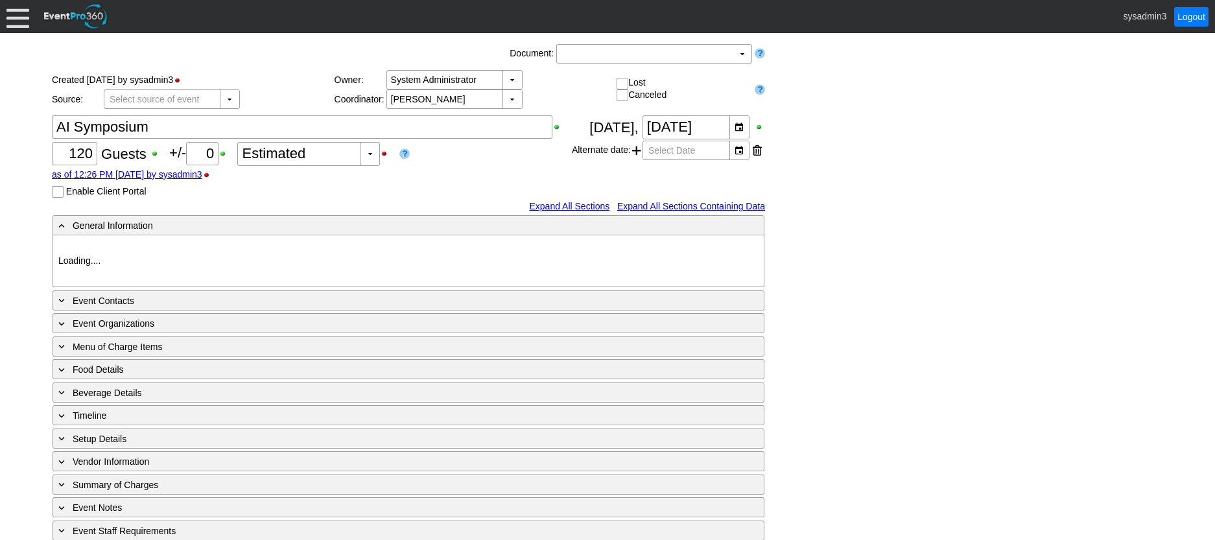
type input "Demo Venue 1"
type input "Convention"
type input "[URL][DOMAIN_NAME]"
type input "996349"
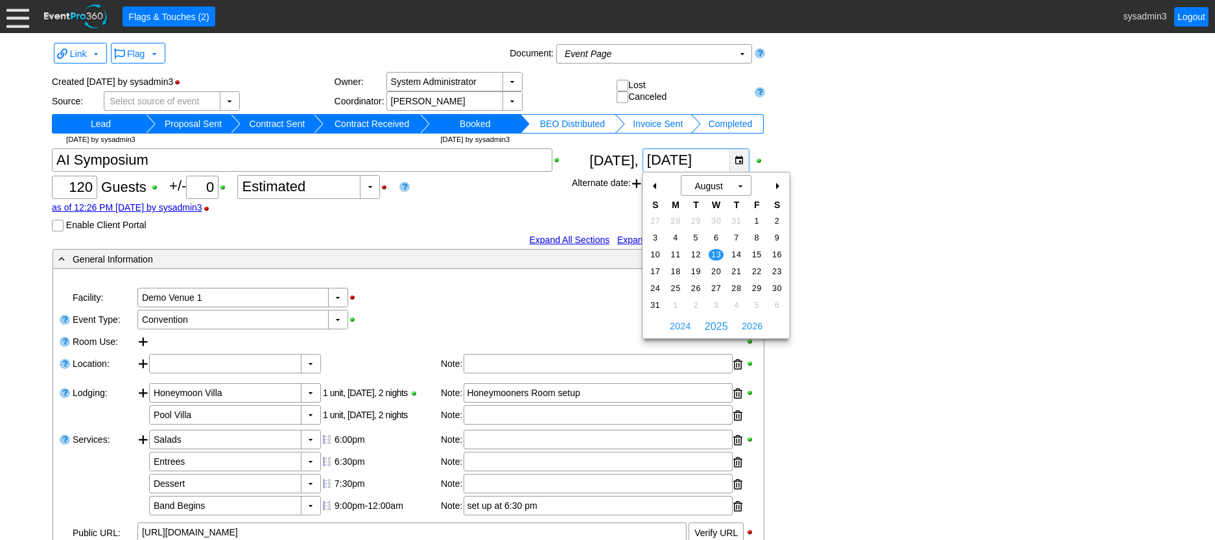
click at [742, 154] on div "▼" at bounding box center [738, 160] width 19 height 23
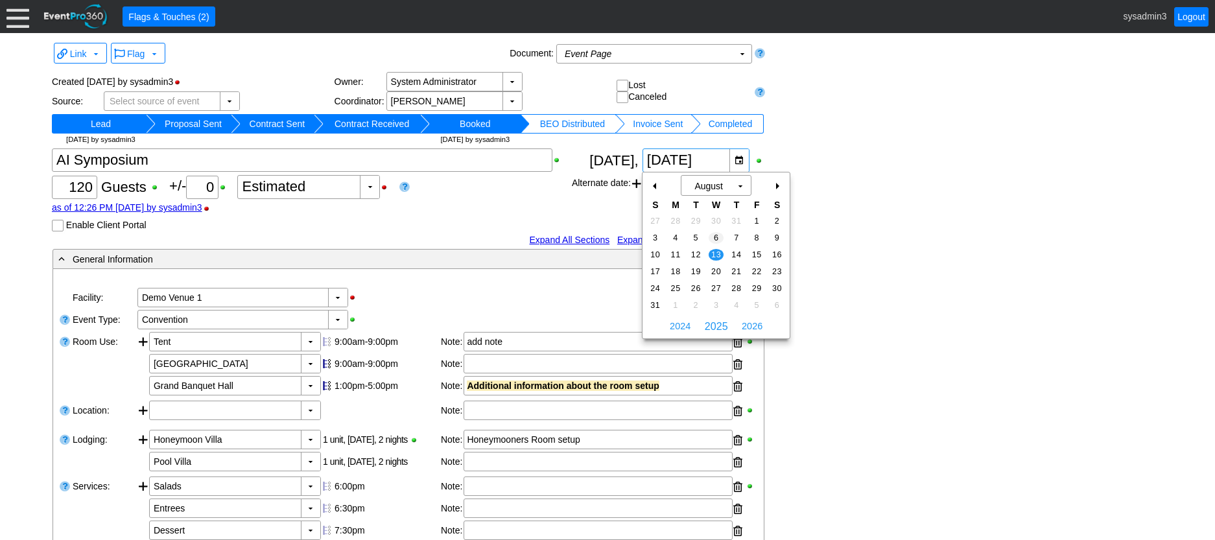
click at [713, 233] on span "6" at bounding box center [715, 238] width 15 height 12
type input "8/6/2025"
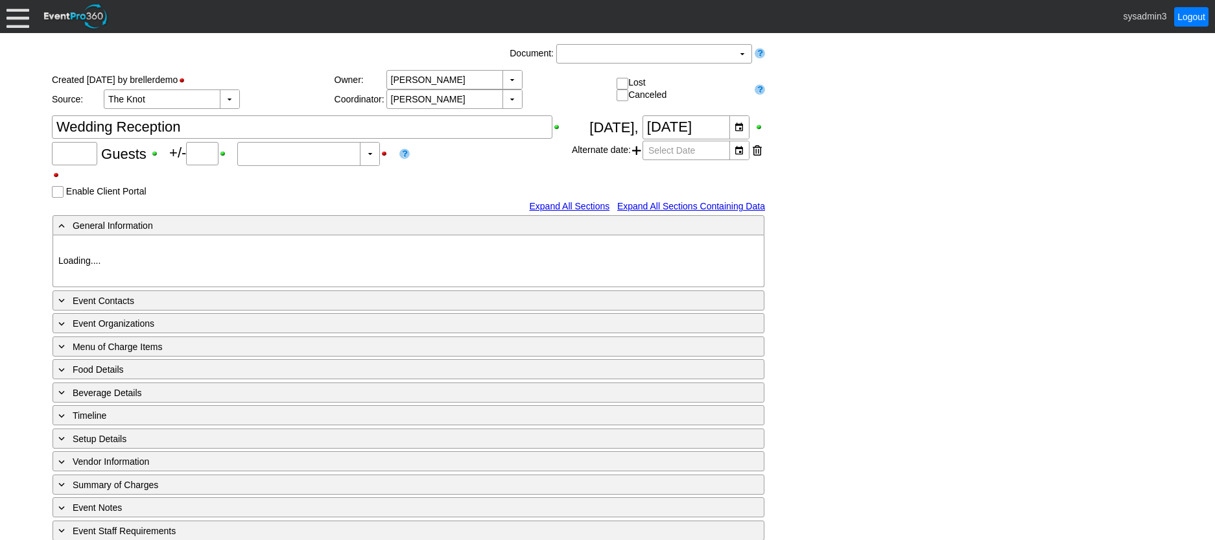
type input "Demo Venue 1"
type input "Wedding"
type input "[URL][DOMAIN_NAME]"
type input "675609"
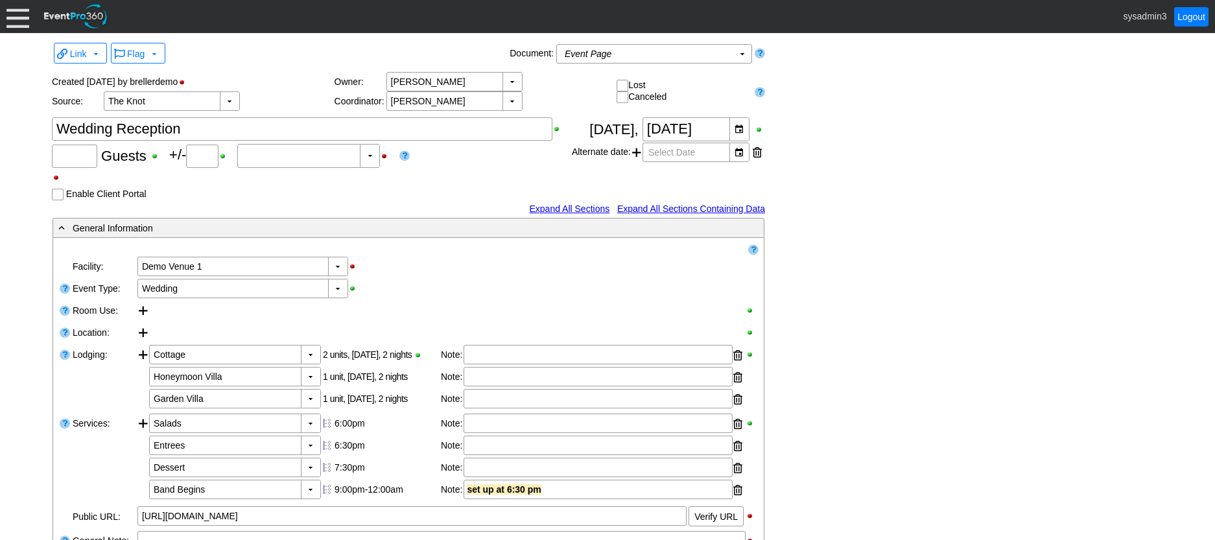
type input "120"
type input "0"
type input "Estimated"
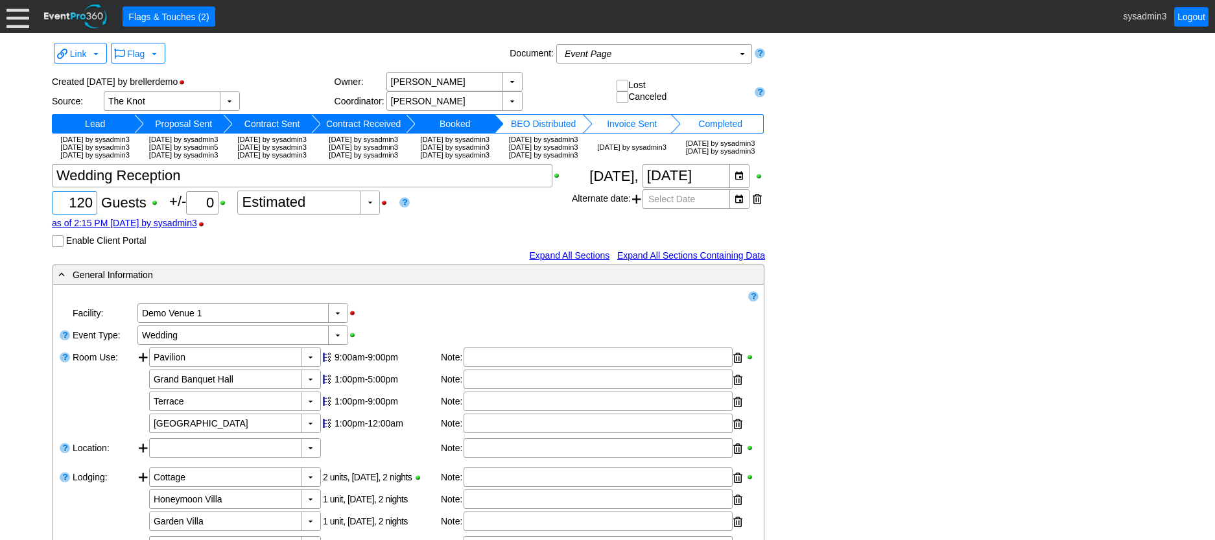
drag, startPoint x: 84, startPoint y: 227, endPoint x: 90, endPoint y: 226, distance: 6.6
click at [84, 214] on input "120" at bounding box center [74, 203] width 36 height 22
type input "180"
click at [491, 228] on div "as of 2:15 PM [DATE] by sysadmin3" at bounding box center [312, 223] width 520 height 10
drag, startPoint x: 183, startPoint y: 200, endPoint x: 27, endPoint y: 188, distance: 156.7
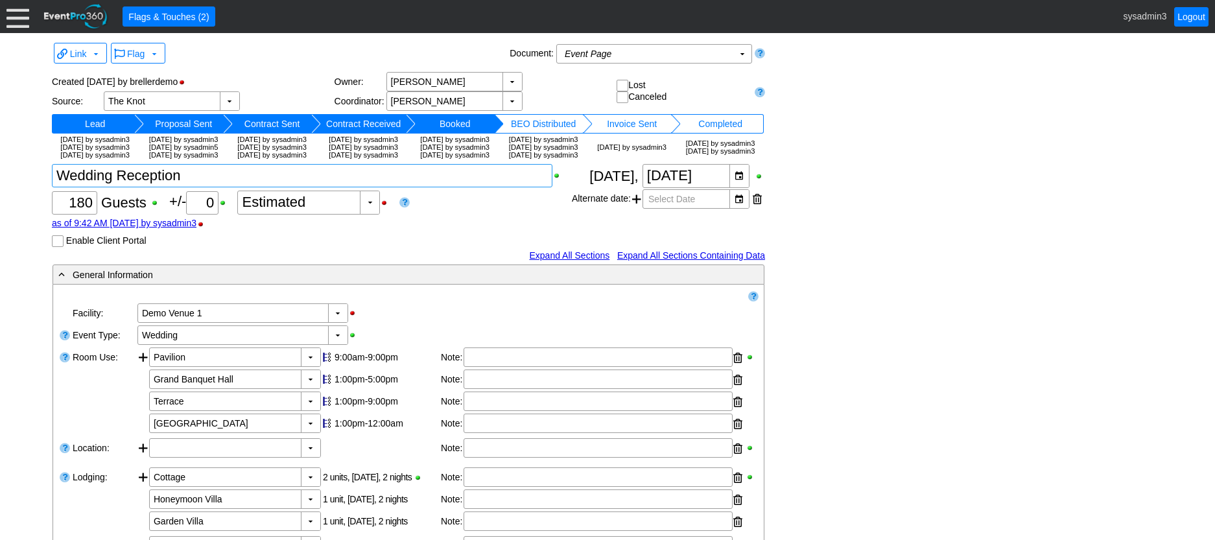
click at [34, 191] on div "Link ▼ Flag ▼ Document: Event Page Χ ▼ ● Print or PDF E-Sign ▼ Insert ▼ Save ▼ …" at bounding box center [607, 286] width 1215 height 507
click at [852, 219] on div "Link ▼ Flag ▼ Document: Event Page Χ ▼ ● Print or PDF E-Sign ▼ Insert ▼ Save ▼ …" at bounding box center [607, 551] width 1117 height 1022
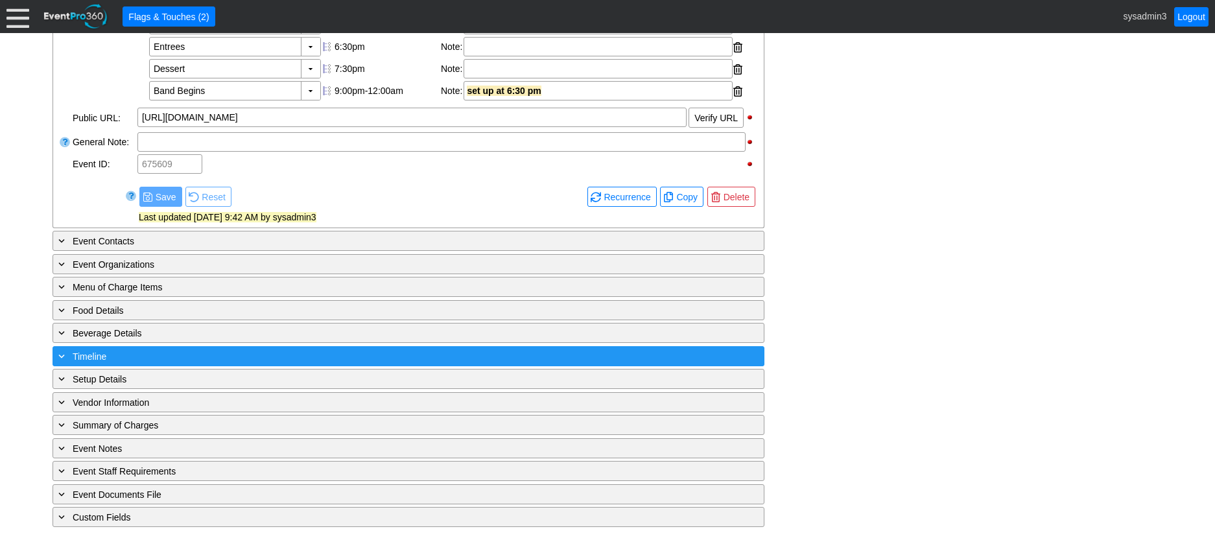
scroll to position [544, 0]
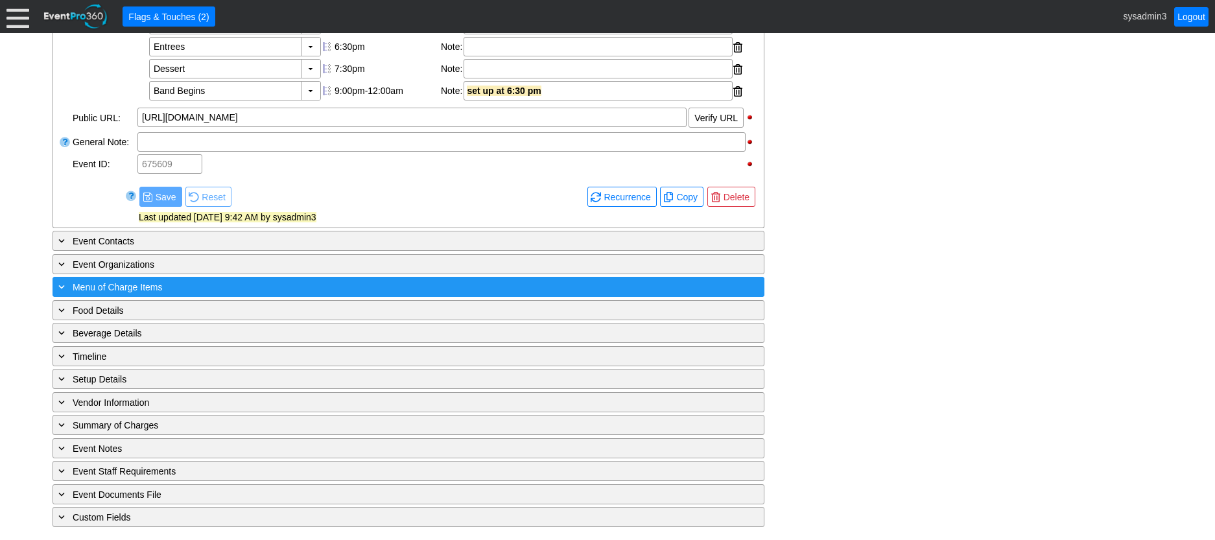
click at [248, 286] on div "+ Menu of Charge Items" at bounding box center [382, 286] width 652 height 15
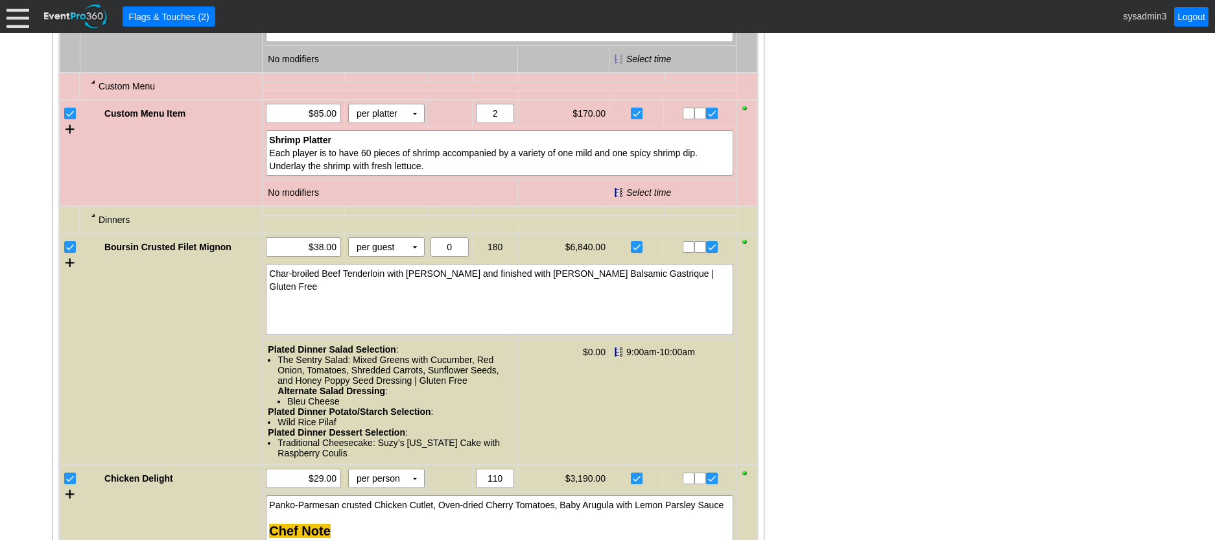
scroll to position [1193, 0]
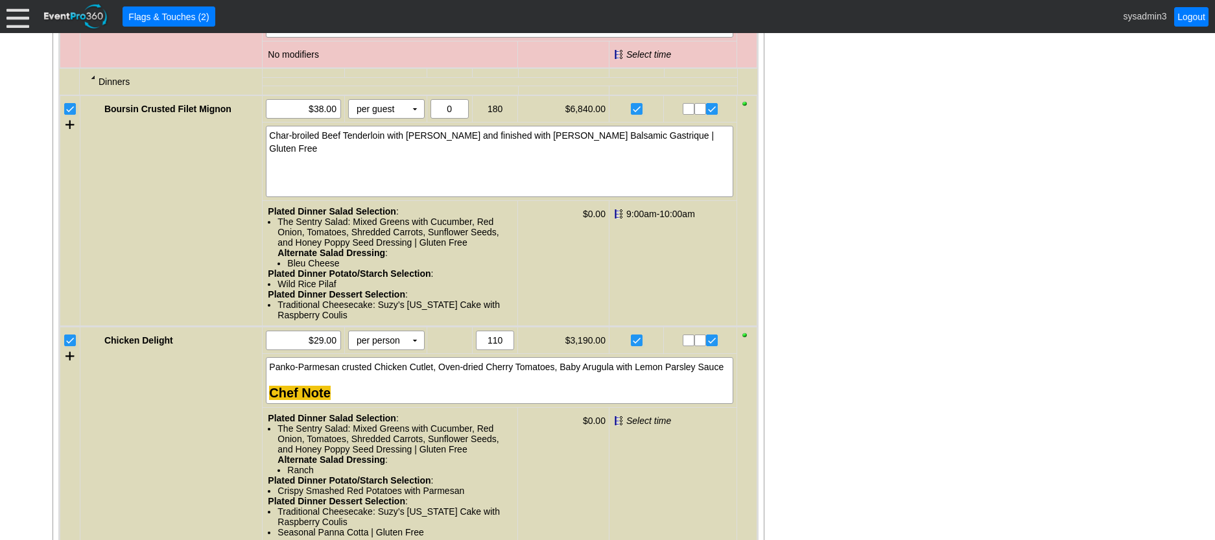
click at [73, 348] on input "checkbox" at bounding box center [71, 341] width 13 height 13
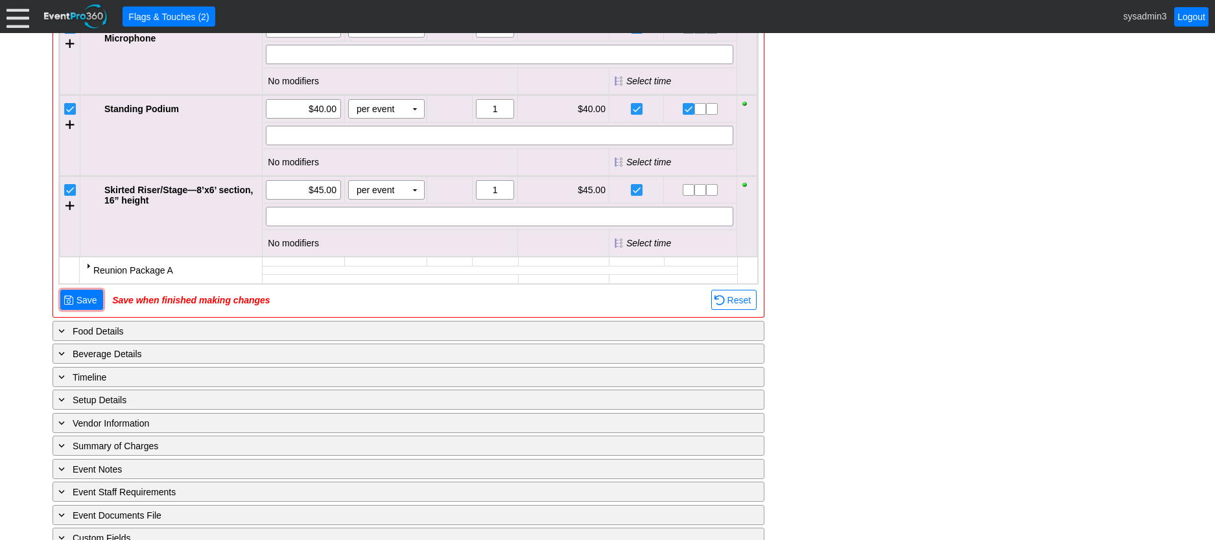
scroll to position [1906, 0]
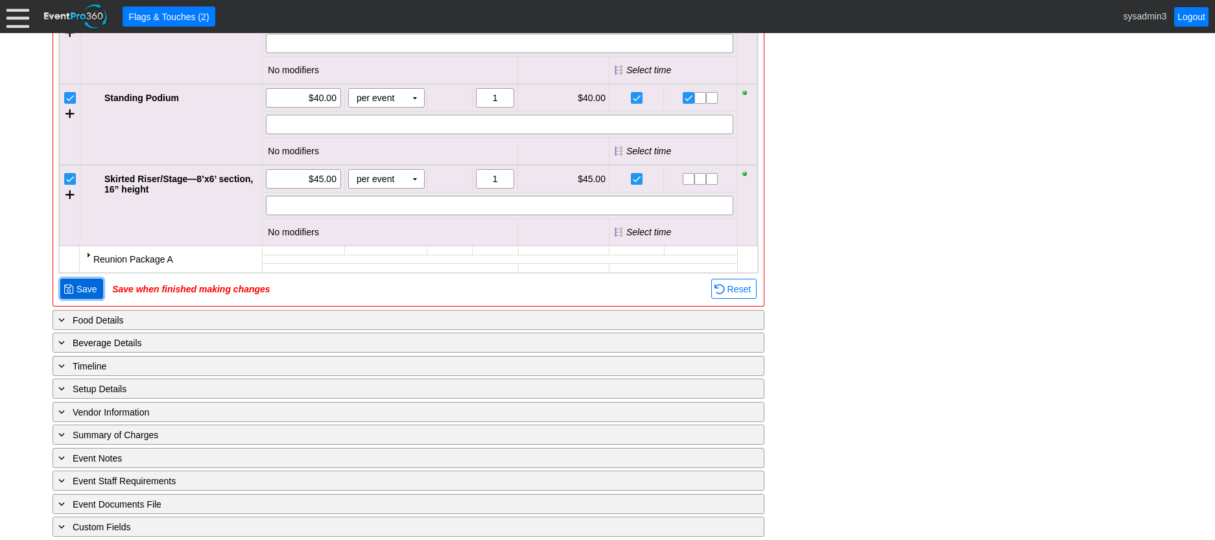
click at [86, 296] on span "Save" at bounding box center [87, 289] width 26 height 13
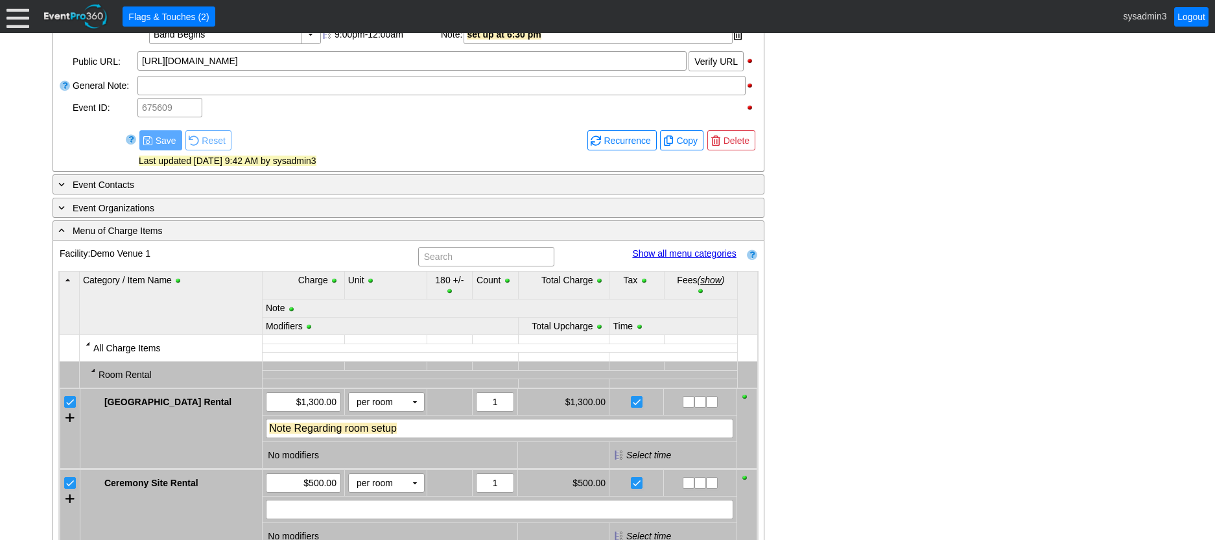
scroll to position [577, 0]
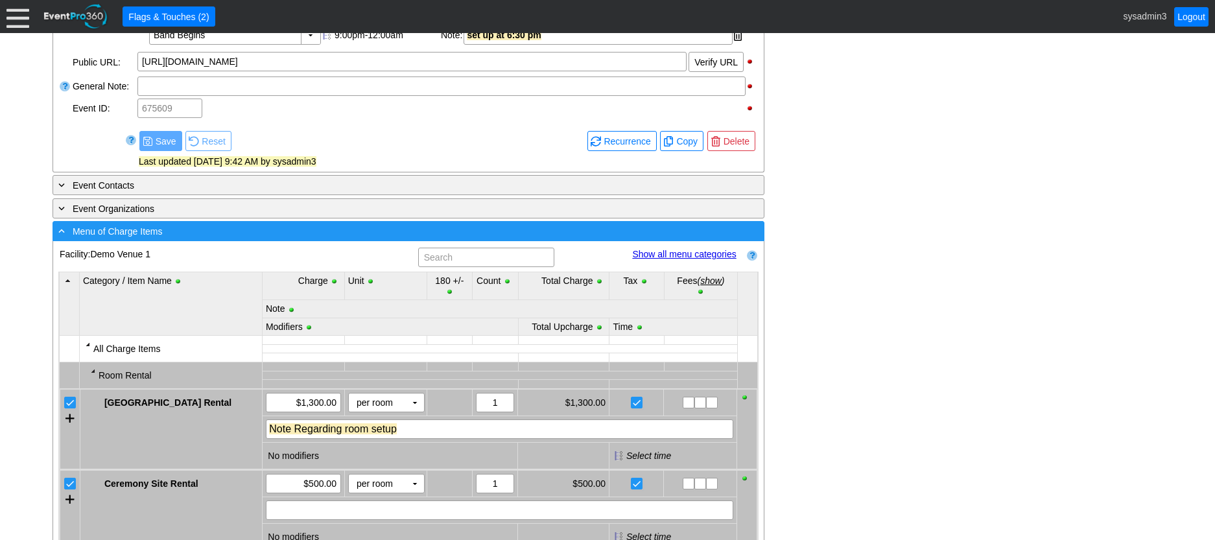
click at [368, 239] on div "- Menu of Charge Items" at bounding box center [382, 231] width 652 height 15
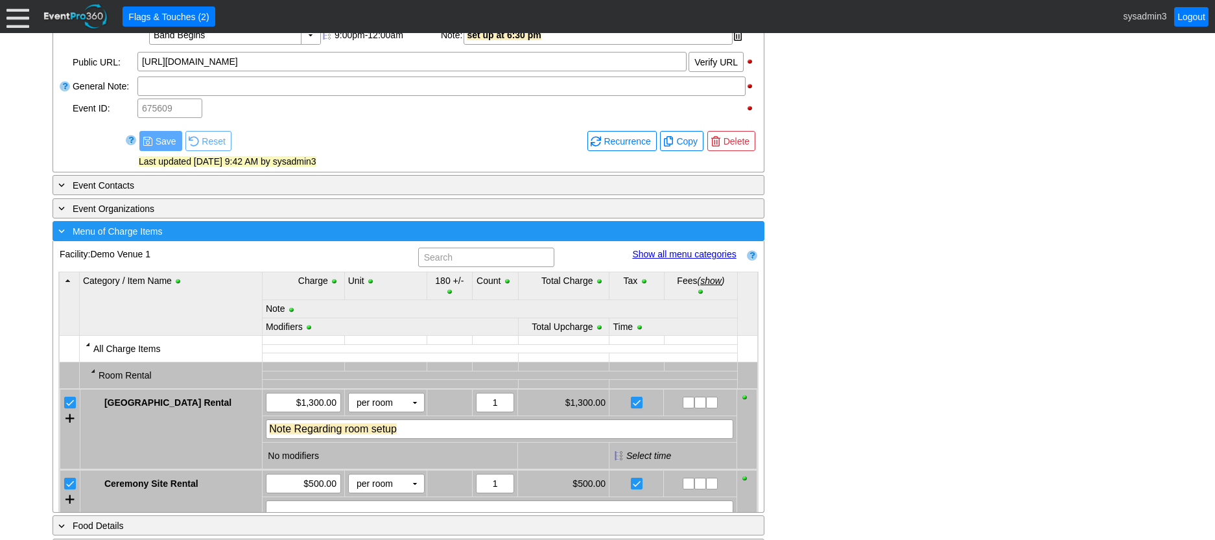
scroll to position [544, 0]
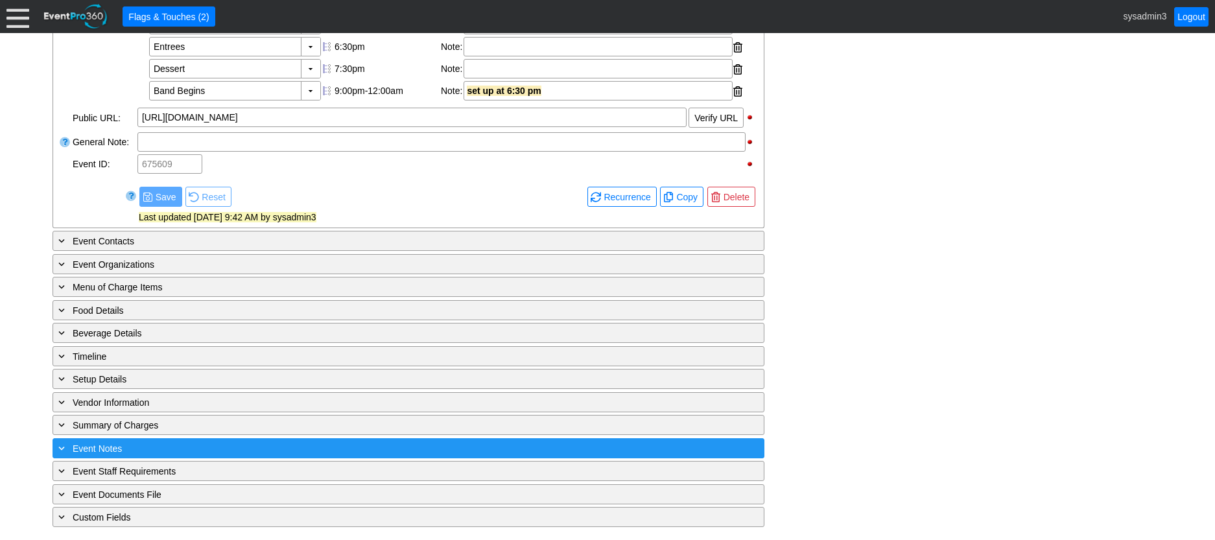
click at [279, 452] on div "+ Event Notes" at bounding box center [382, 448] width 652 height 15
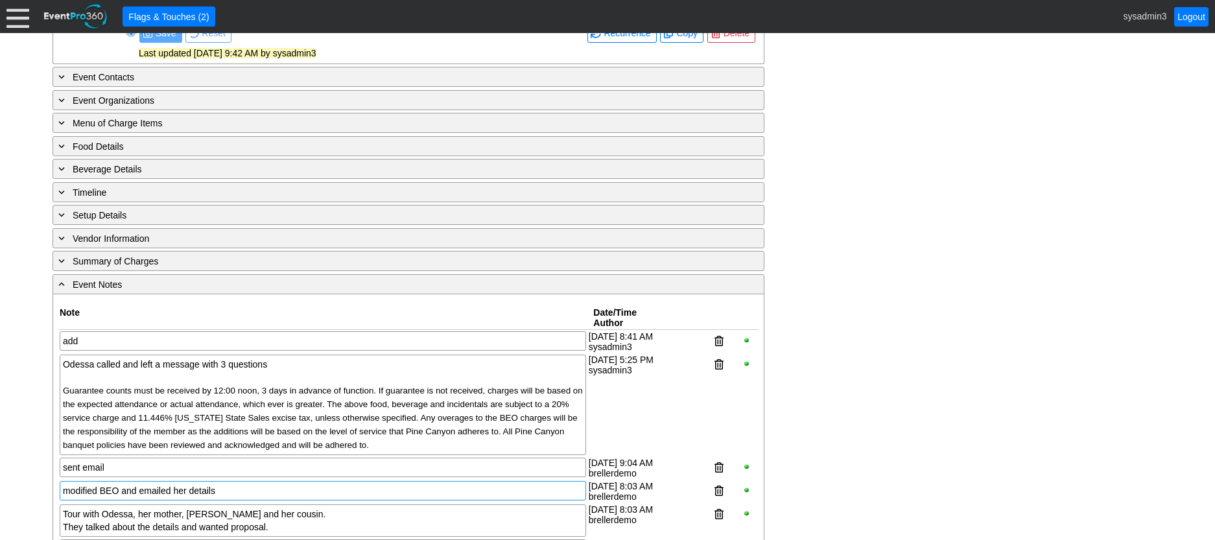
scroll to position [674, 0]
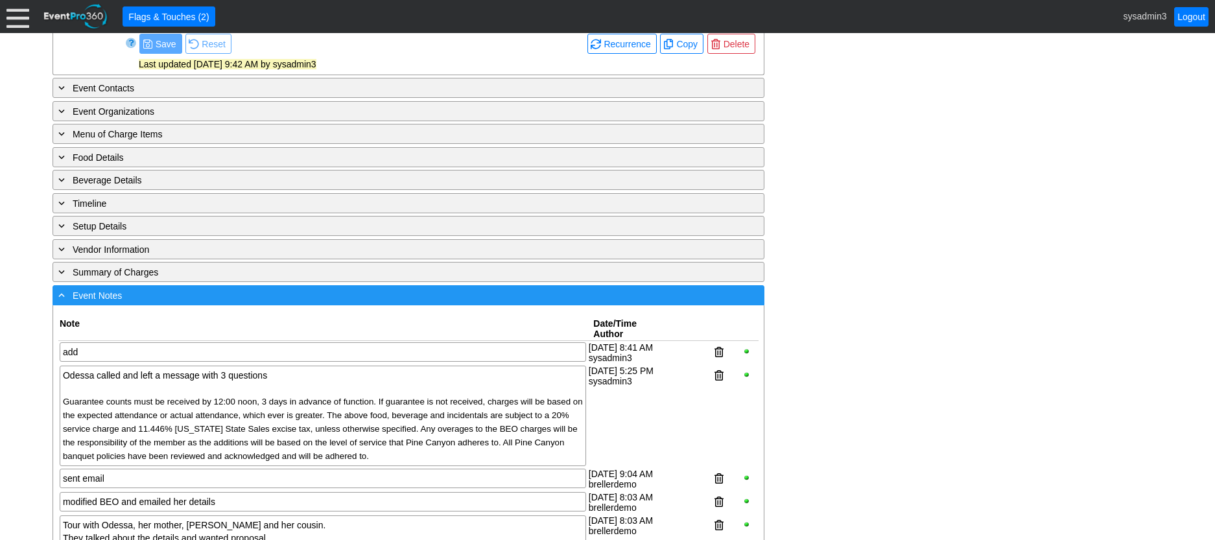
click at [306, 303] on div "- Event Notes" at bounding box center [382, 295] width 652 height 15
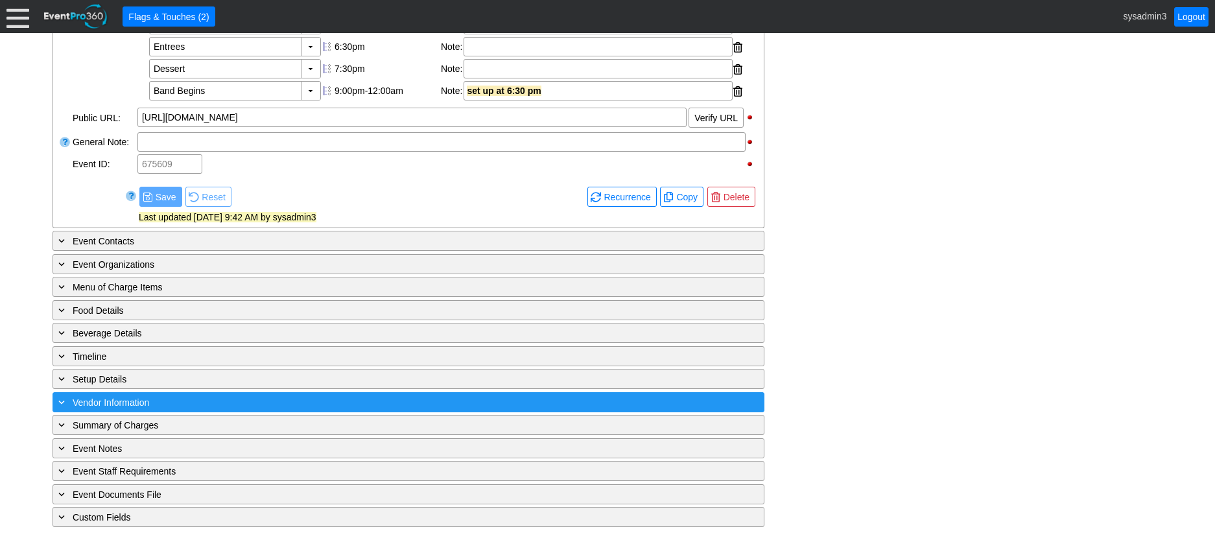
click at [231, 401] on div "+ Vendor Information" at bounding box center [382, 402] width 652 height 15
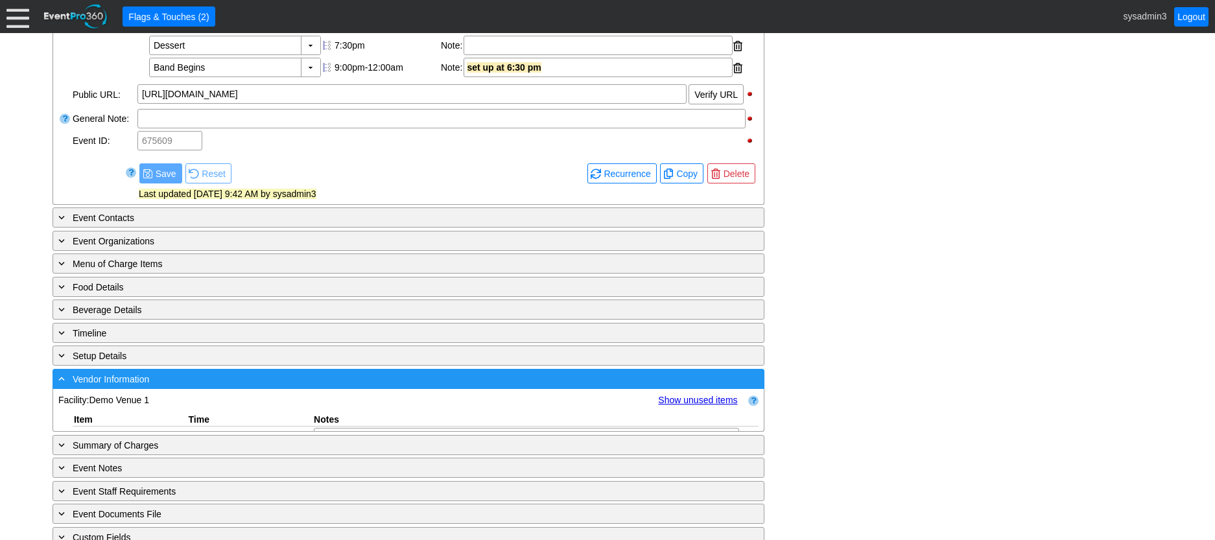
scroll to position [674, 0]
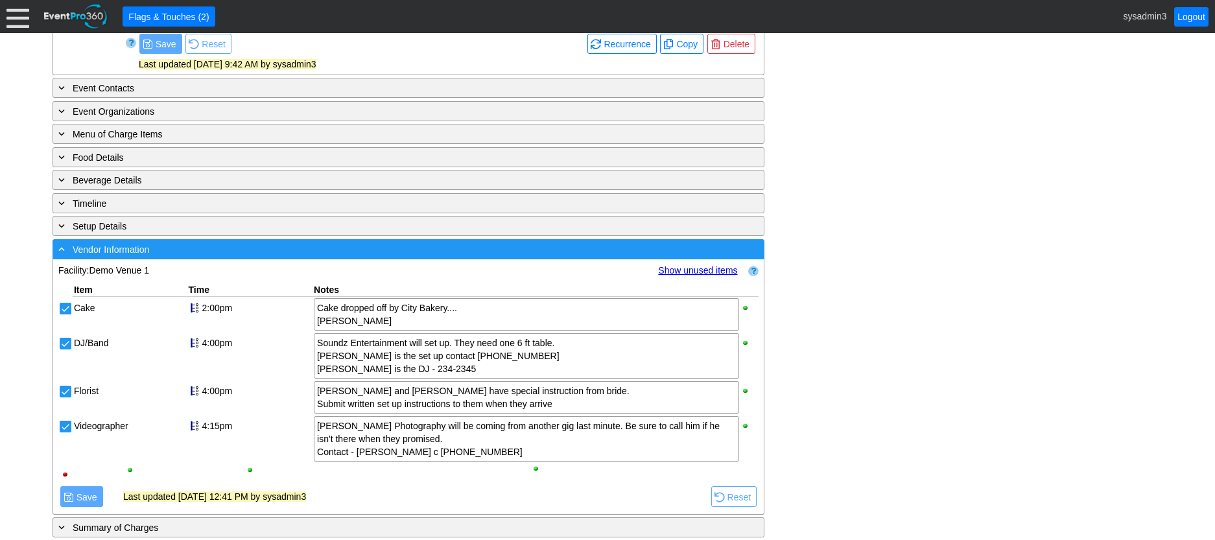
click at [294, 257] on div "- Vendor Information" at bounding box center [382, 249] width 652 height 15
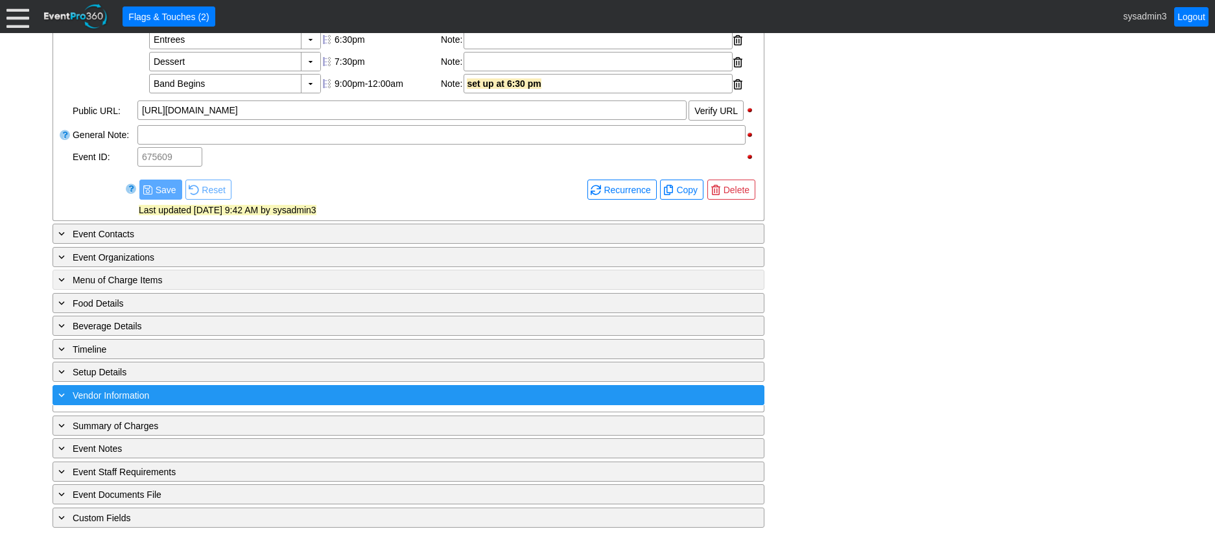
scroll to position [544, 0]
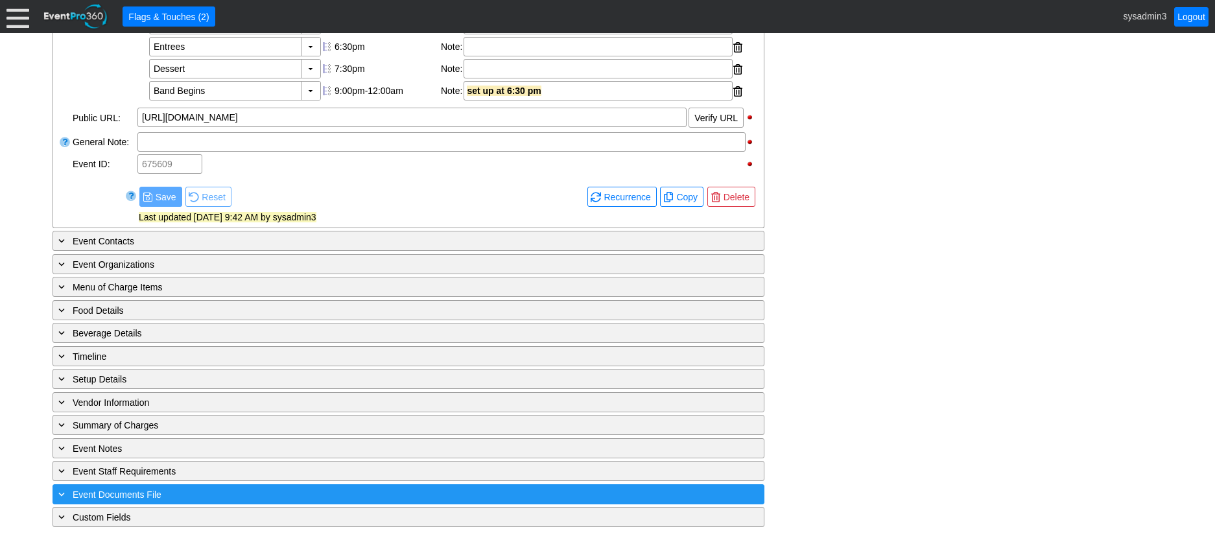
click at [288, 492] on div "+ Event Documents File" at bounding box center [382, 494] width 652 height 15
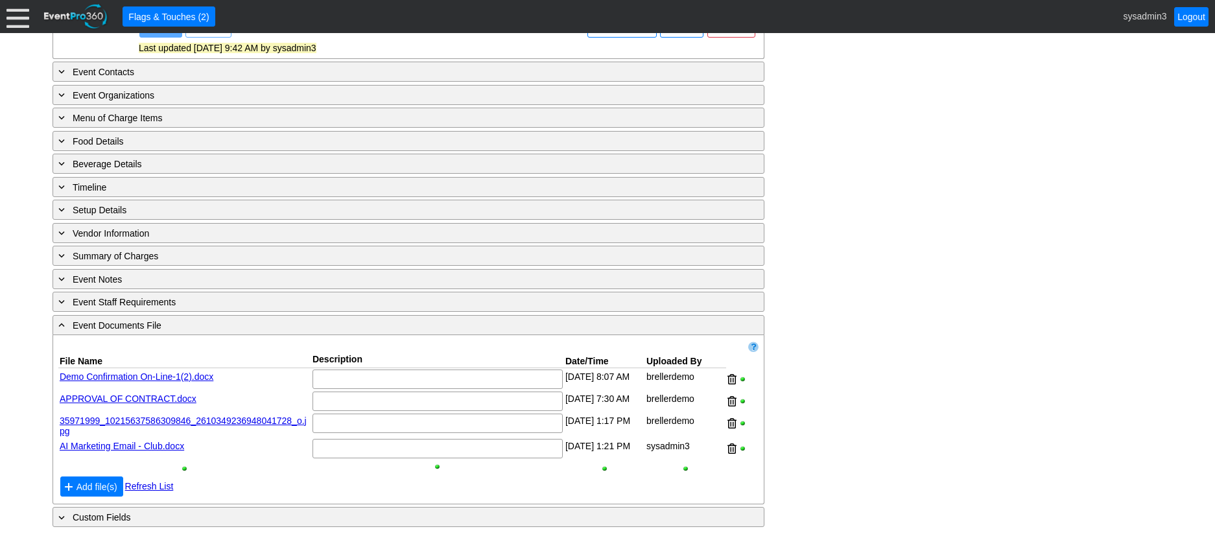
scroll to position [714, 0]
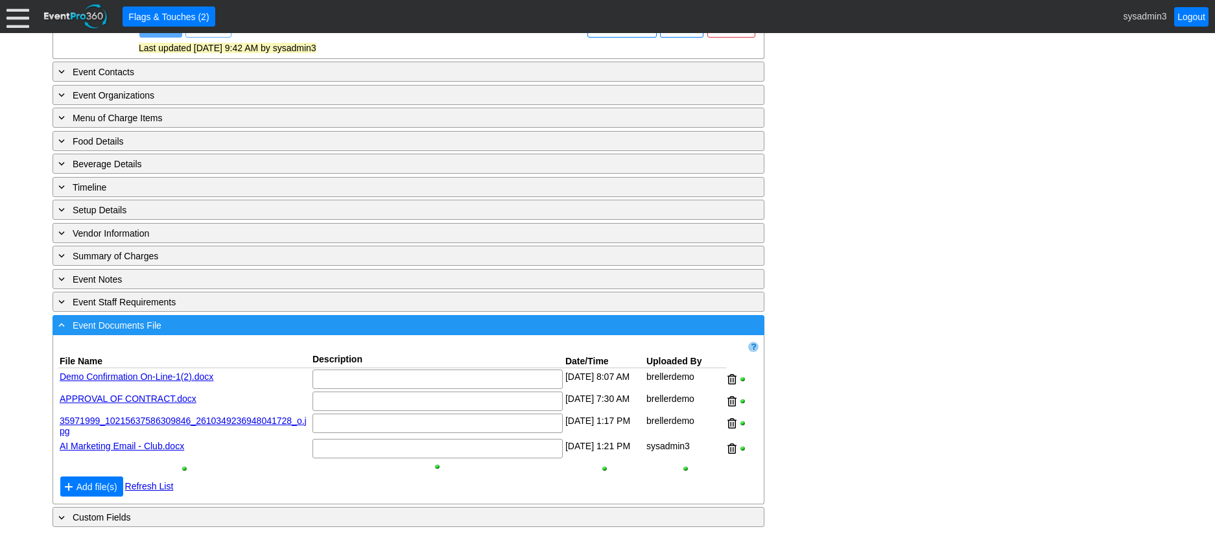
click at [345, 325] on div "- Event Documents File" at bounding box center [382, 325] width 652 height 15
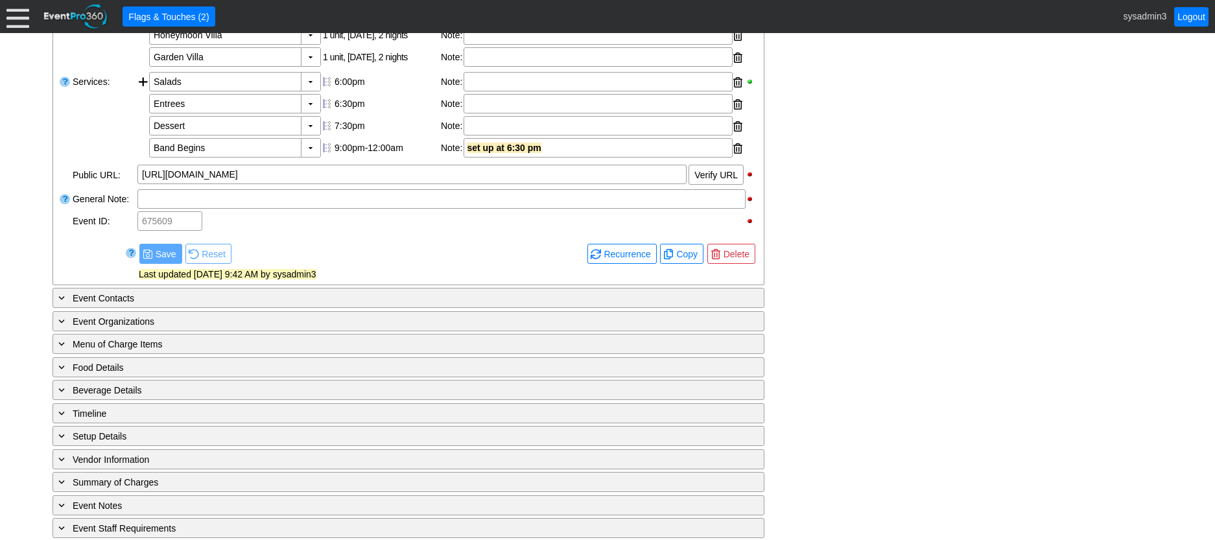
scroll to position [285, 0]
